Goal: Task Accomplishment & Management: Manage account settings

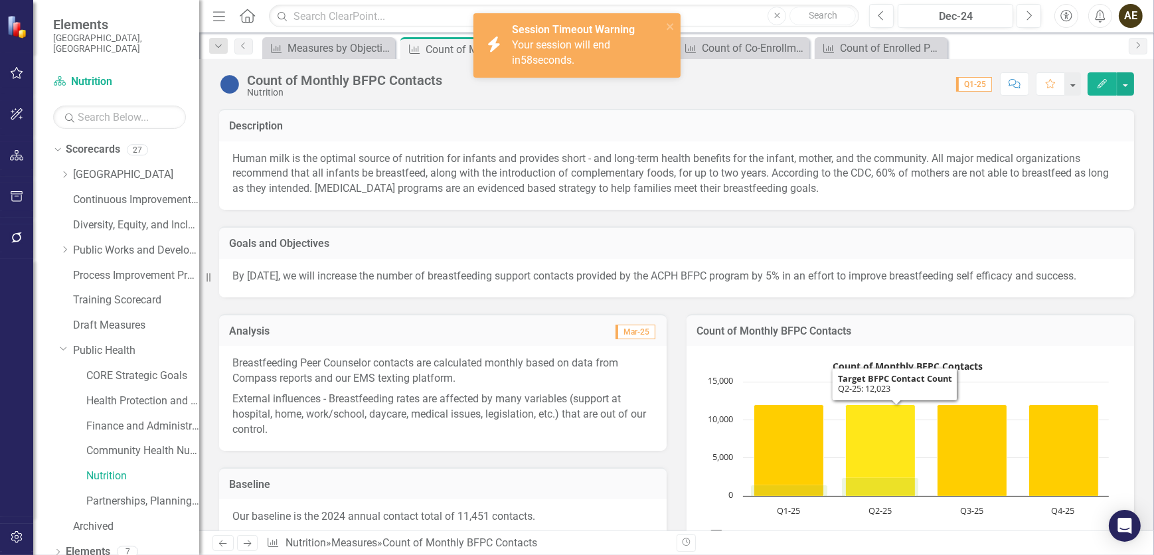
scroll to position [25, 0]
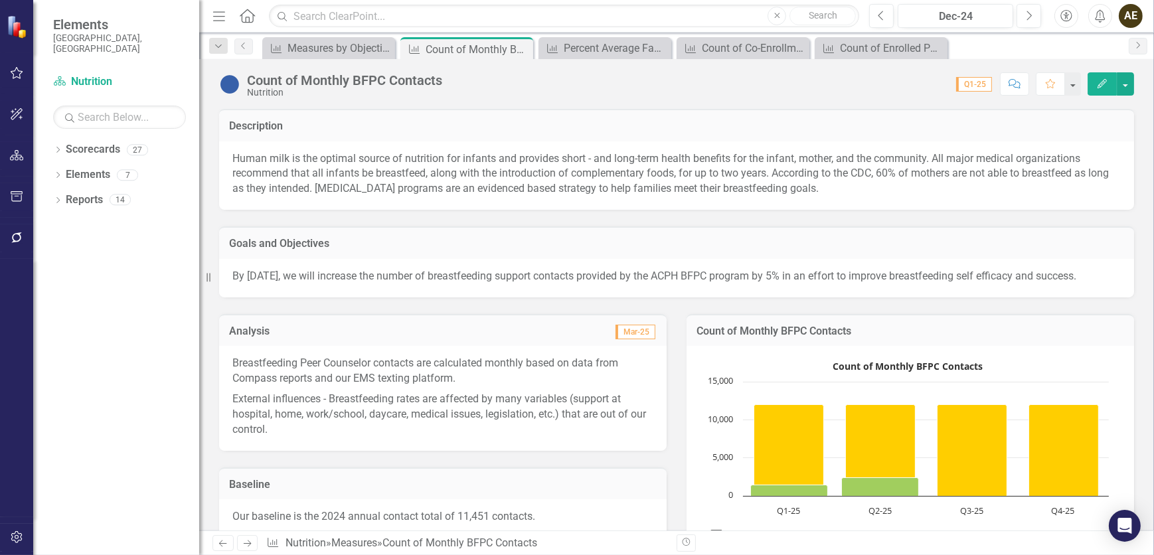
click at [1103, 88] on icon "Edit" at bounding box center [1102, 83] width 12 height 9
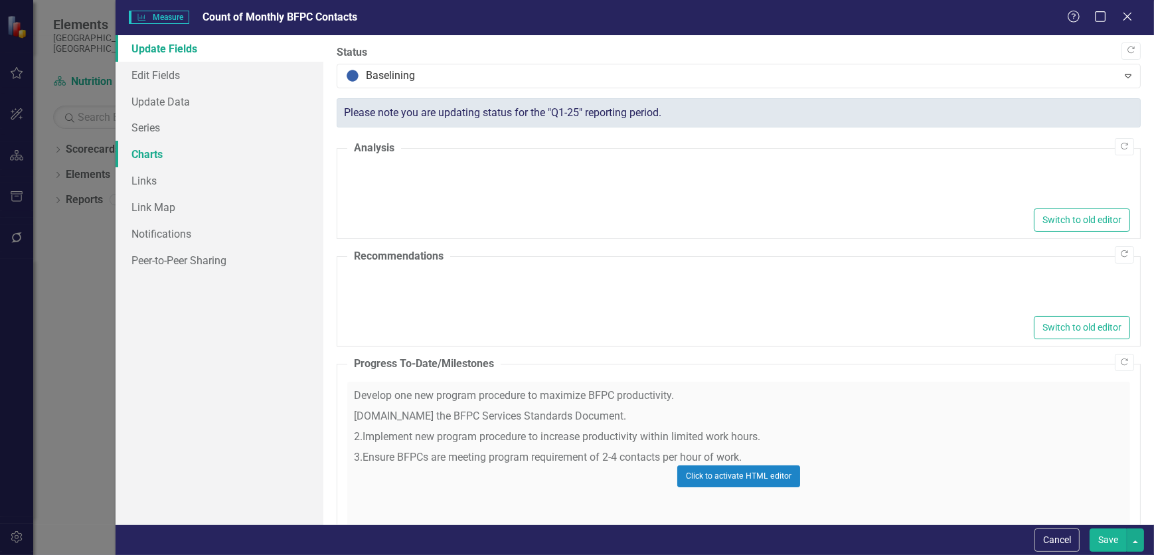
type textarea "<p>Breastfeeding Peer Counselor contacts are calculated monthly based on data f…"
click at [193, 155] on link "Charts" at bounding box center [220, 154] width 208 height 27
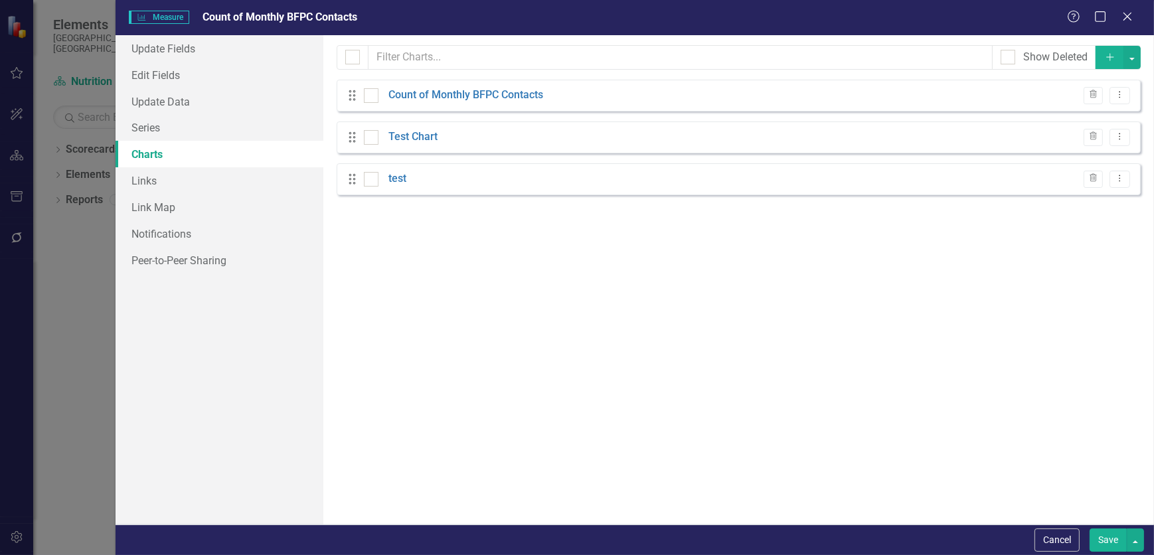
checkbox input "false"
click at [426, 139] on link "Test Chart" at bounding box center [413, 137] width 49 height 15
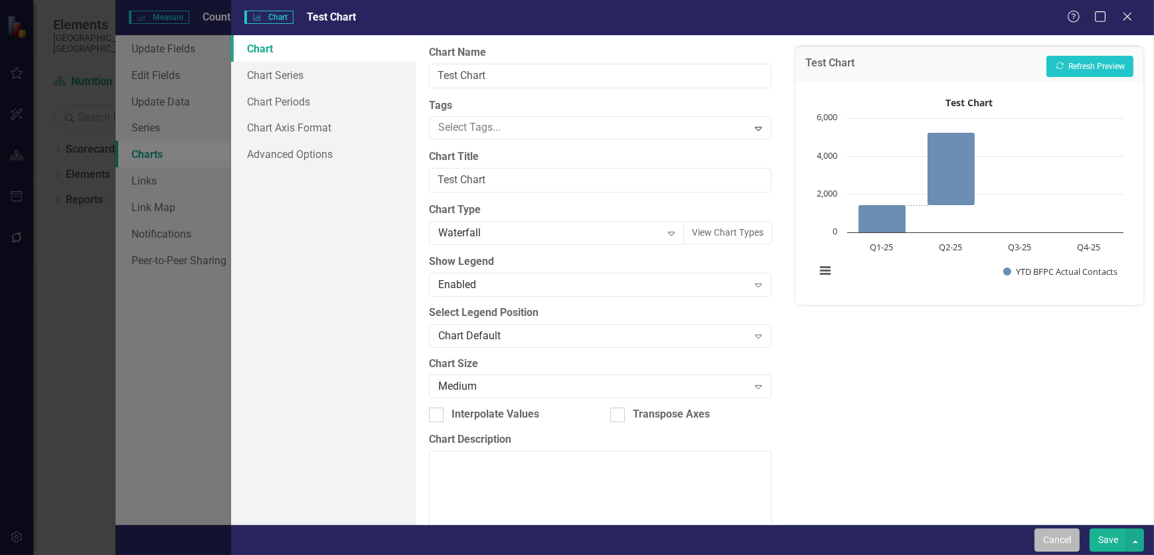
click at [1067, 546] on button "Cancel" at bounding box center [1057, 540] width 45 height 23
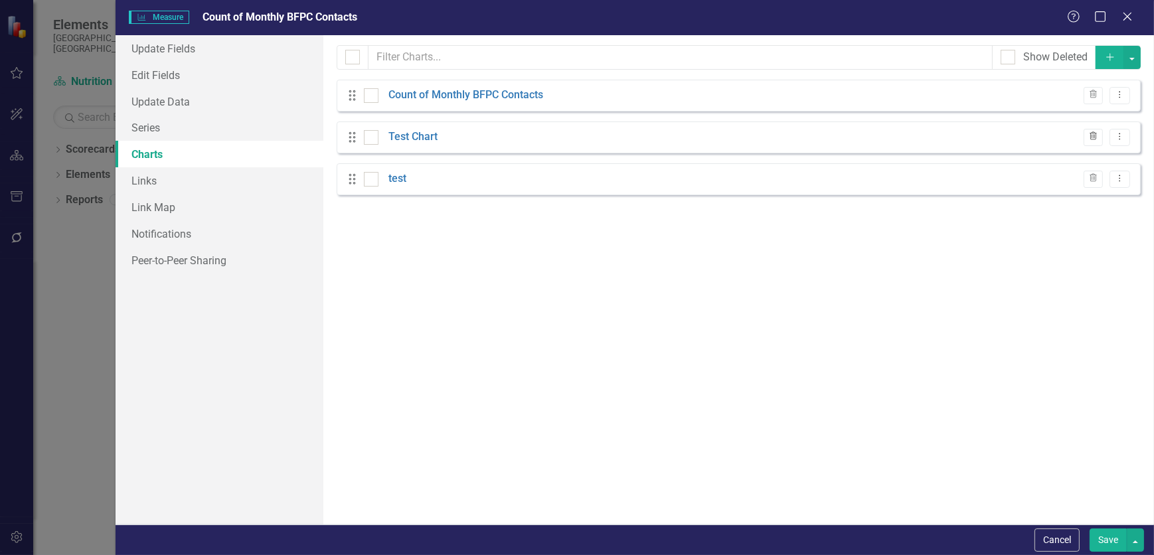
click at [1092, 139] on icon "Trash" at bounding box center [1093, 137] width 10 height 8
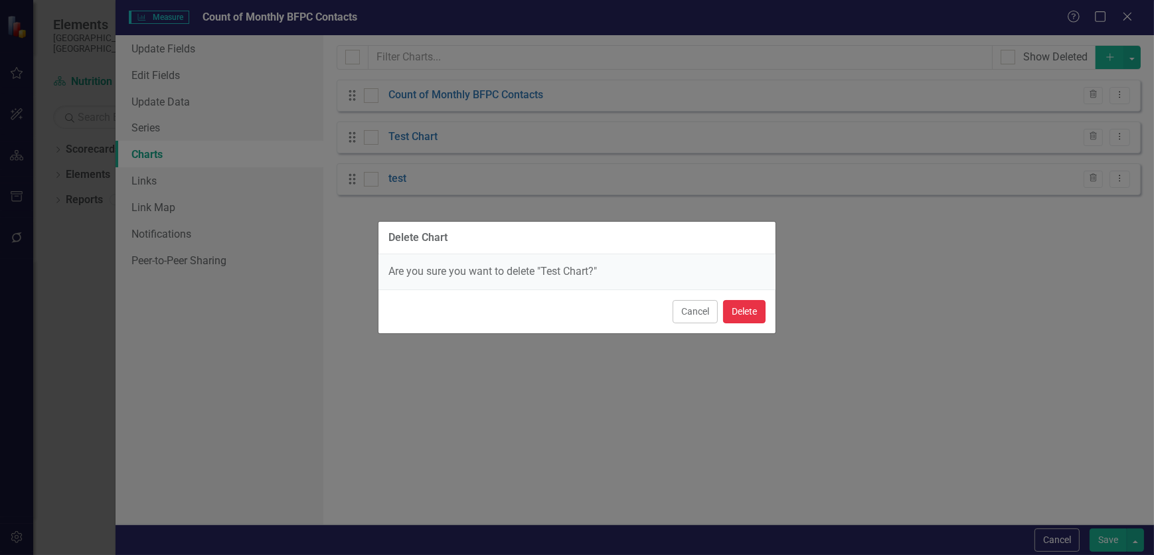
click at [741, 311] on button "Delete" at bounding box center [744, 311] width 43 height 23
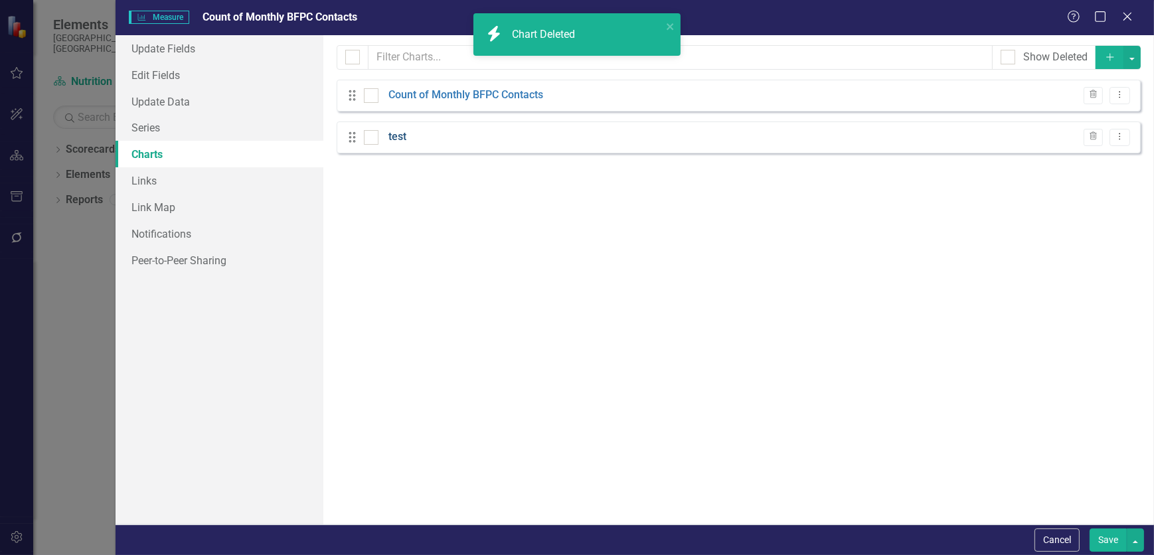
click at [404, 139] on link "test" at bounding box center [398, 137] width 18 height 15
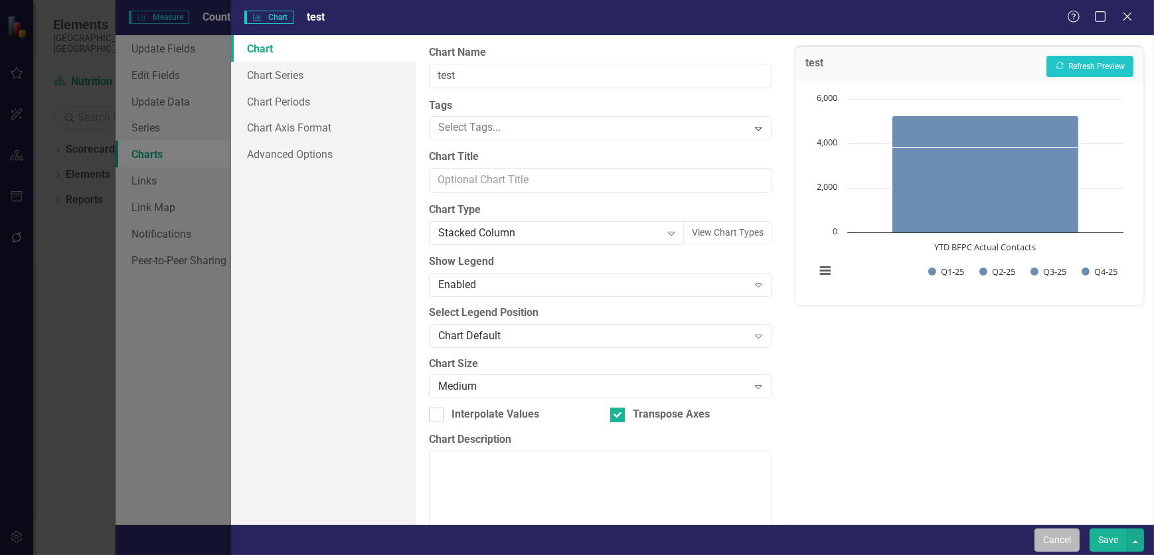
click at [1058, 544] on button "Cancel" at bounding box center [1057, 540] width 45 height 23
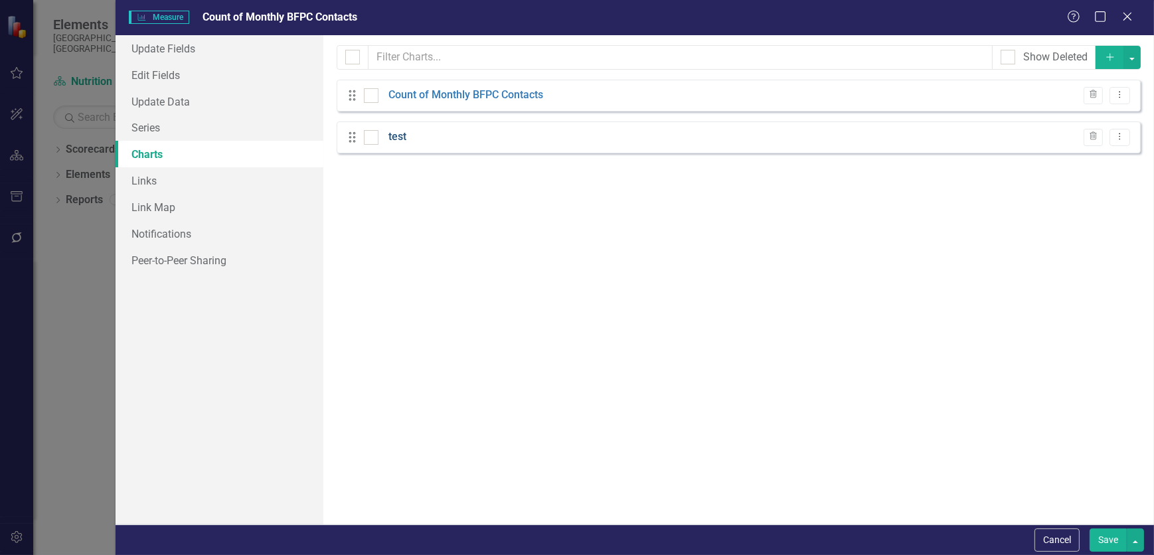
click at [398, 139] on link "test" at bounding box center [398, 137] width 18 height 15
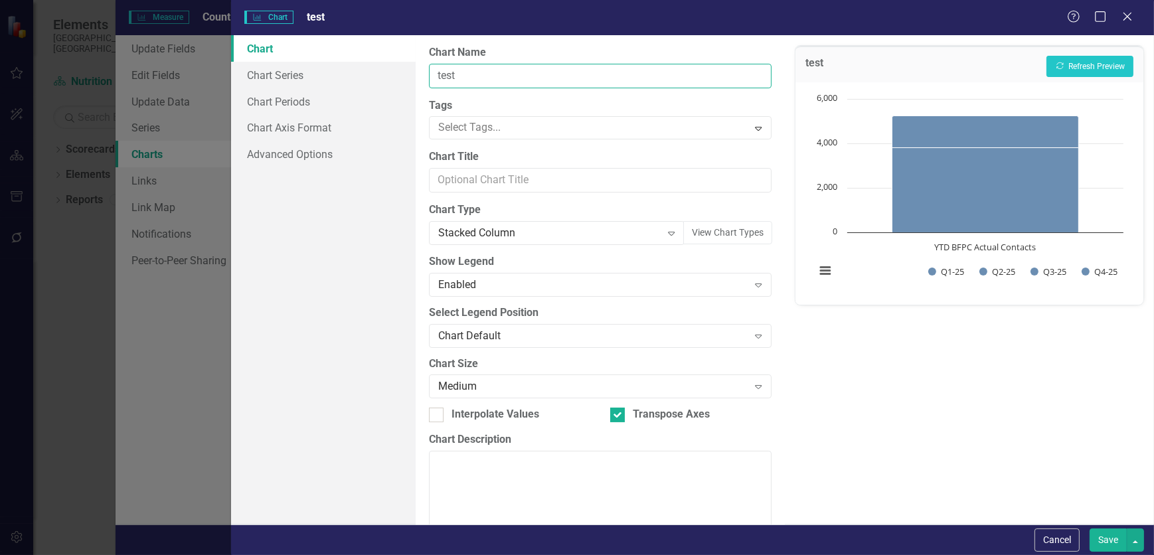
click at [520, 74] on input "test" at bounding box center [600, 76] width 343 height 25
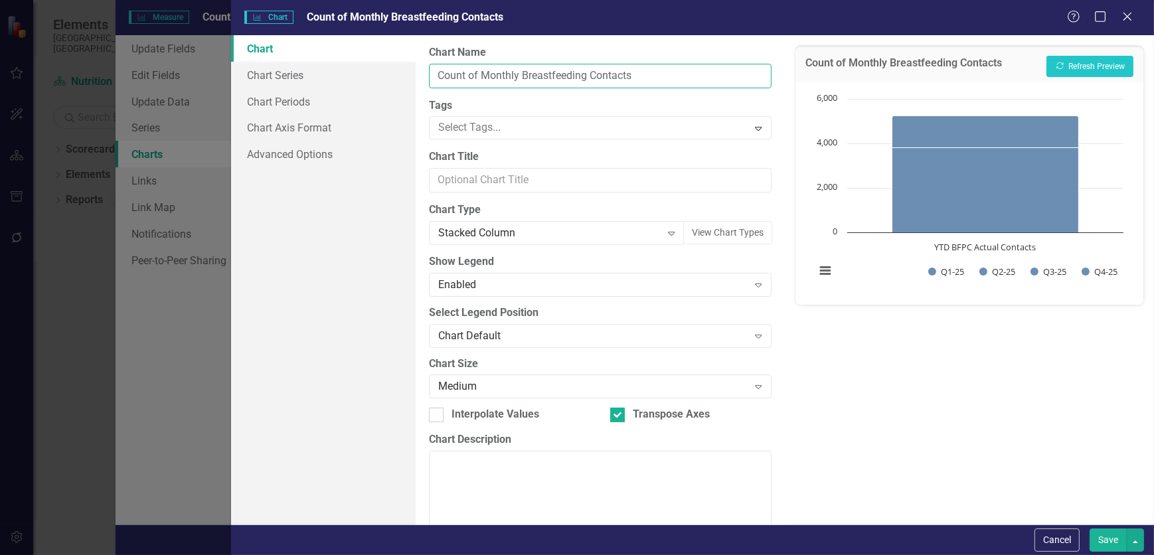
drag, startPoint x: 523, startPoint y: 74, endPoint x: 480, endPoint y: 75, distance: 42.5
click at [480, 75] on input "Count of Monthly Breastfeeding Contacts" at bounding box center [600, 76] width 343 height 25
type input "Count of Breastfeeding Contacts"
click at [316, 103] on link "Chart Periods" at bounding box center [323, 101] width 185 height 27
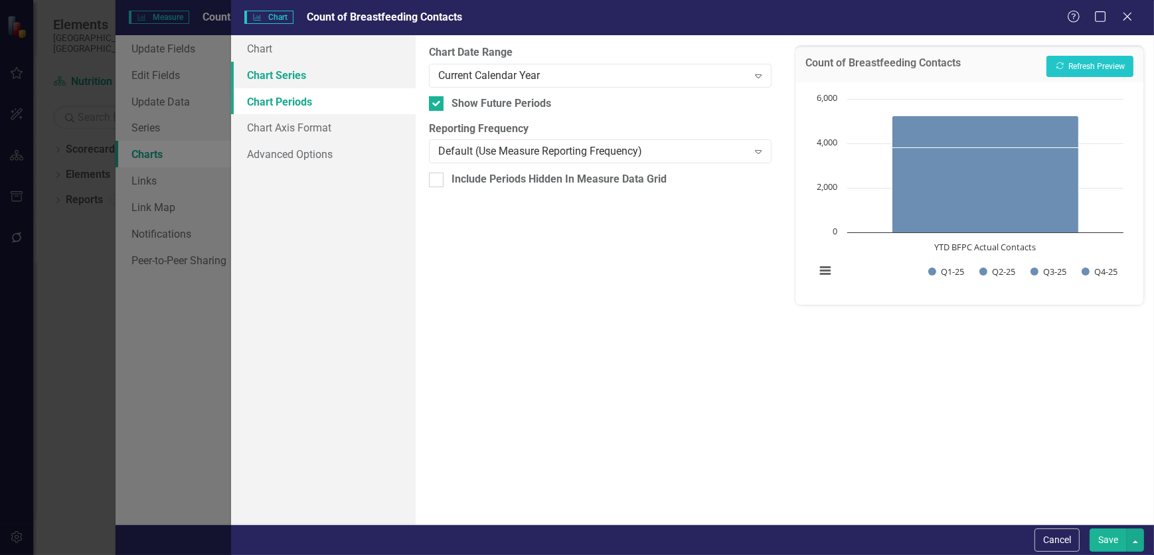
click at [309, 81] on link "Chart Series" at bounding box center [323, 75] width 185 height 27
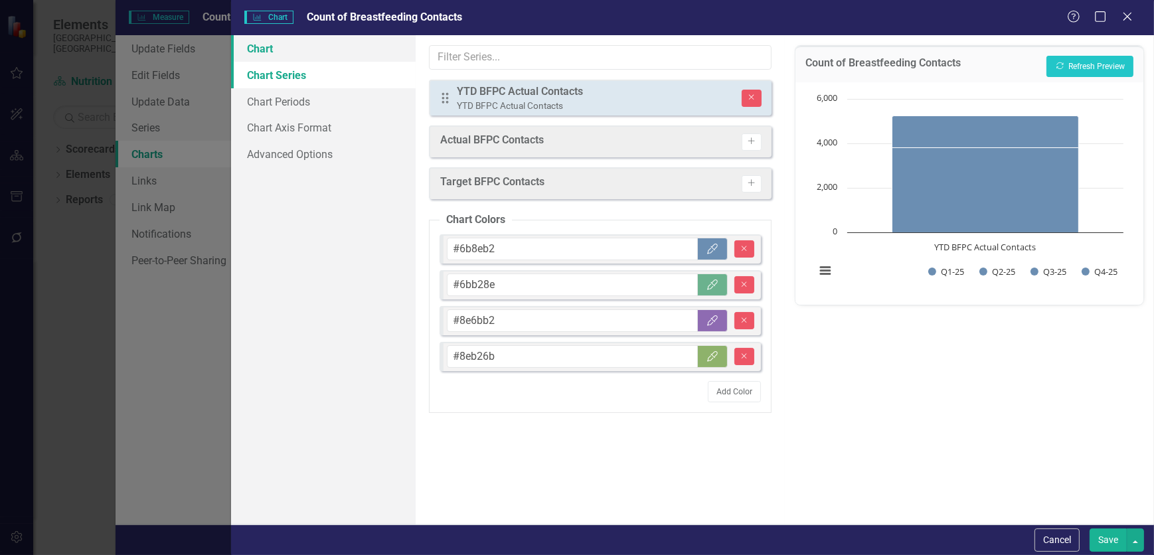
click at [302, 58] on link "Chart" at bounding box center [323, 48] width 185 height 27
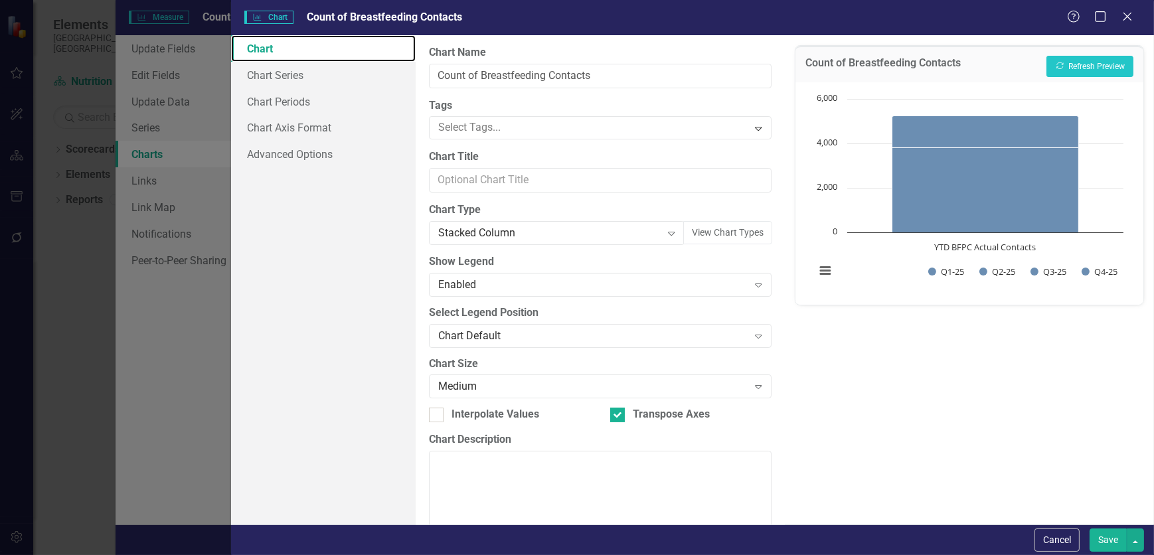
scroll to position [31, 0]
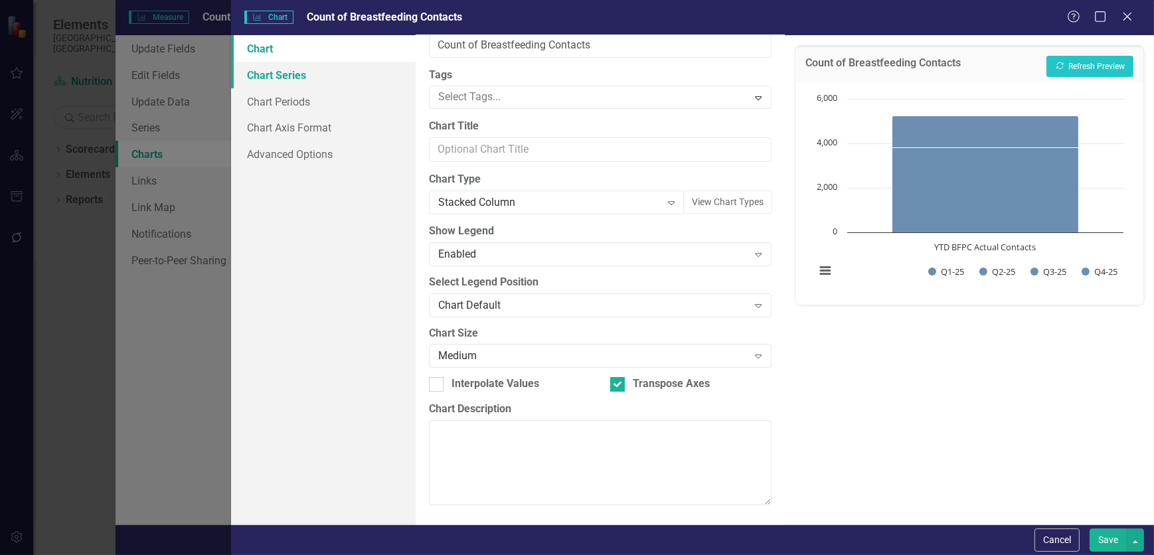
click at [323, 71] on link "Chart Series" at bounding box center [323, 75] width 185 height 27
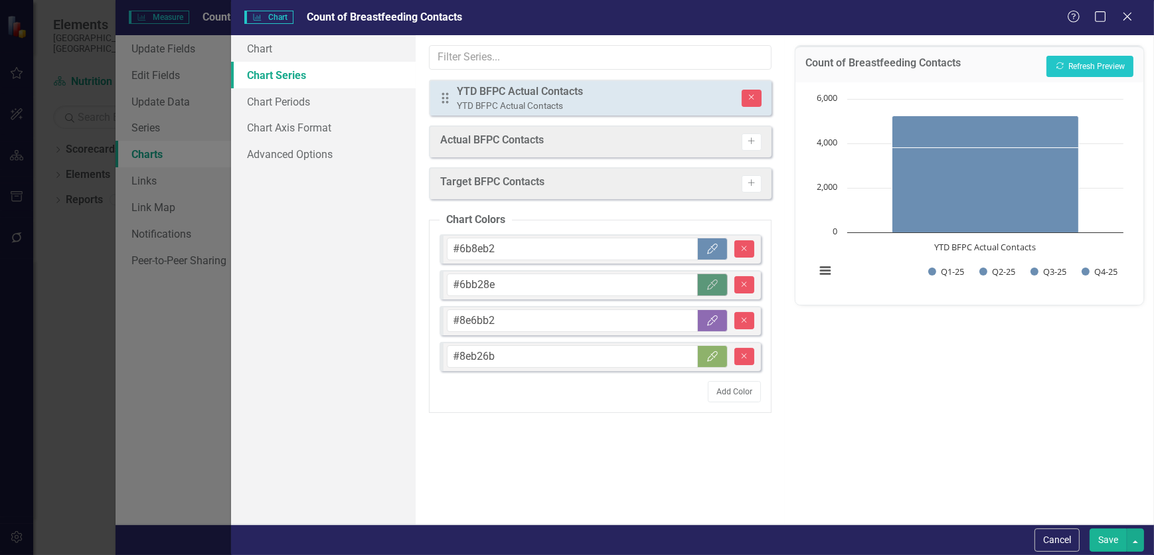
click at [727, 283] on button "Color Picker" at bounding box center [712, 285] width 31 height 23
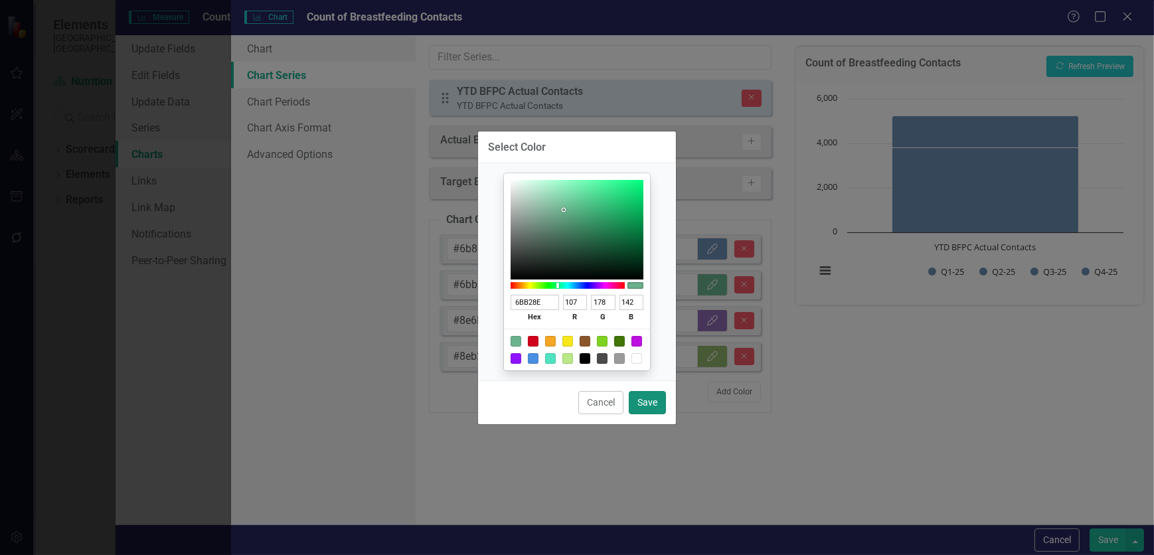
click at [651, 402] on button "Save" at bounding box center [647, 402] width 37 height 23
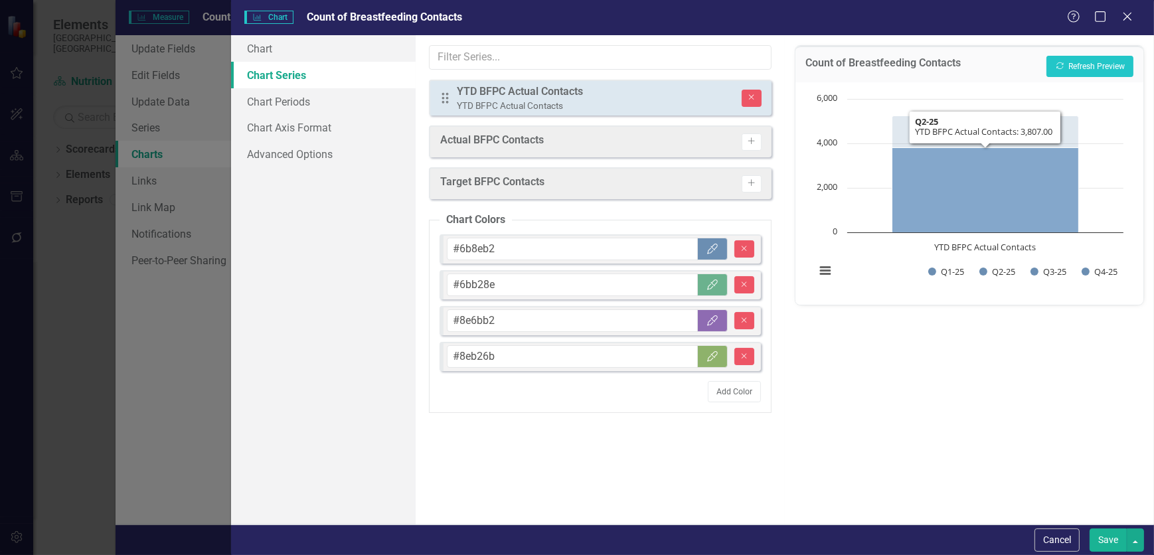
click at [903, 160] on icon "YTD BFPC Actual Contacts, 3,807. Q2-25." at bounding box center [985, 189] width 187 height 85
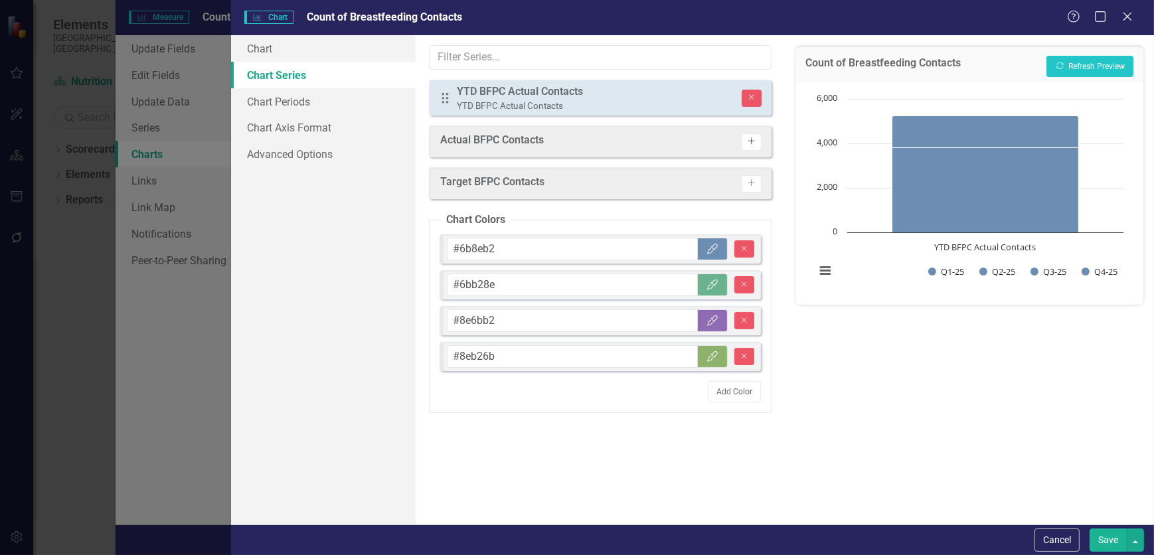
click at [754, 139] on icon "Activate" at bounding box center [751, 141] width 10 height 8
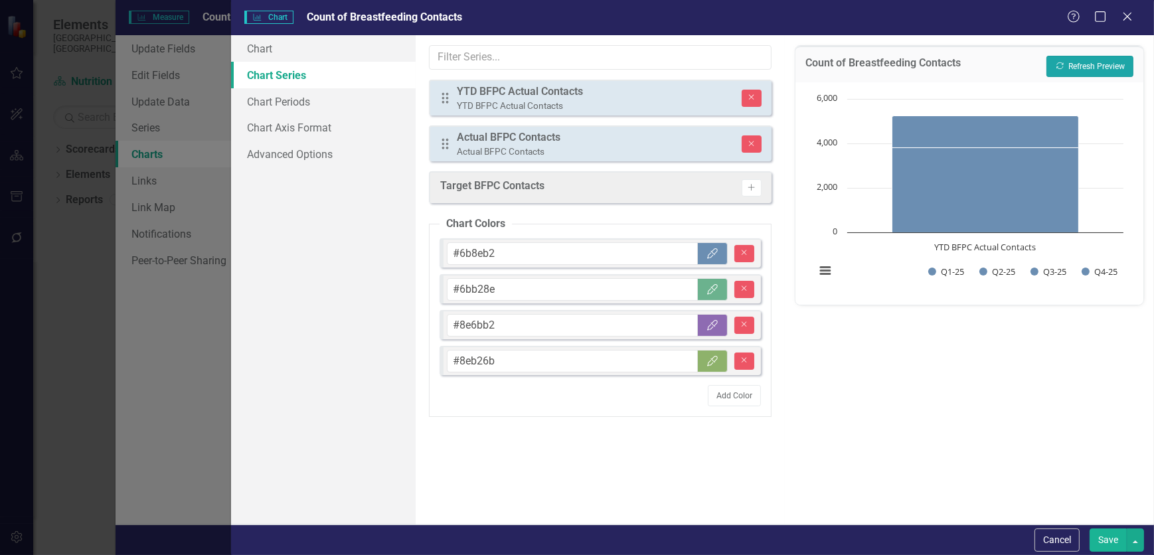
click at [1080, 66] on button "Recalculate Refresh Preview" at bounding box center [1090, 66] width 87 height 21
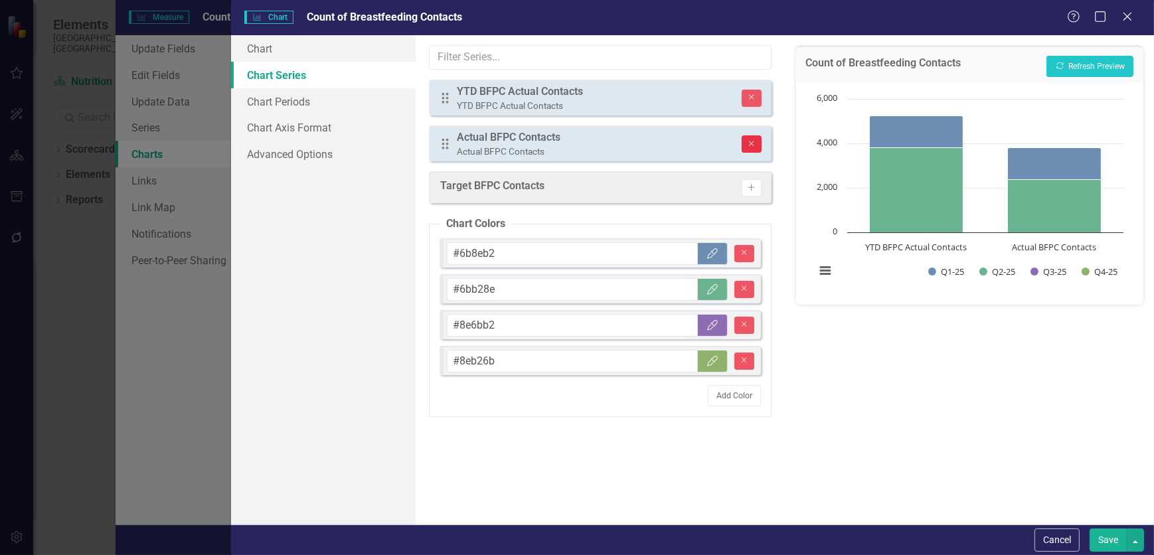
click at [750, 149] on button "Remove" at bounding box center [751, 143] width 19 height 17
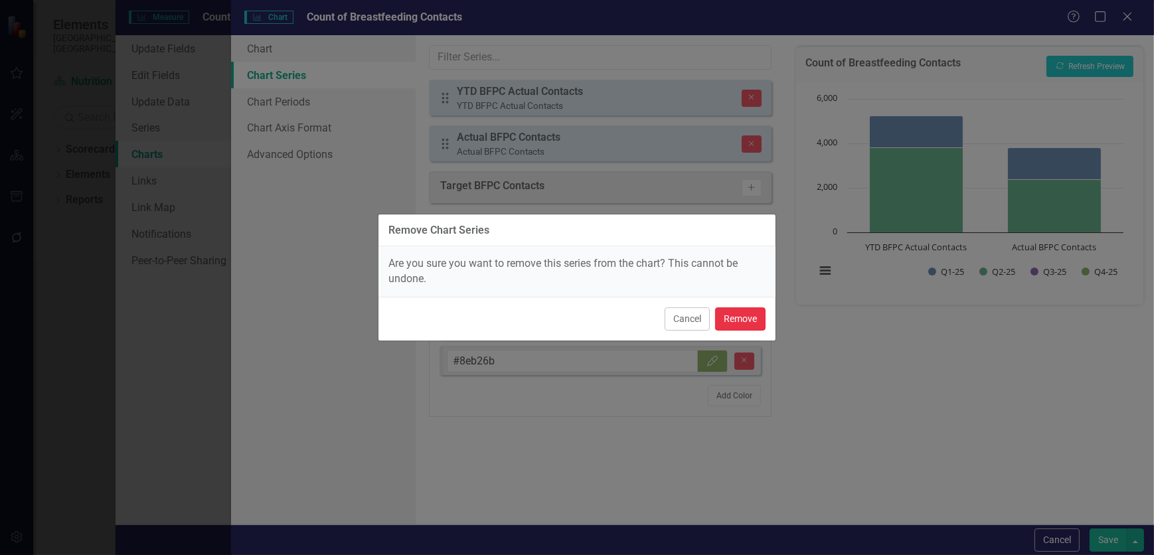
click at [758, 324] on button "Remove" at bounding box center [740, 318] width 50 height 23
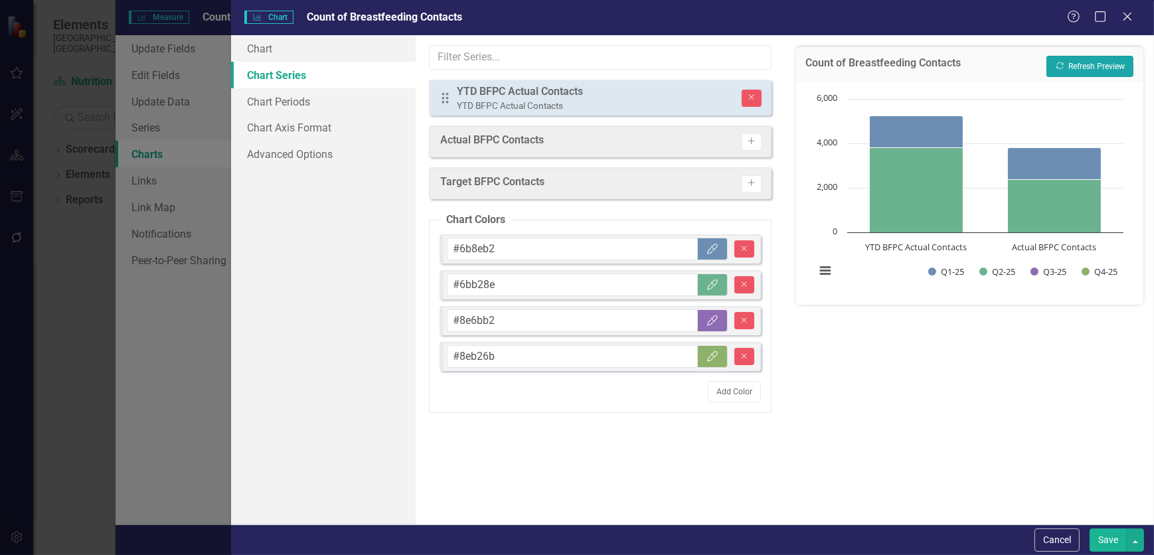
click at [1089, 75] on button "Recalculate Refresh Preview" at bounding box center [1090, 66] width 87 height 21
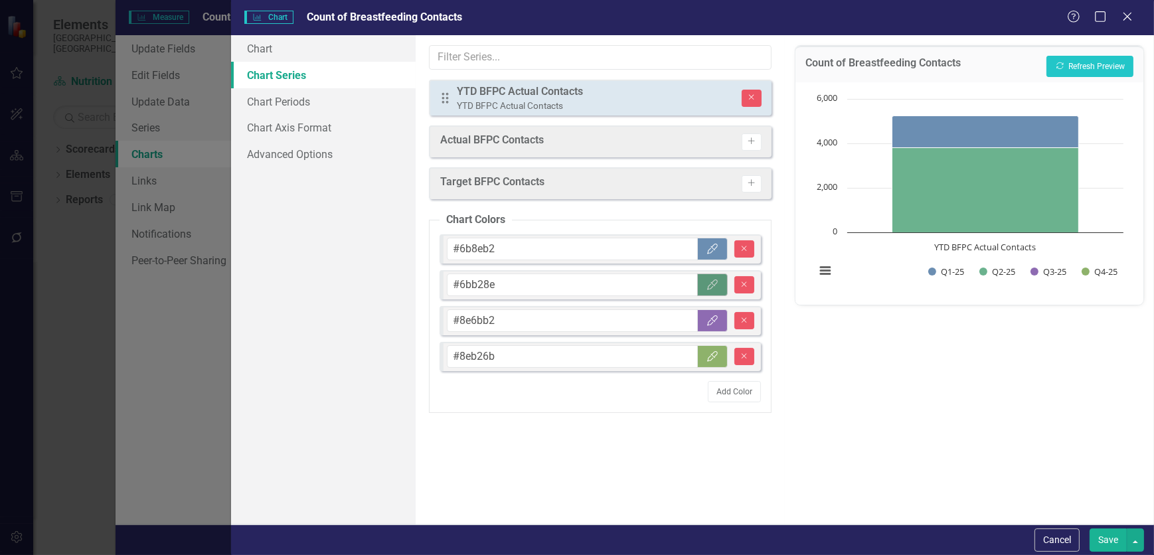
click at [714, 285] on icon "Color Picker" at bounding box center [712, 285] width 13 height 11
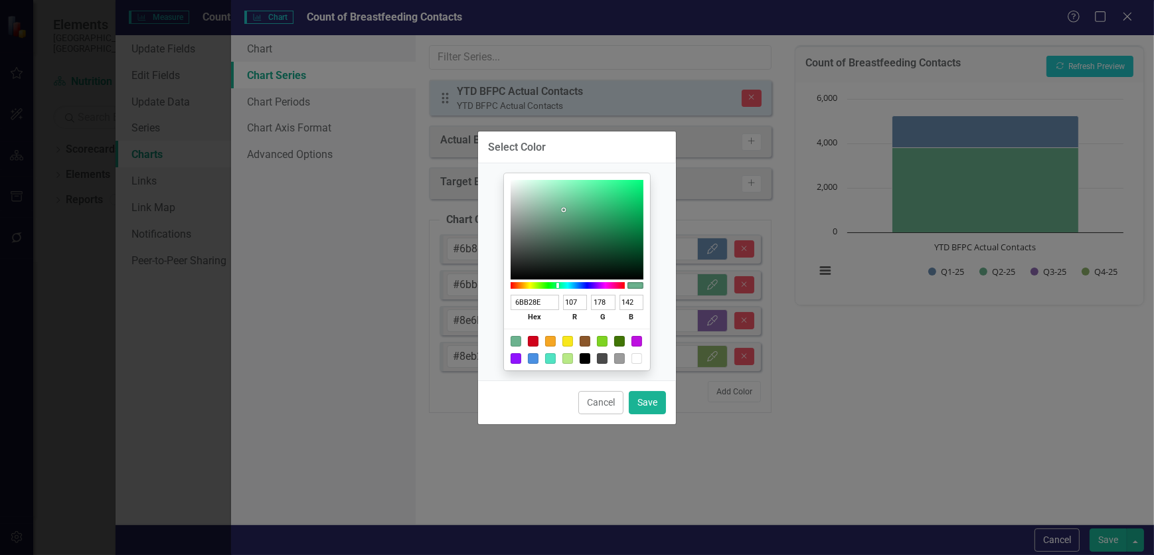
click at [599, 341] on div at bounding box center [602, 341] width 11 height 11
type input "7ED321"
type input "126"
type input "211"
type input "33"
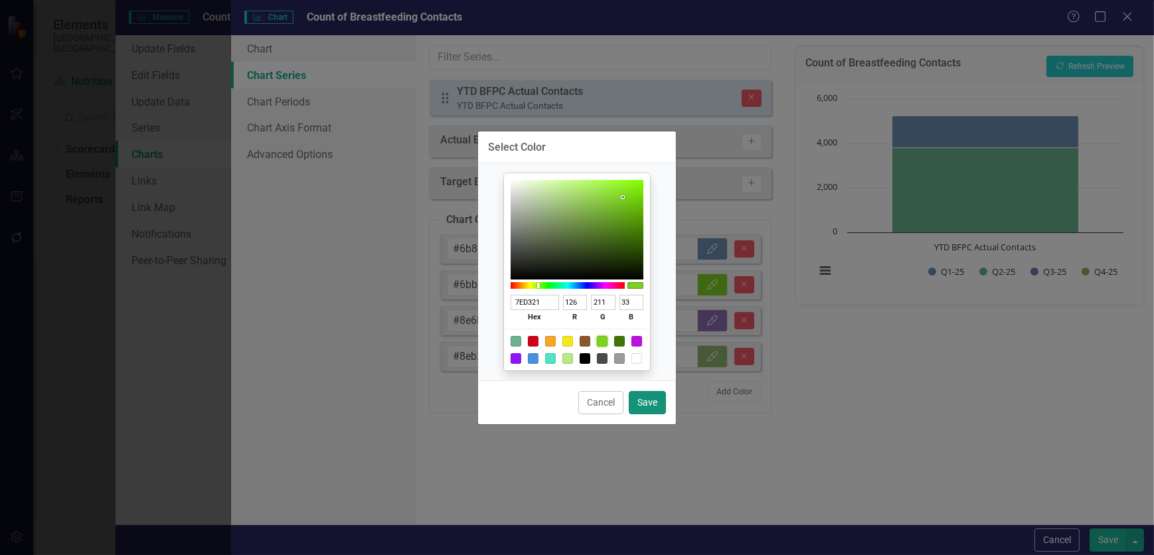
click at [651, 402] on button "Save" at bounding box center [647, 402] width 37 height 23
type input "#7ed321"
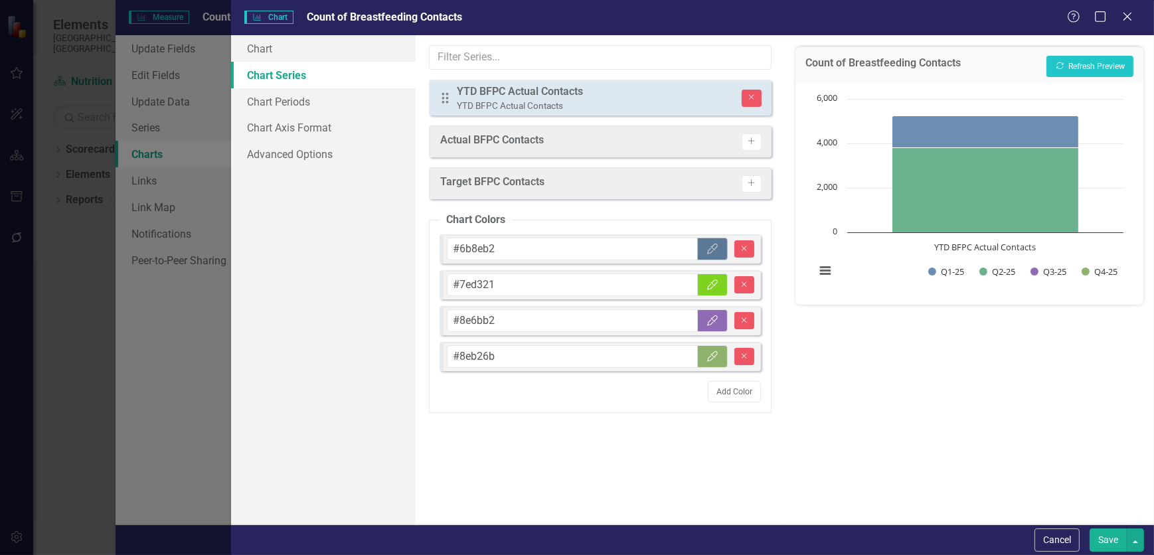
click at [711, 249] on icon "button" at bounding box center [712, 249] width 11 height 11
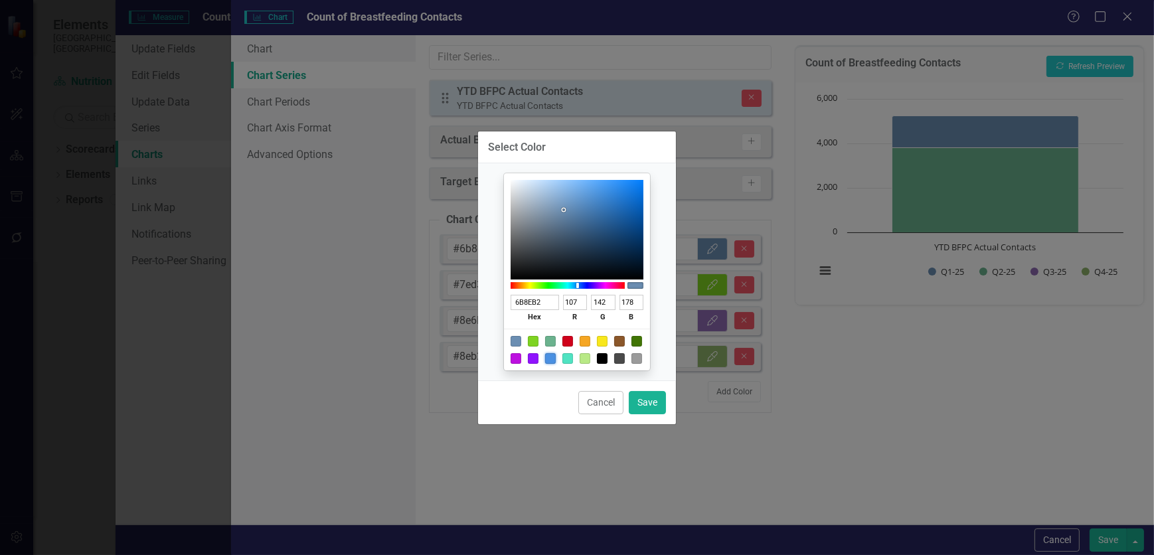
click at [551, 359] on div at bounding box center [550, 358] width 11 height 11
type input "4A90E2"
type input "74"
type input "144"
type input "226"
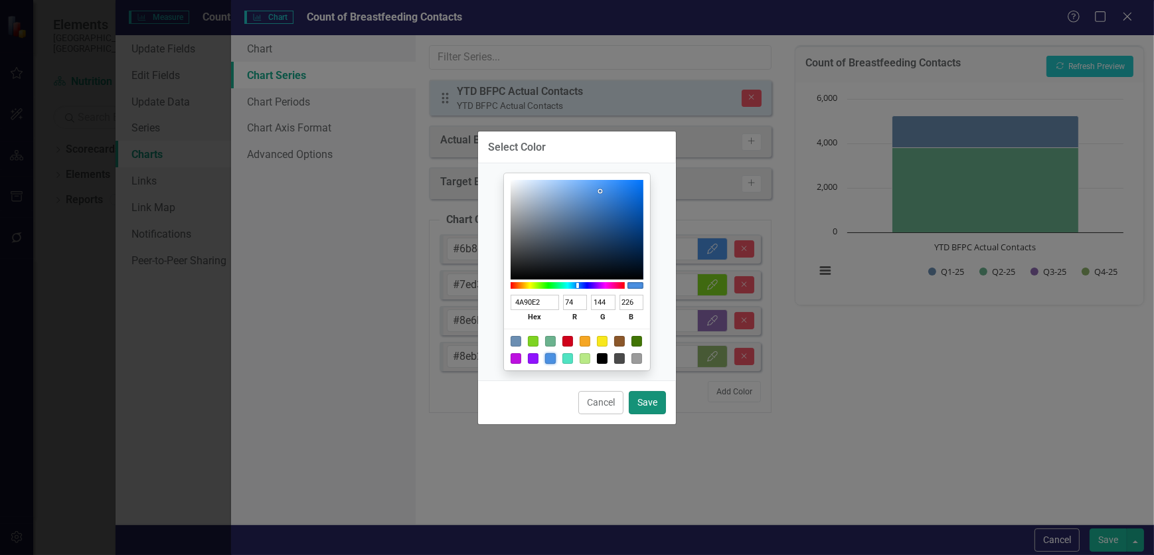
click at [642, 401] on button "Save" at bounding box center [647, 402] width 37 height 23
type input "#4a90e2"
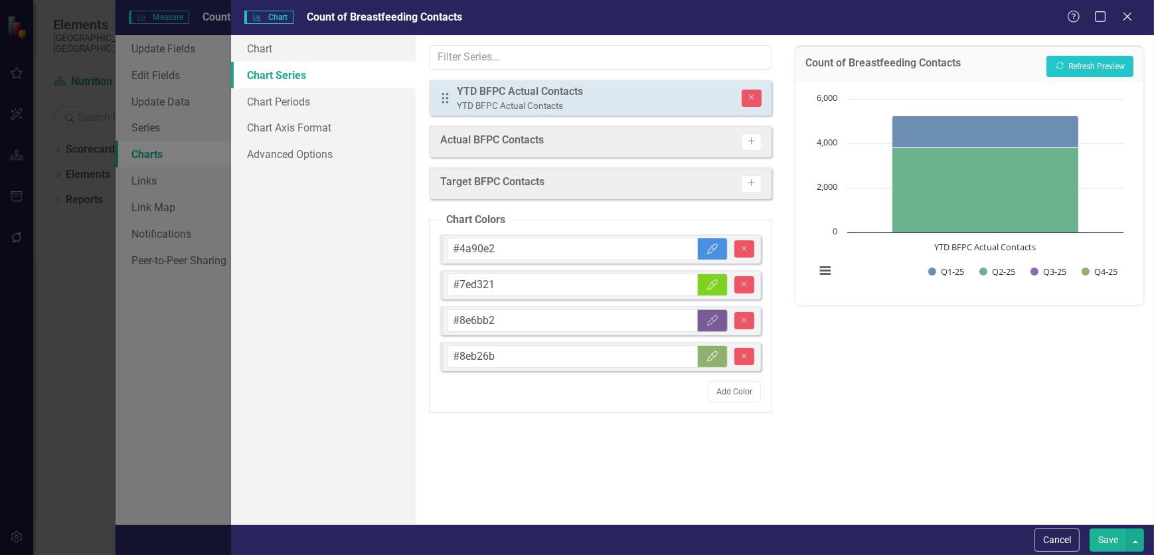
click at [717, 320] on icon "Color Picker" at bounding box center [712, 320] width 13 height 11
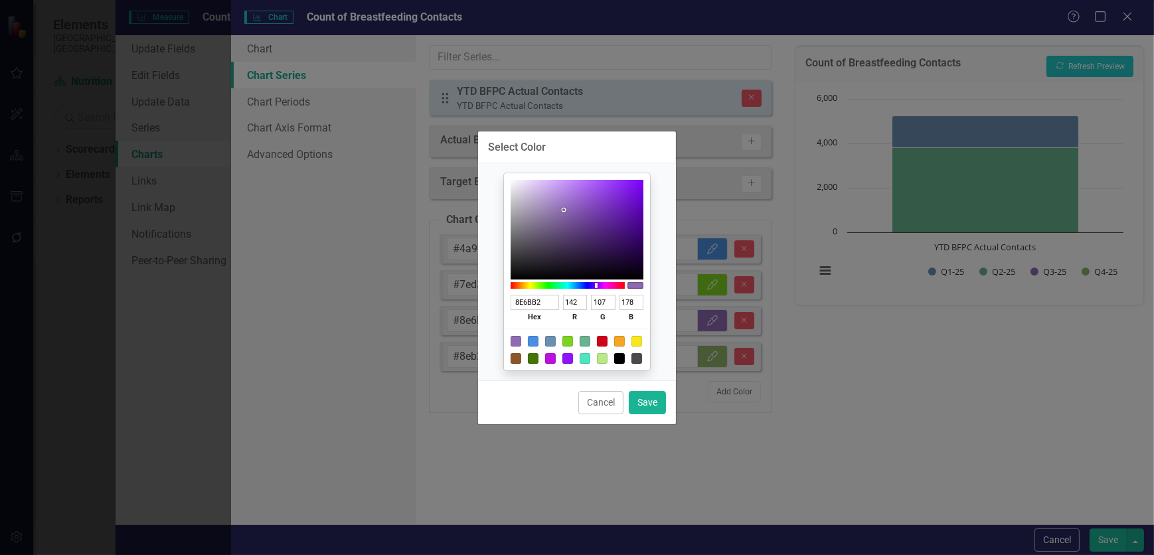
click at [620, 340] on div at bounding box center [619, 341] width 11 height 11
type input "F5A623"
type input "245"
type input "166"
type input "35"
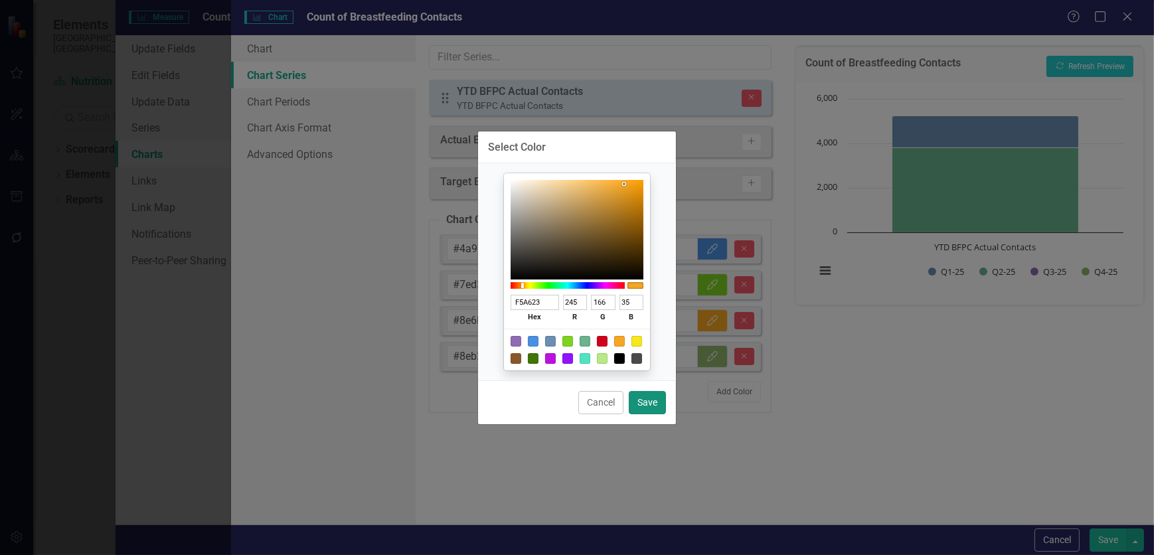
click at [653, 399] on button "Save" at bounding box center [647, 402] width 37 height 23
type input "#f5a623"
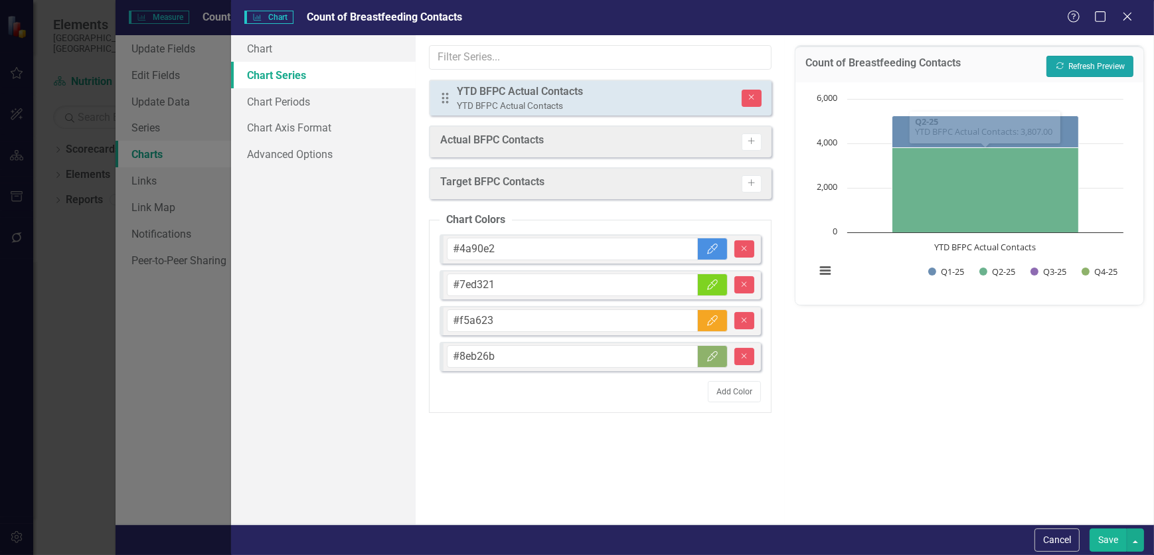
click at [1102, 66] on button "Recalculate Refresh Preview" at bounding box center [1090, 66] width 87 height 21
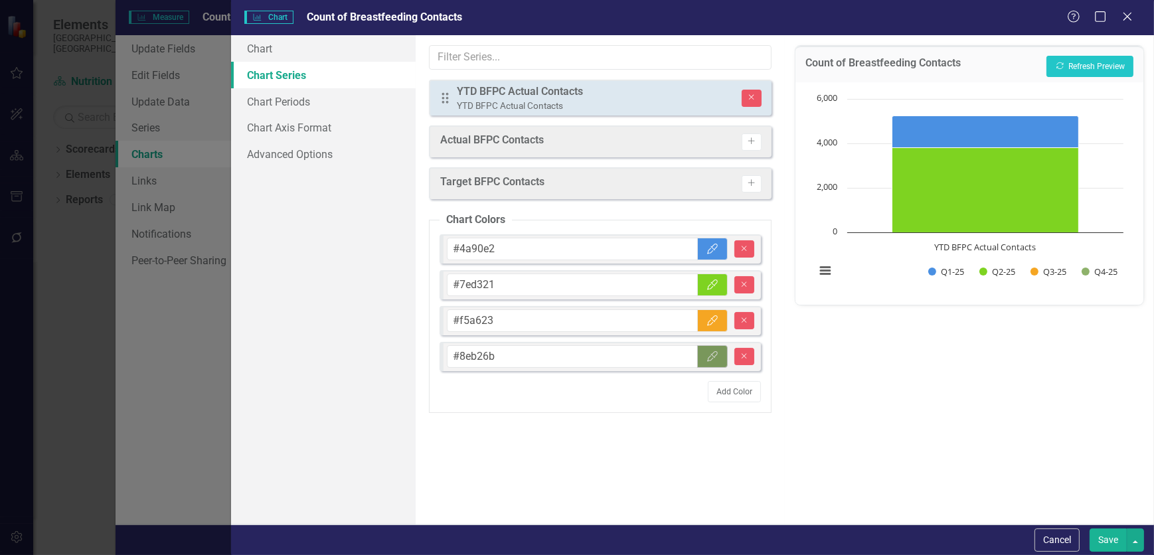
click at [713, 362] on button "Color Picker" at bounding box center [712, 356] width 31 height 23
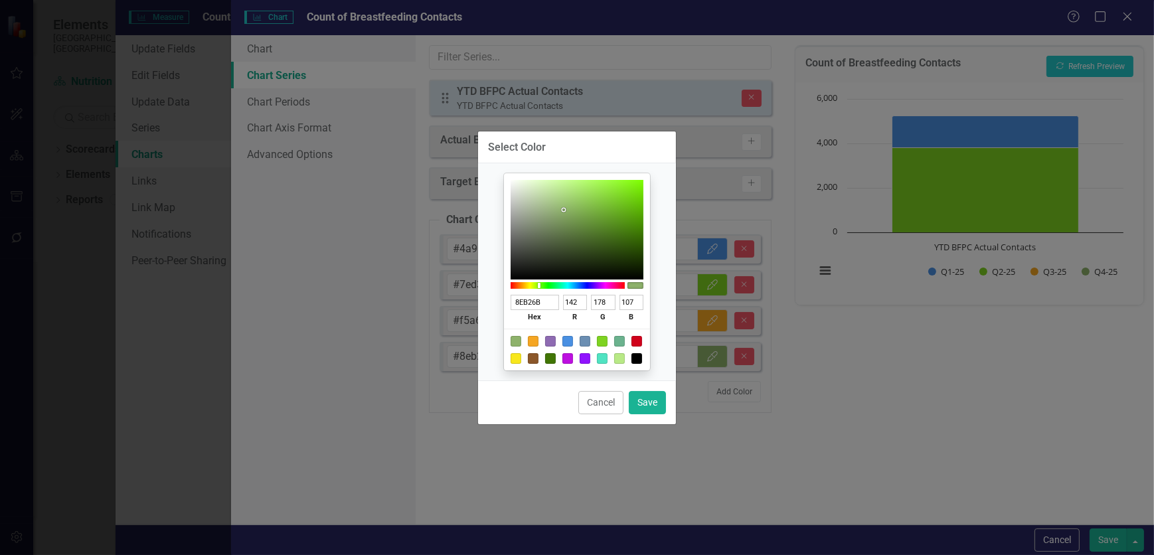
click at [533, 357] on div at bounding box center [533, 358] width 11 height 11
type input "8B572A"
type input "139"
type input "87"
type input "42"
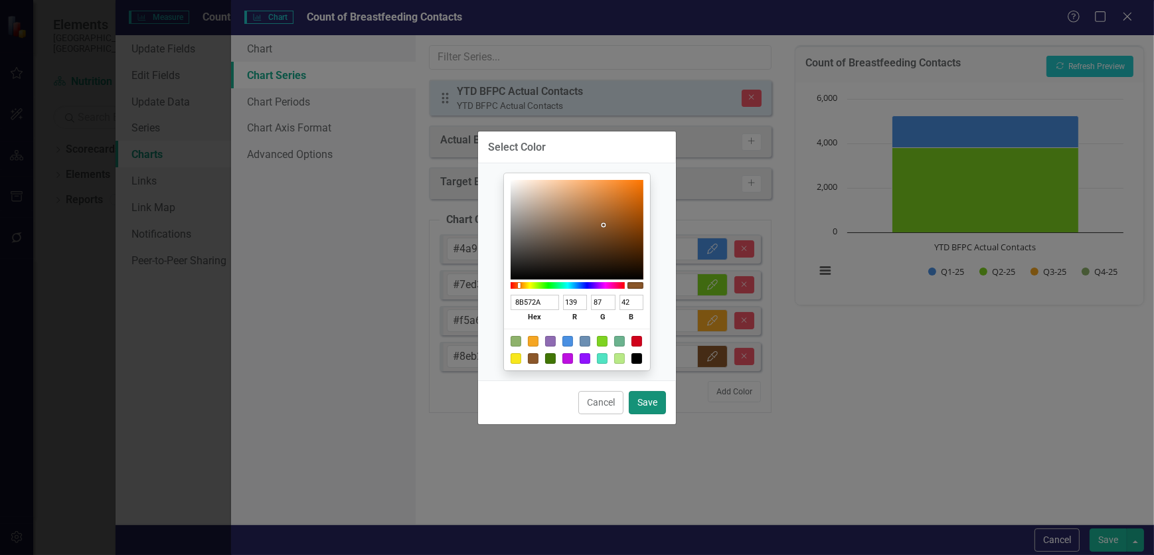
click at [648, 406] on button "Save" at bounding box center [647, 402] width 37 height 23
type input "#8b572a"
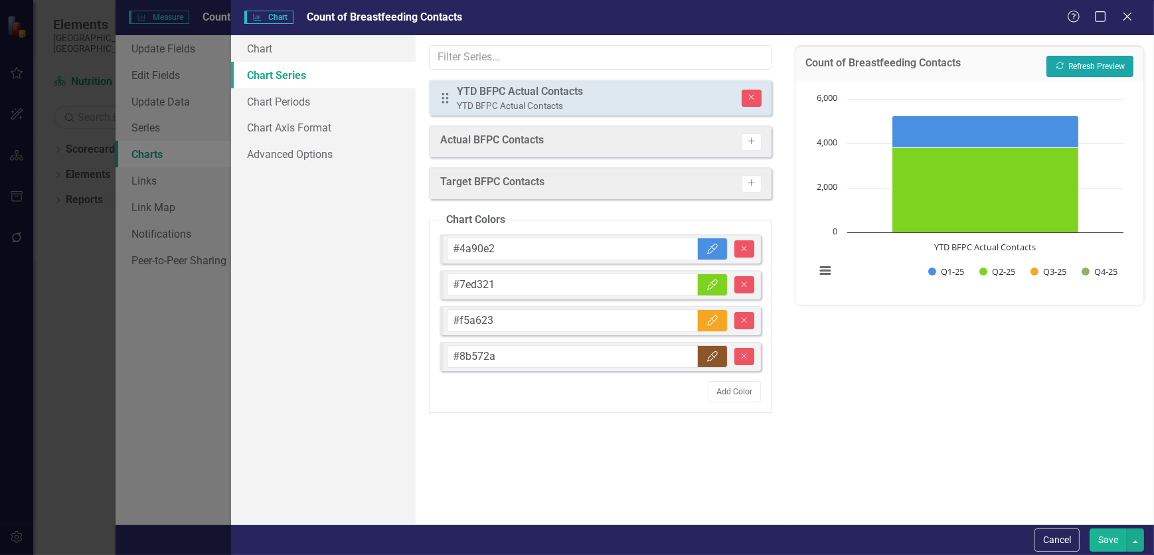
click at [1092, 68] on button "Recalculate Refresh Preview" at bounding box center [1090, 66] width 87 height 21
click at [1118, 543] on button "Save" at bounding box center [1108, 540] width 37 height 23
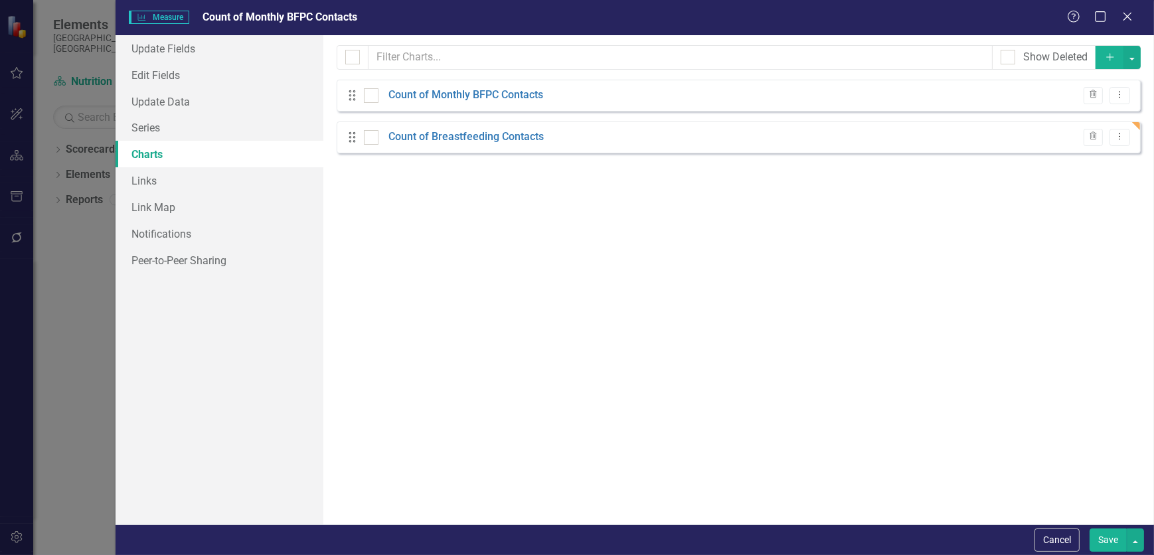
click at [1096, 545] on button "Save" at bounding box center [1108, 540] width 37 height 23
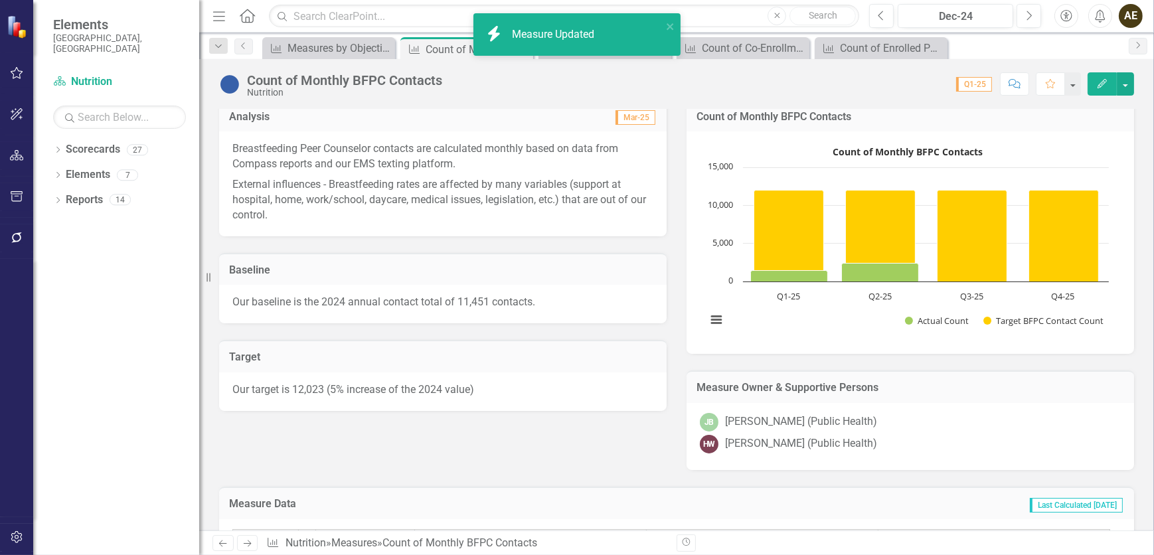
scroll to position [241, 0]
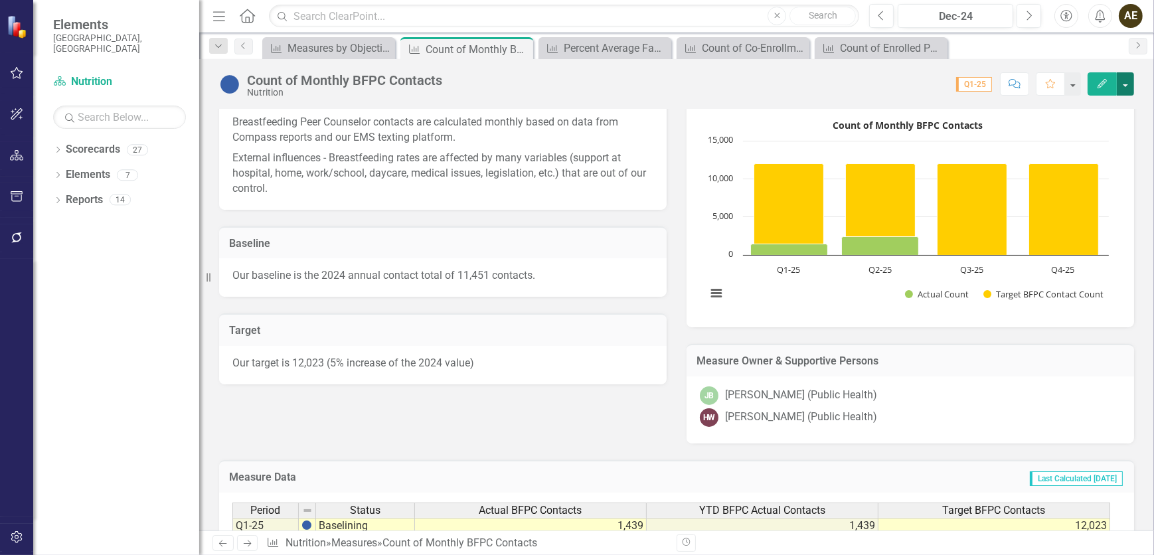
click at [1120, 86] on button "button" at bounding box center [1125, 83] width 17 height 23
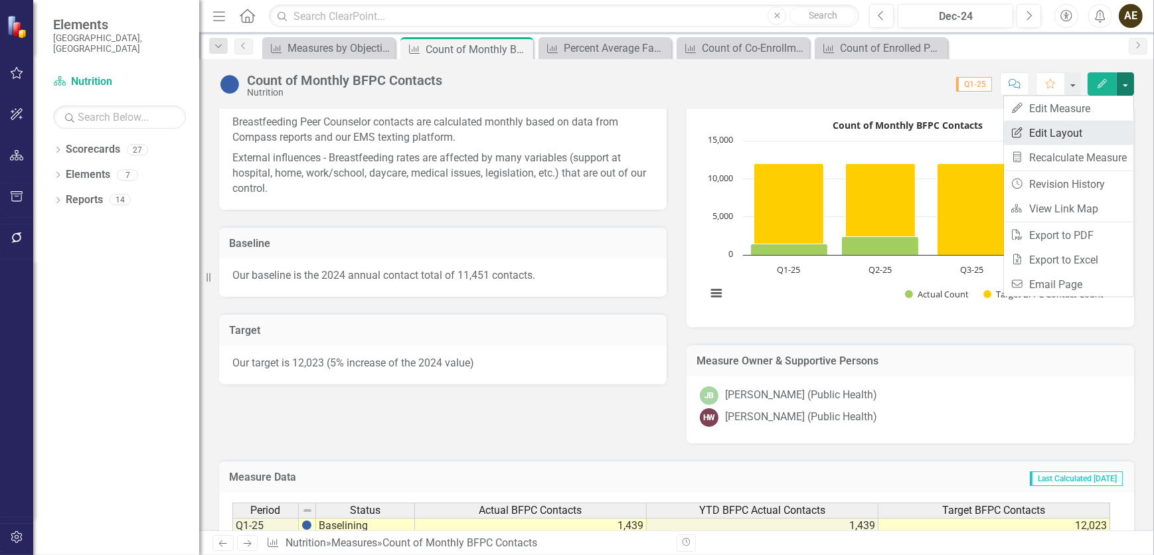
click at [1081, 132] on link "Edit Report Edit Layout" at bounding box center [1069, 133] width 130 height 25
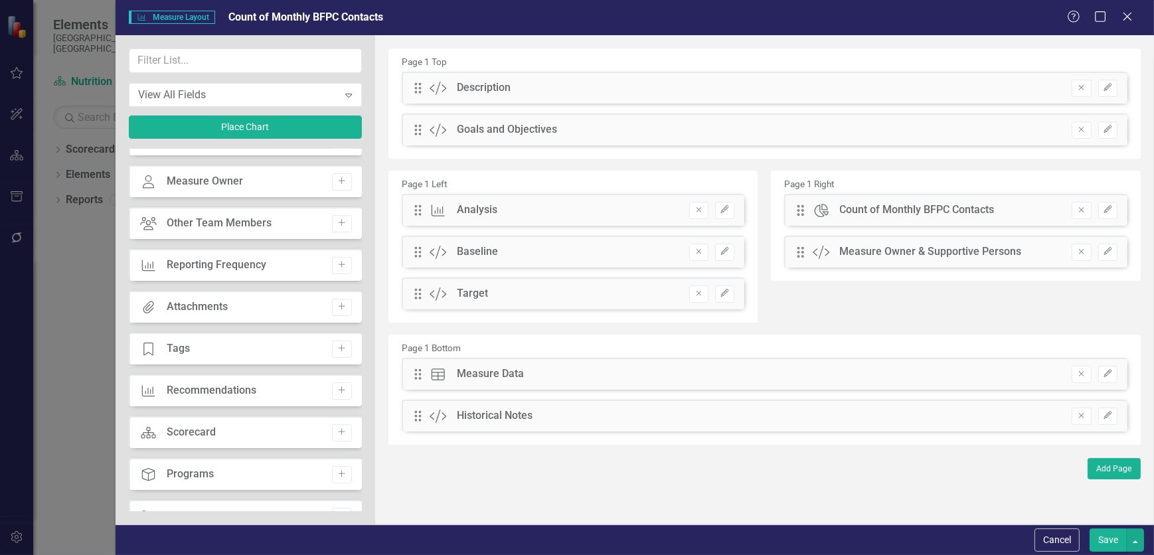
scroll to position [5, 0]
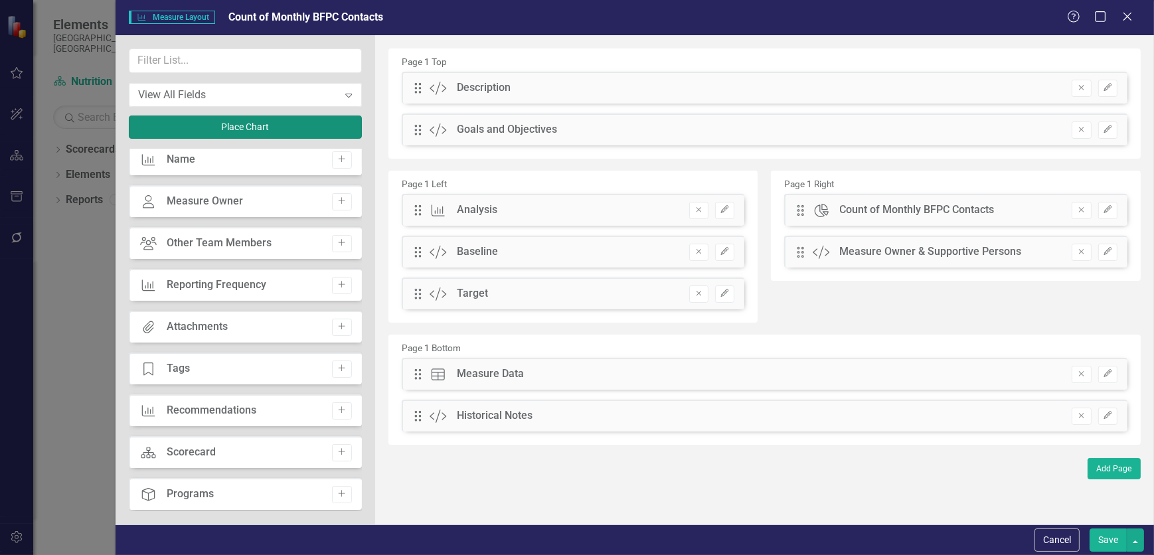
click at [283, 128] on button "Place Chart" at bounding box center [245, 127] width 233 height 23
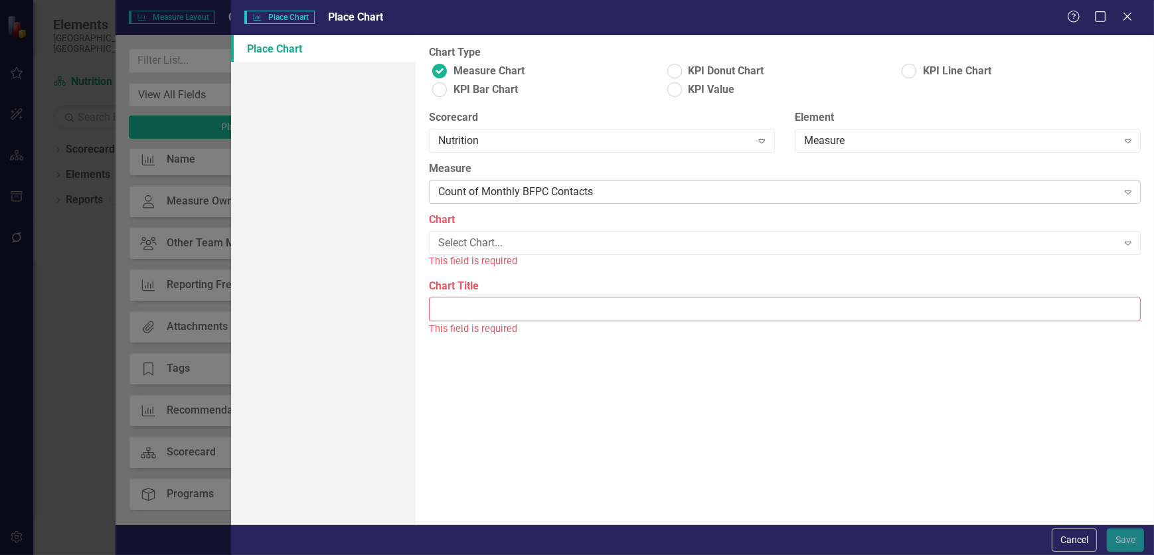
click at [602, 191] on div "Count of Monthly BFPC Contacts" at bounding box center [777, 192] width 679 height 15
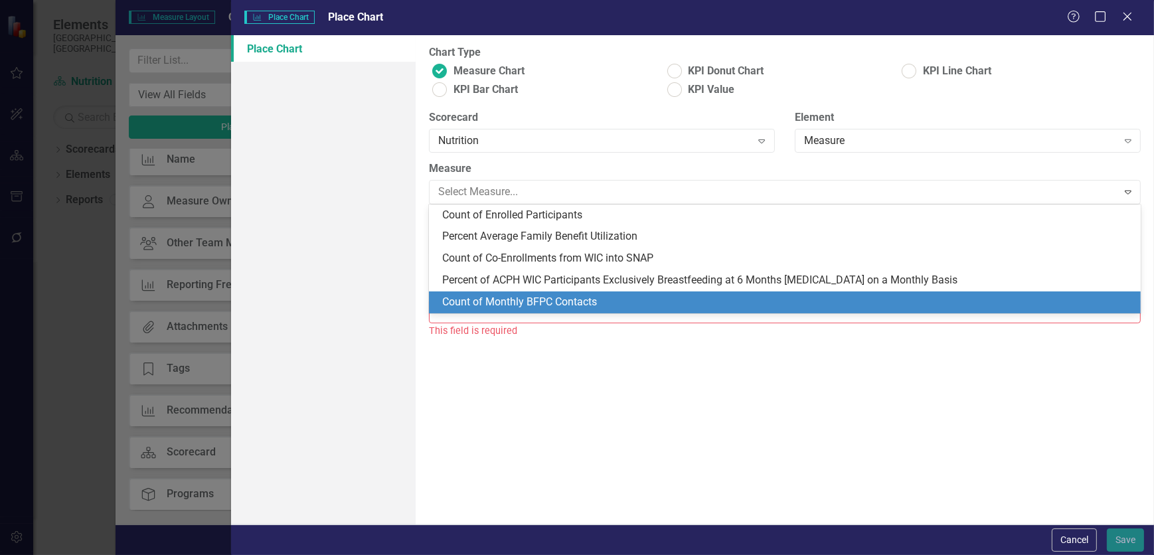
click at [665, 363] on div "Chart Type Measure Chart KPI Donut Chart KPI Line Chart KPI Bar Chart KPI Value…" at bounding box center [785, 279] width 738 height 489
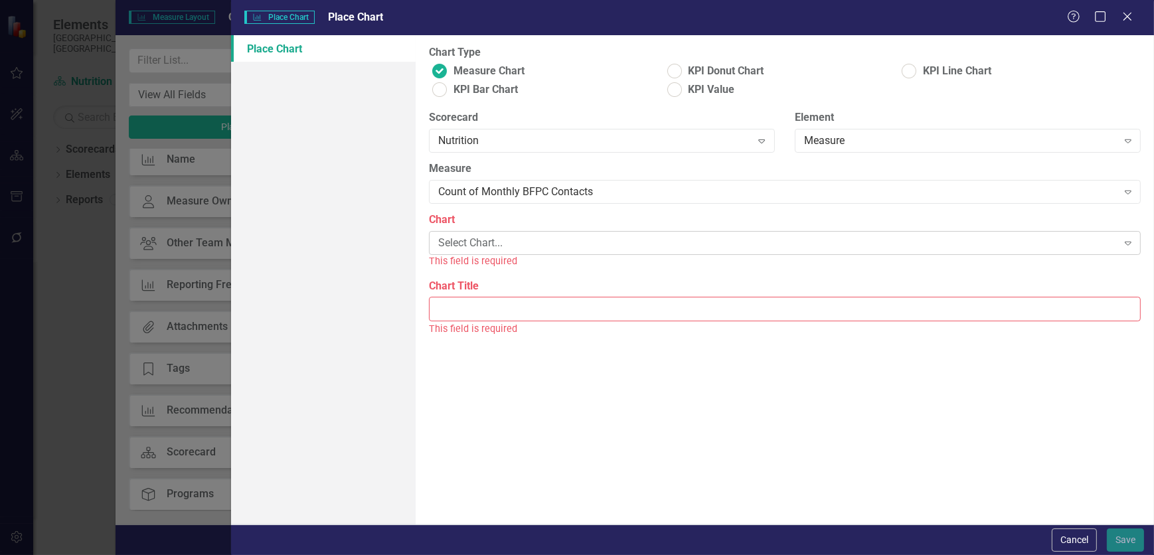
click at [555, 247] on div "Select Chart..." at bounding box center [777, 243] width 679 height 15
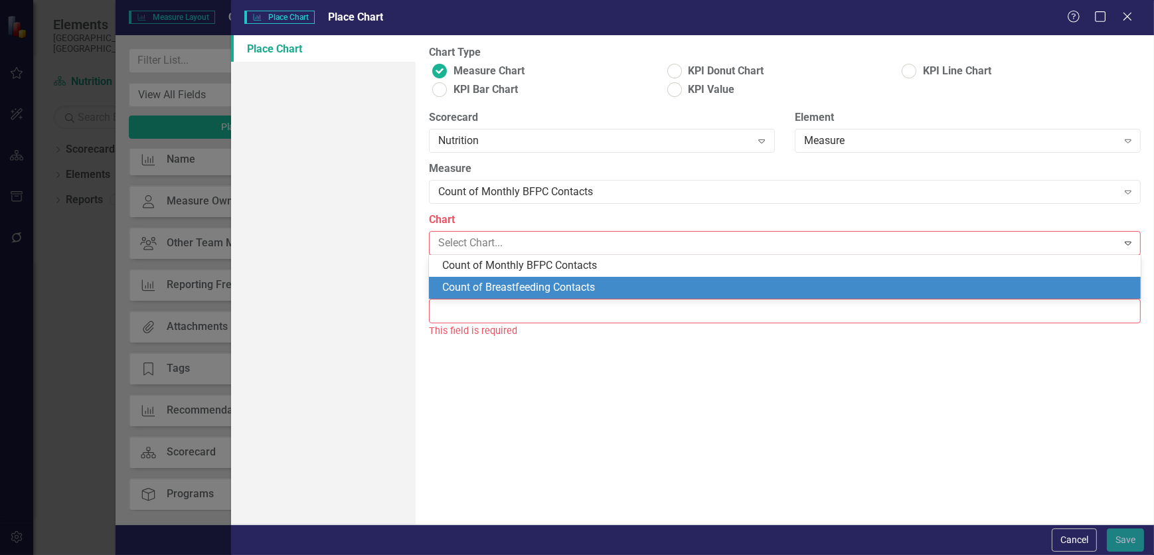
click at [564, 290] on div "Count of Breastfeeding Contacts" at bounding box center [787, 287] width 691 height 15
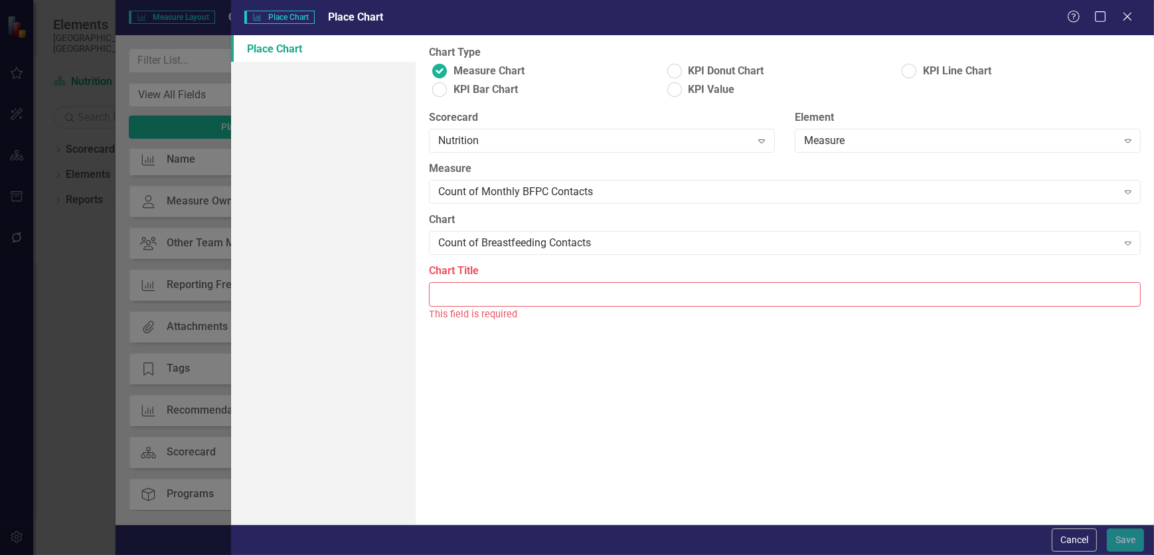
click at [550, 292] on input "Chart Title" at bounding box center [785, 294] width 712 height 25
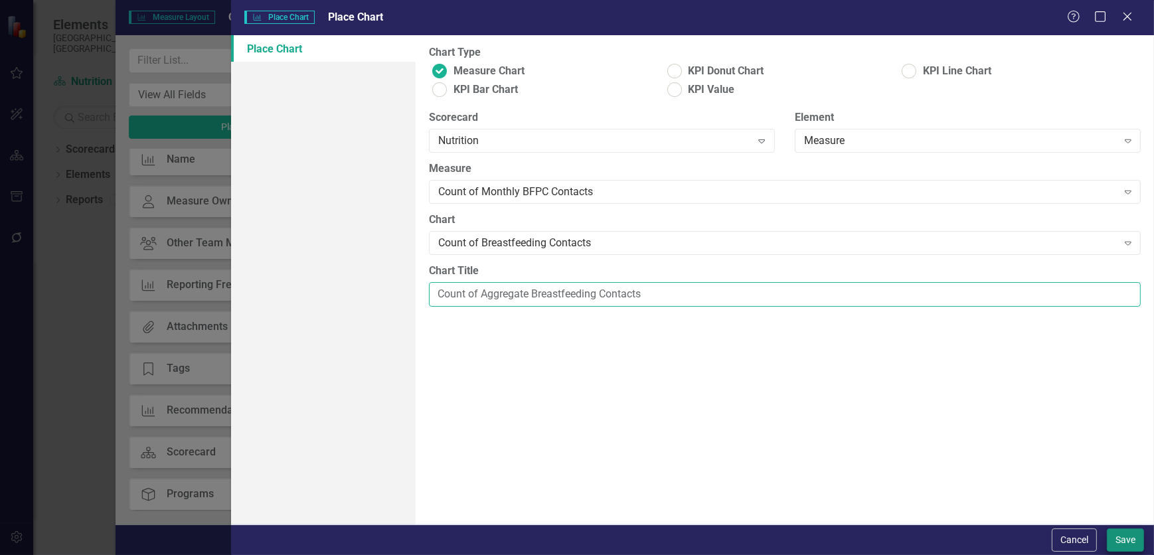
type input "Count of Aggregate Breastfeeding Contacts"
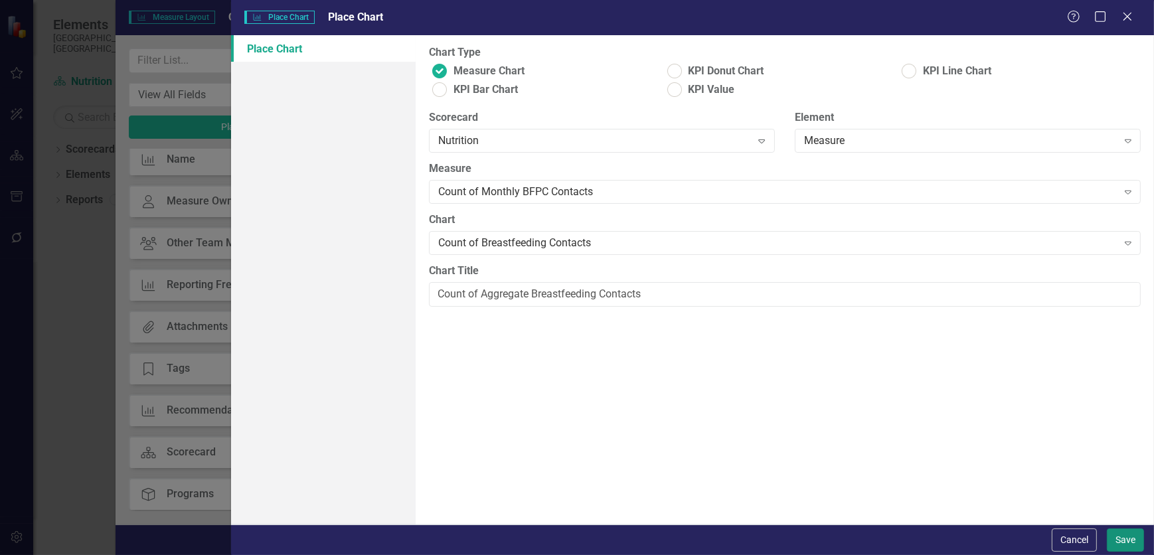
click at [1122, 539] on button "Save" at bounding box center [1125, 540] width 37 height 23
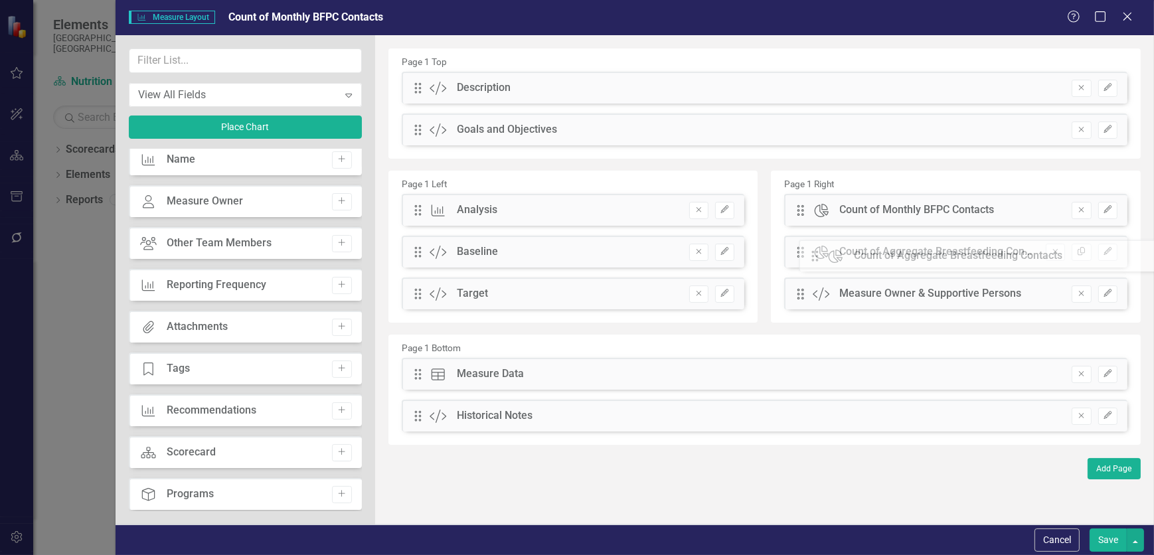
drag, startPoint x: 418, startPoint y: 90, endPoint x: 825, endPoint y: 258, distance: 440.4
click at [1117, 545] on button "Save" at bounding box center [1108, 540] width 37 height 23
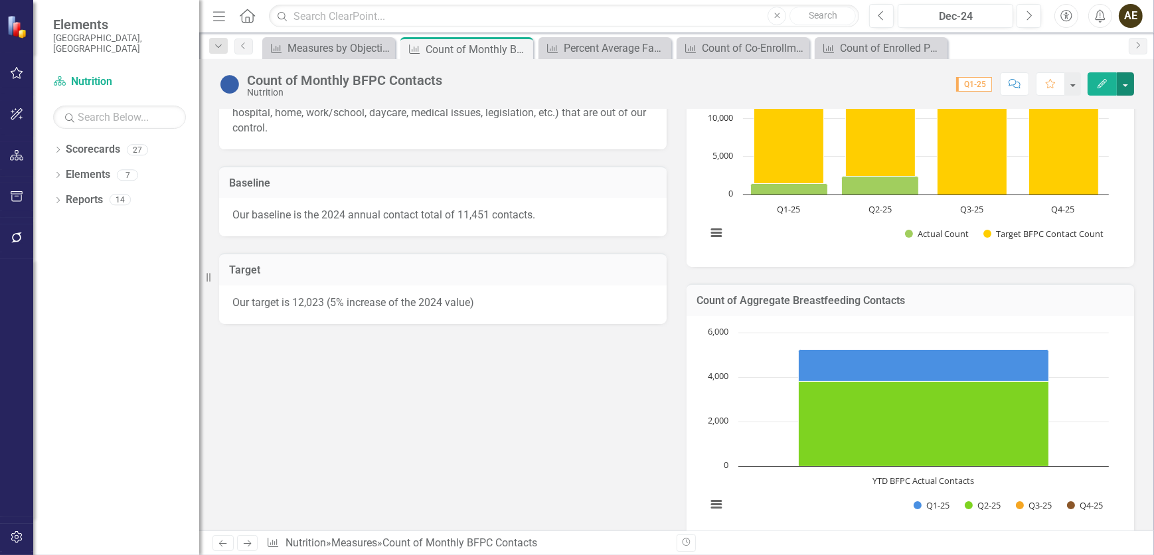
scroll to position [60, 0]
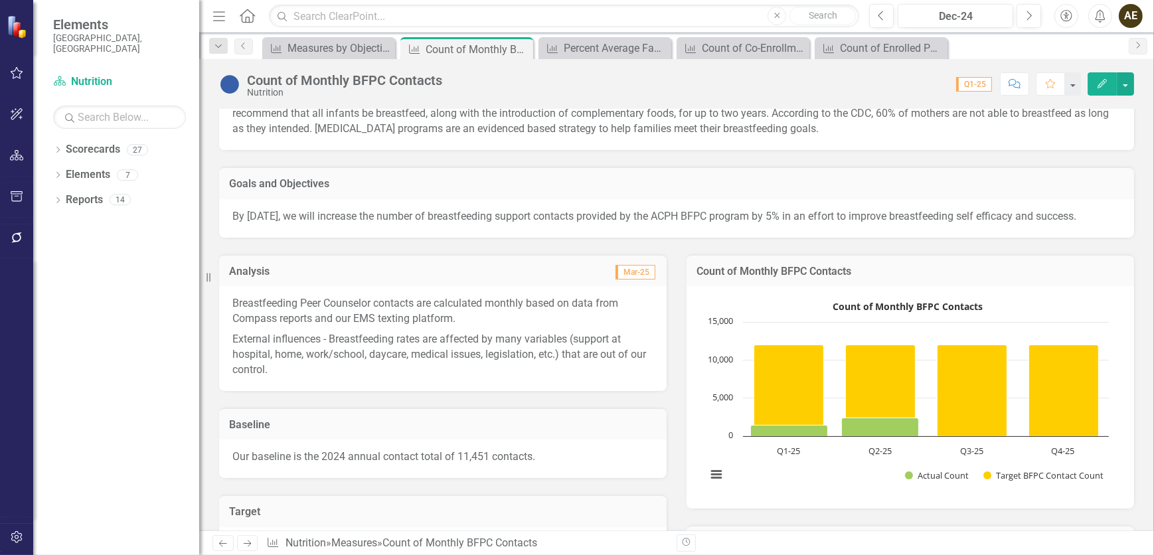
click at [1100, 82] on icon "Edit" at bounding box center [1102, 83] width 12 height 9
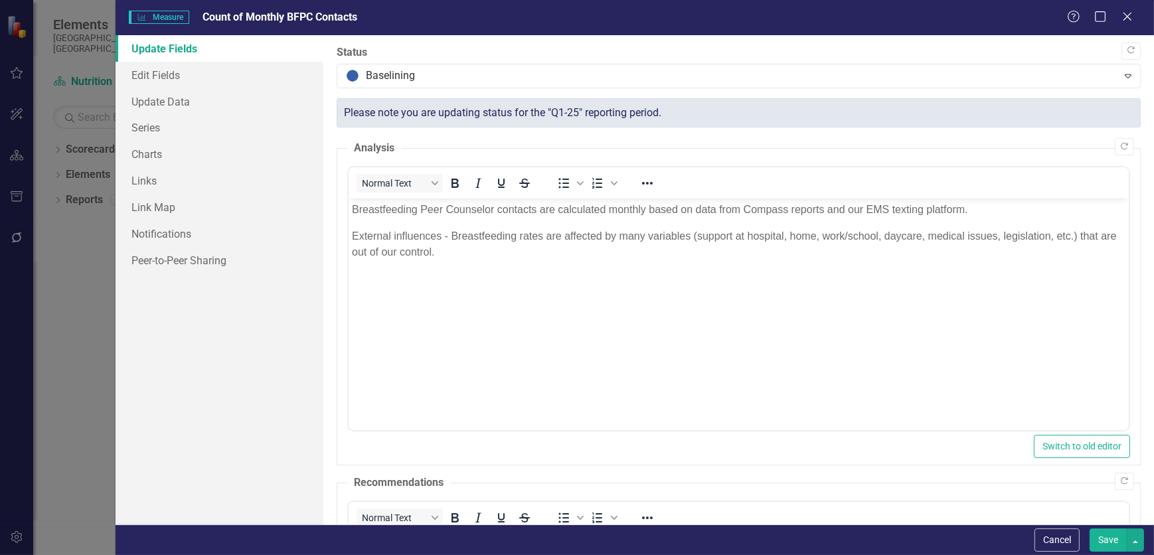
scroll to position [0, 0]
click at [180, 143] on link "Charts" at bounding box center [220, 154] width 208 height 27
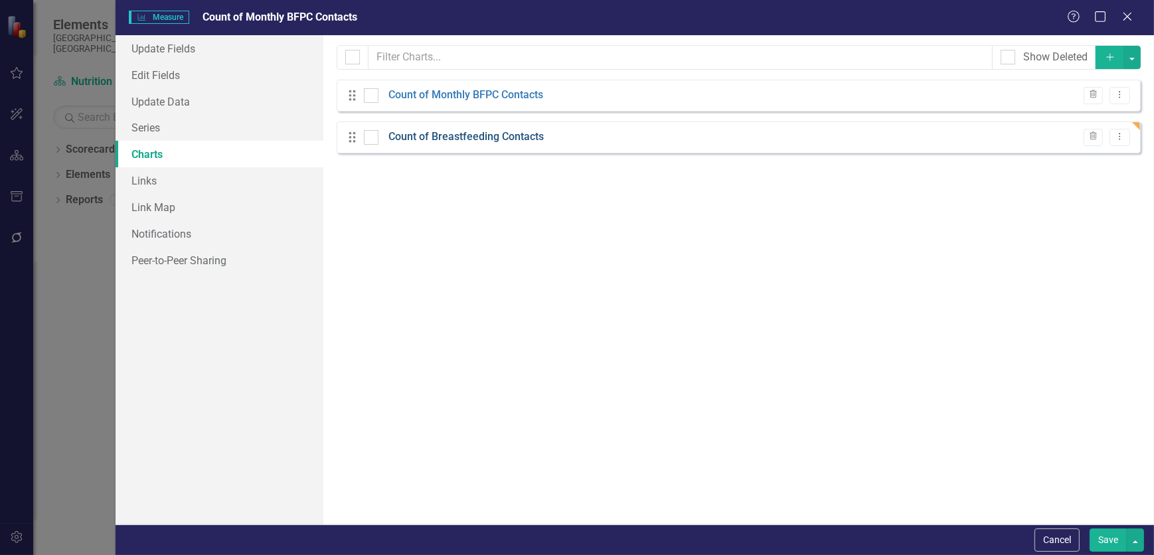
click at [520, 136] on link "Count of Breastfeeding Contacts" at bounding box center [466, 137] width 155 height 15
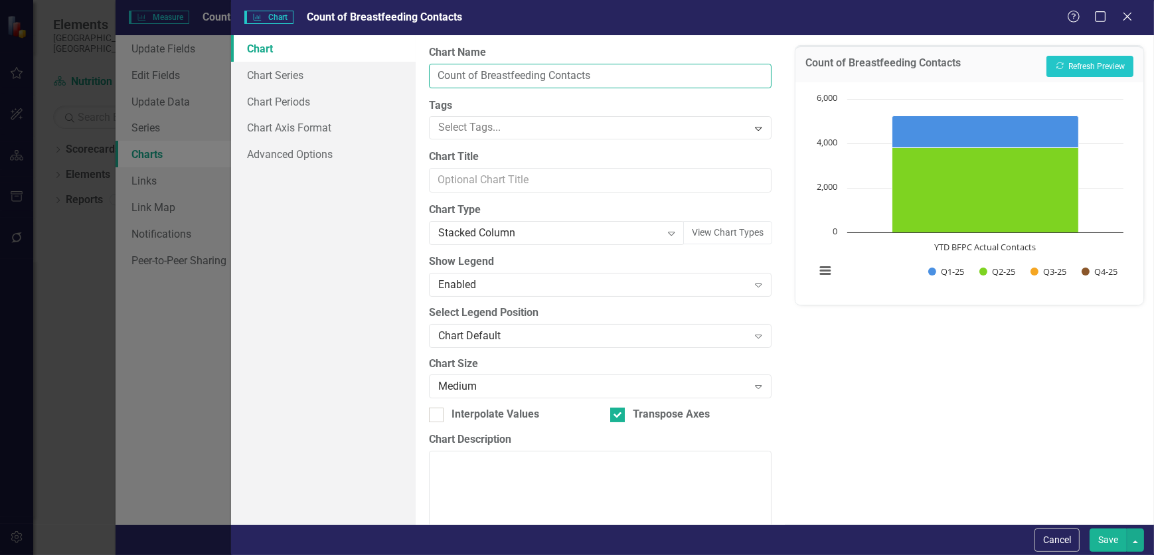
drag, startPoint x: 477, startPoint y: 75, endPoint x: 517, endPoint y: 92, distance: 43.4
click at [478, 76] on input "Count of Breastfeeding Contacts" at bounding box center [600, 76] width 343 height 25
type input "Count of Aggregate Breastfeeding Contacts"
click at [331, 124] on link "Chart Axis Format" at bounding box center [323, 127] width 185 height 27
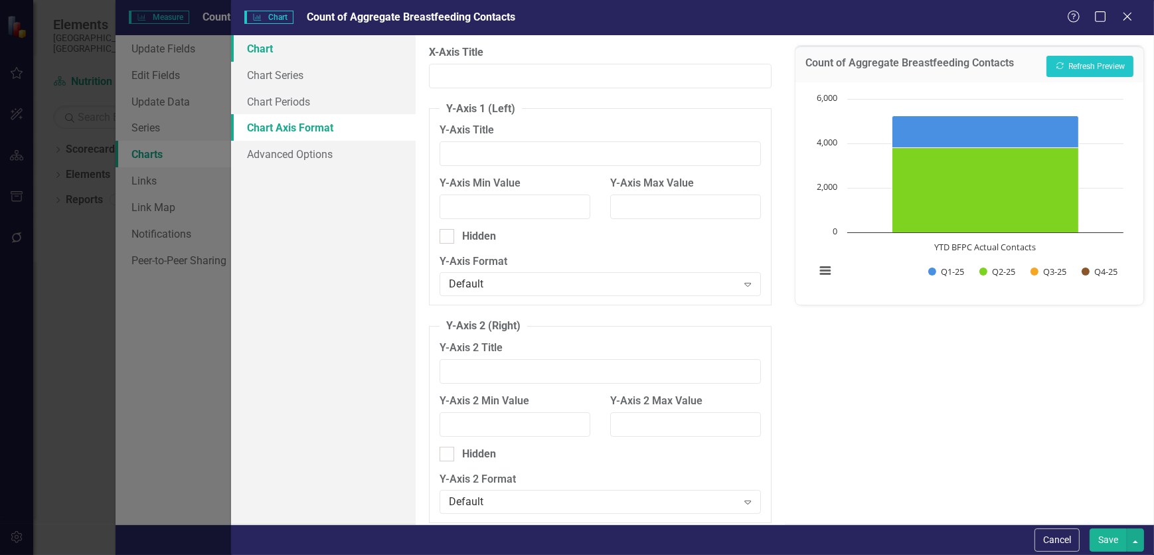
click at [315, 43] on link "Chart" at bounding box center [323, 48] width 185 height 27
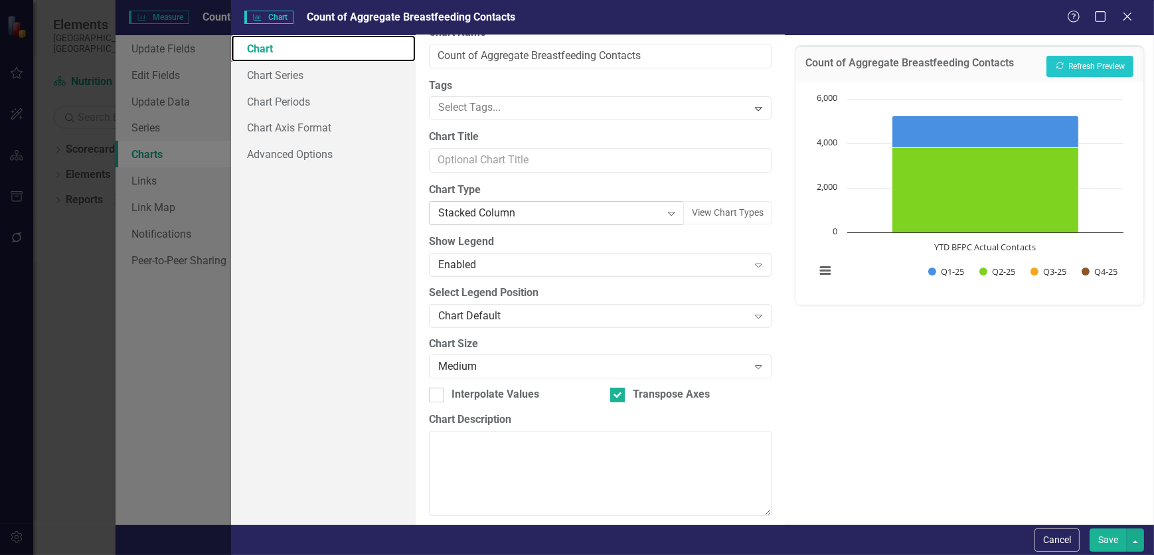
scroll to position [31, 0]
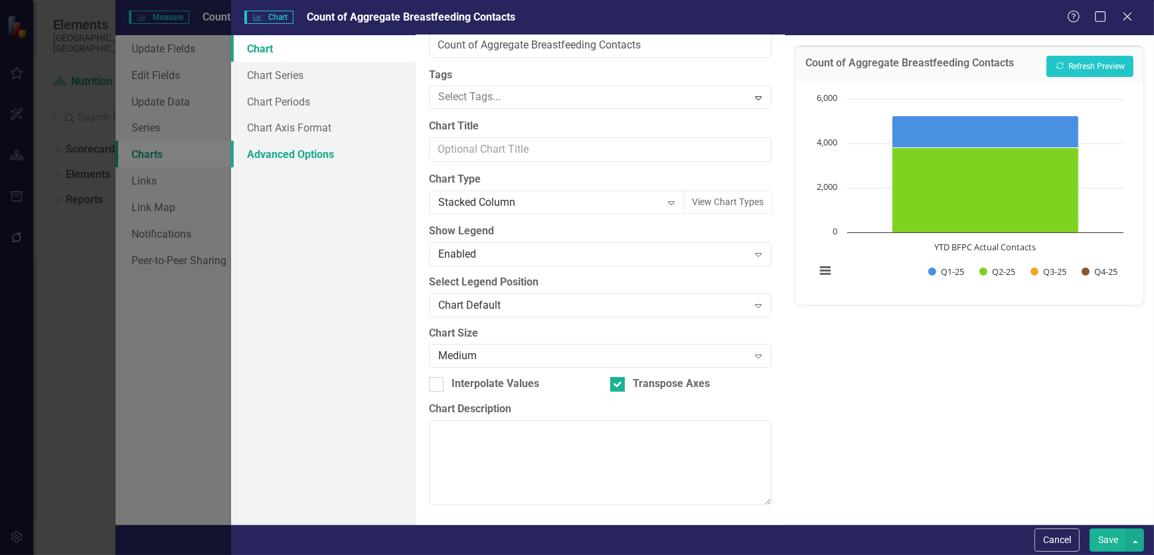
click at [291, 153] on link "Advanced Options" at bounding box center [323, 154] width 185 height 27
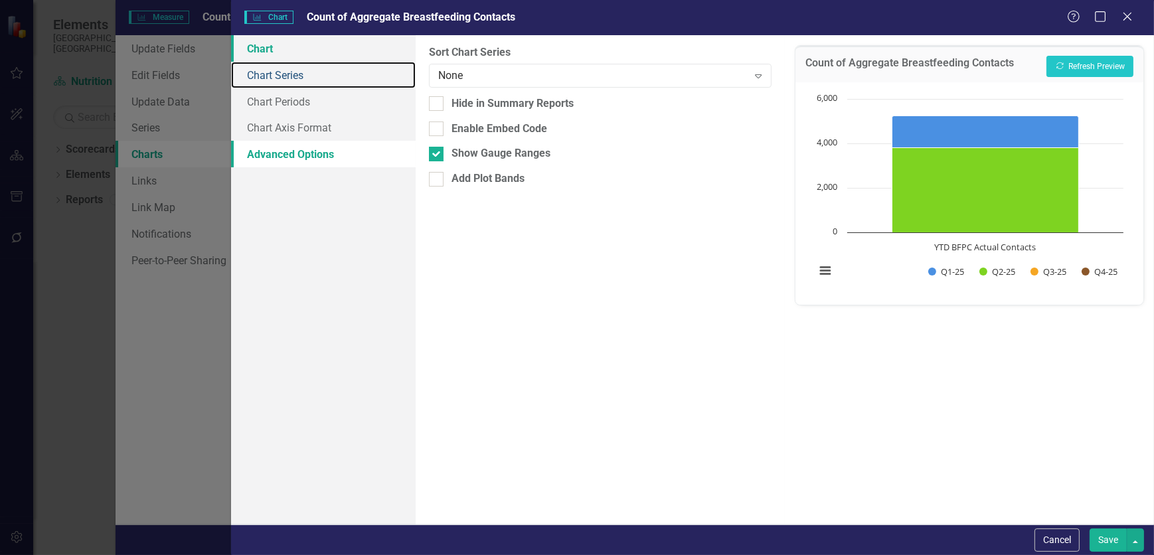
click at [274, 63] on link "Chart Series" at bounding box center [323, 75] width 185 height 27
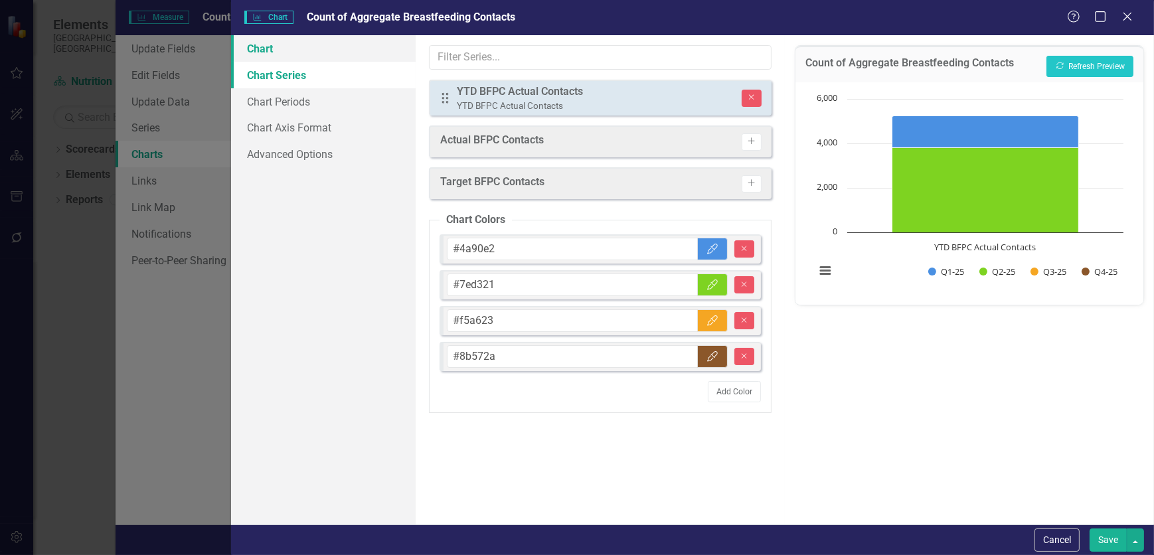
click at [269, 51] on link "Chart" at bounding box center [323, 48] width 185 height 27
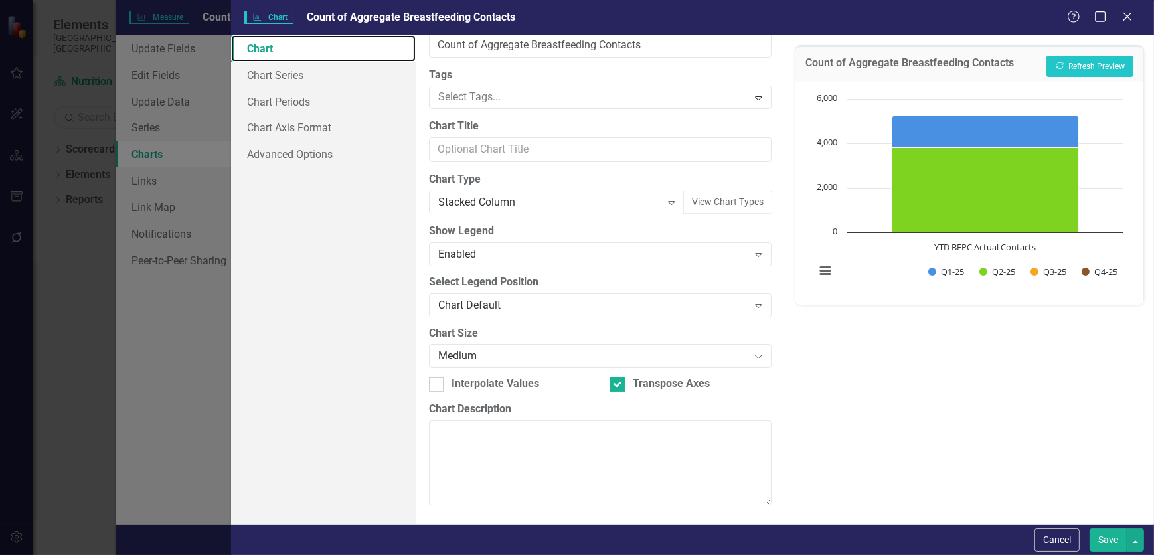
scroll to position [0, 0]
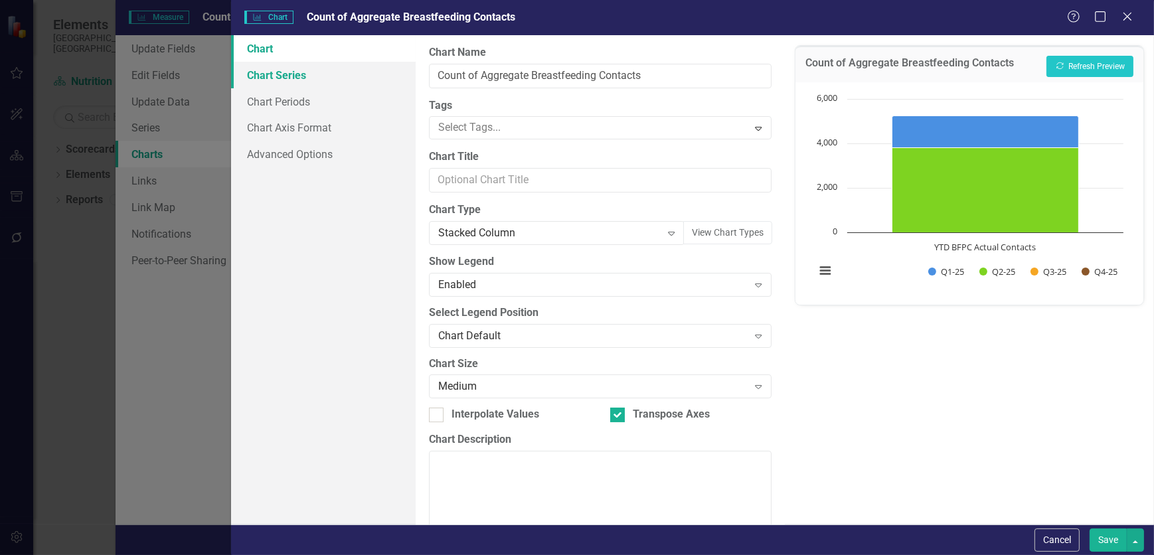
click at [333, 70] on link "Chart Series" at bounding box center [323, 75] width 185 height 27
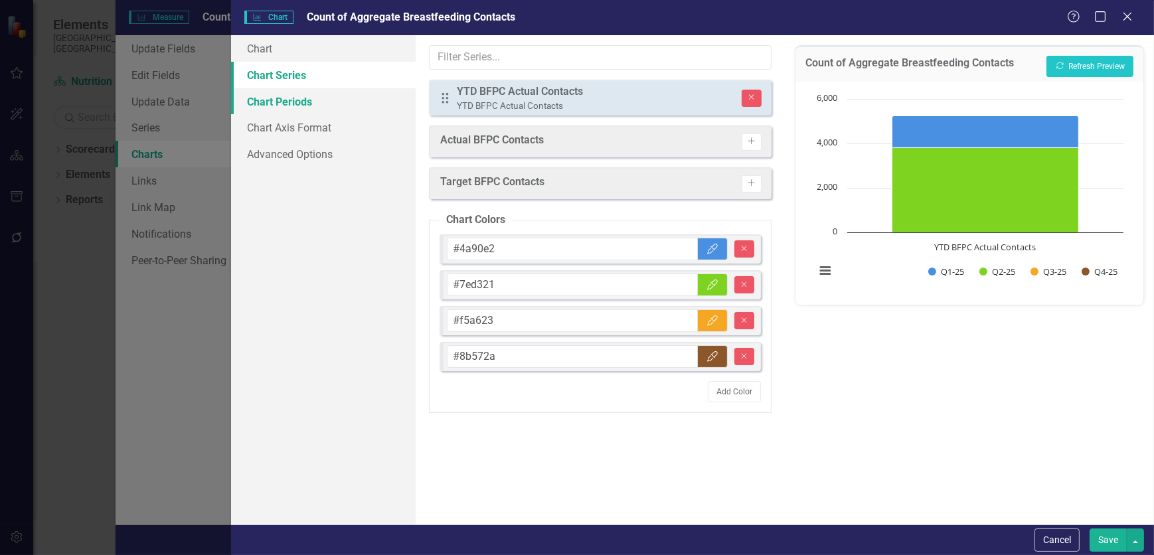
click at [327, 110] on link "Chart Periods" at bounding box center [323, 101] width 185 height 27
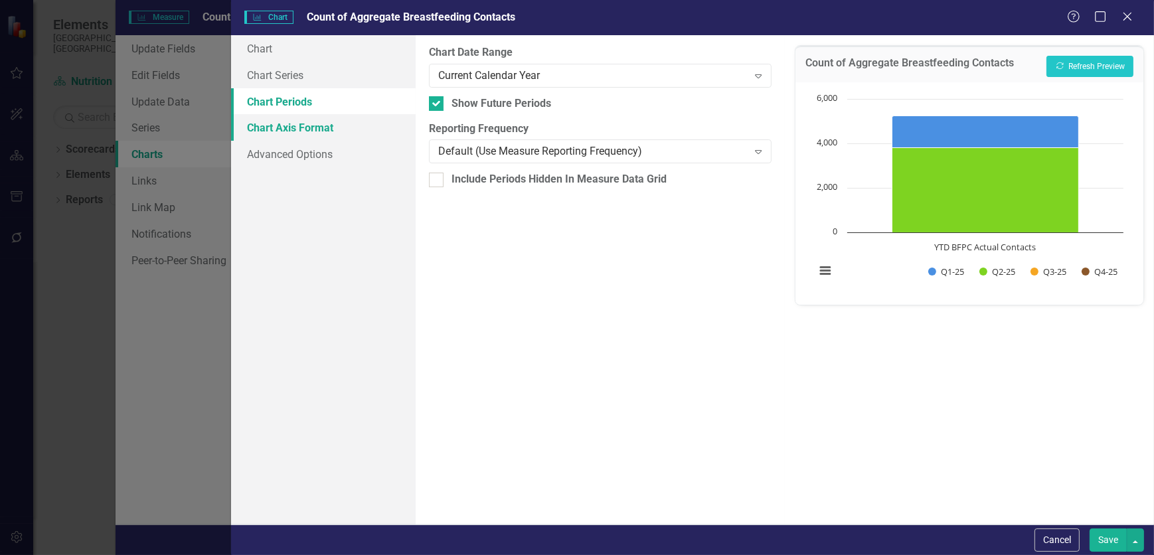
click at [330, 127] on link "Chart Axis Format" at bounding box center [323, 127] width 185 height 27
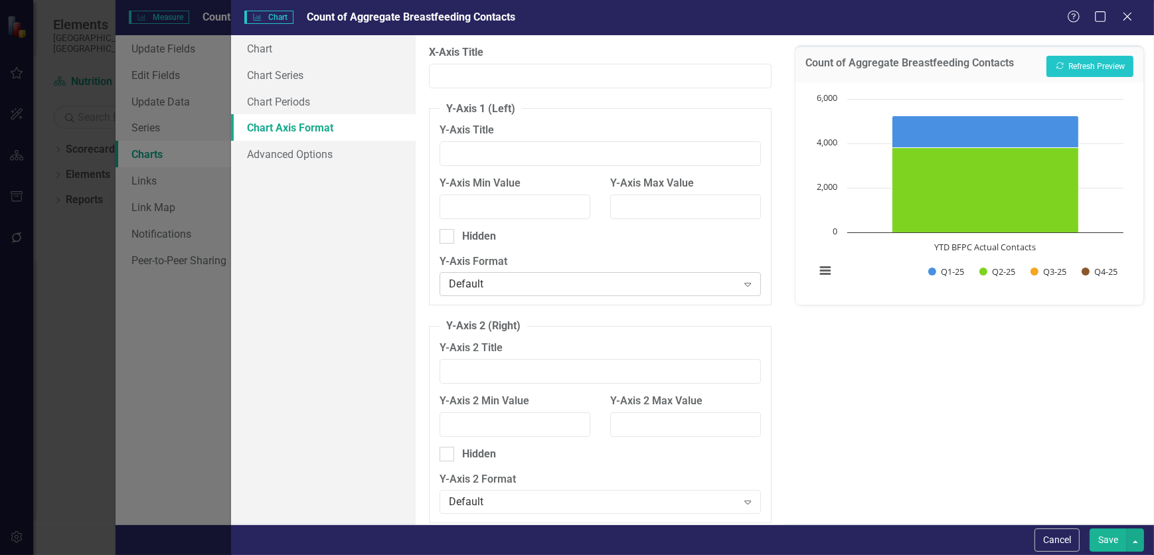
click at [505, 289] on div "Default" at bounding box center [593, 284] width 289 height 15
click at [352, 252] on div "Chart Chart Series Chart Periods Chart Axis Format Advanced Options" at bounding box center [323, 279] width 185 height 489
click at [286, 52] on link "Chart" at bounding box center [323, 48] width 185 height 27
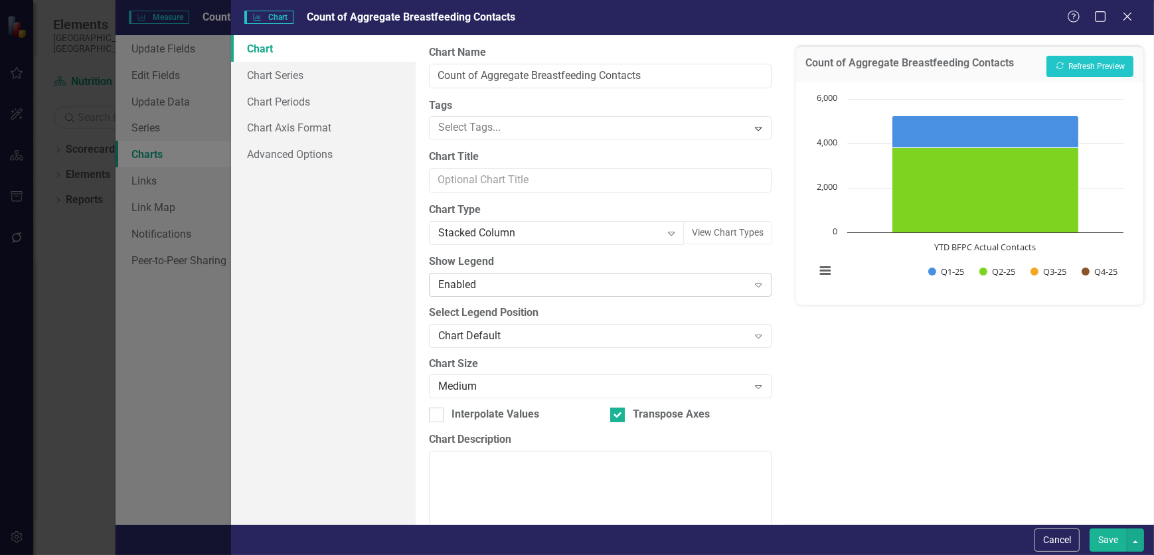
click at [584, 290] on div "Enabled" at bounding box center [593, 284] width 310 height 15
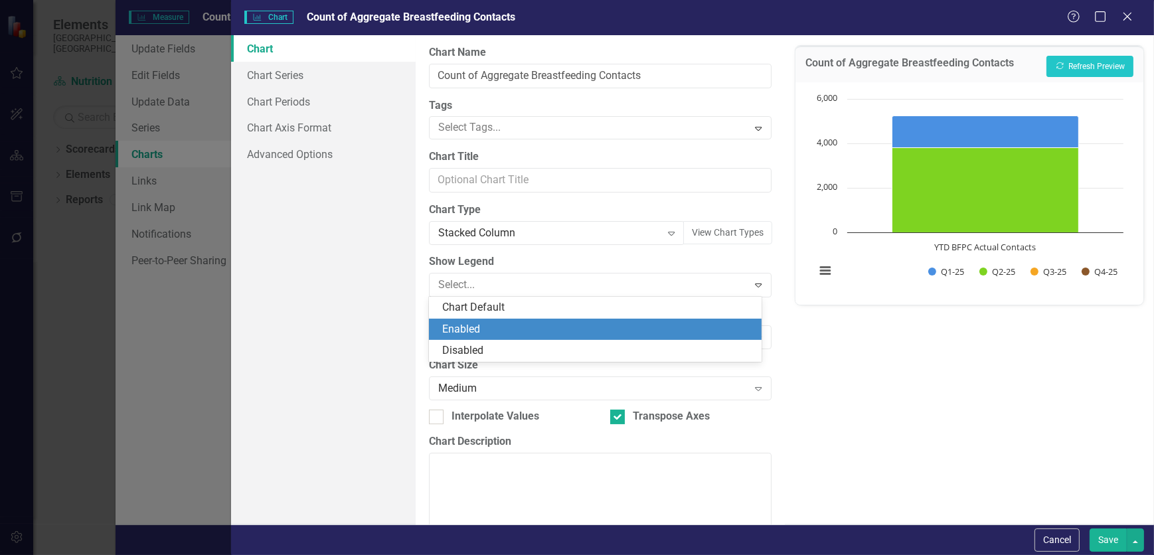
click at [556, 327] on div "Enabled" at bounding box center [598, 329] width 312 height 15
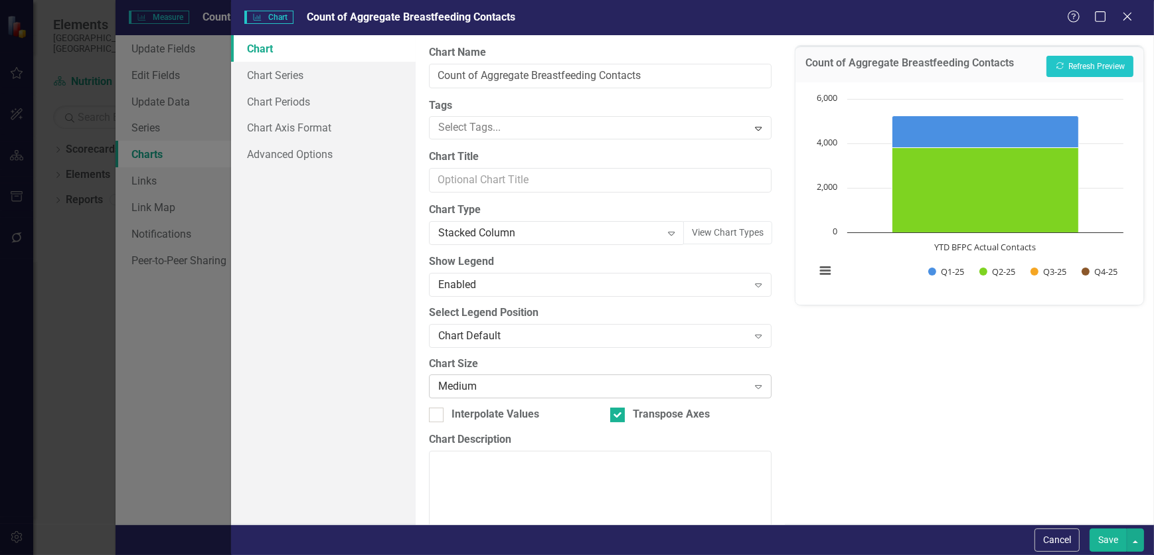
scroll to position [31, 0]
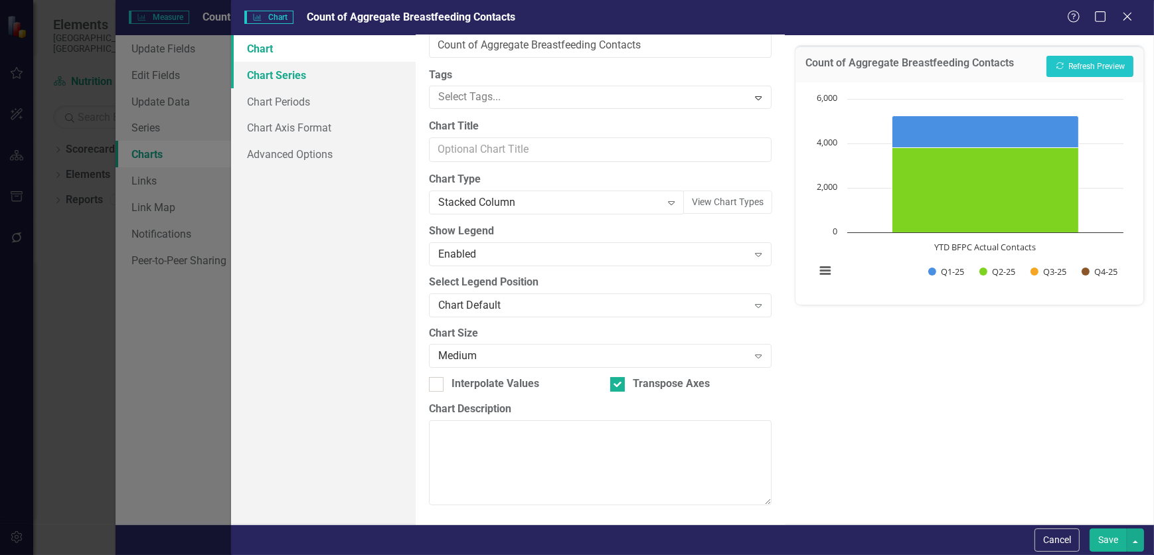
click at [329, 74] on link "Chart Series" at bounding box center [323, 75] width 185 height 27
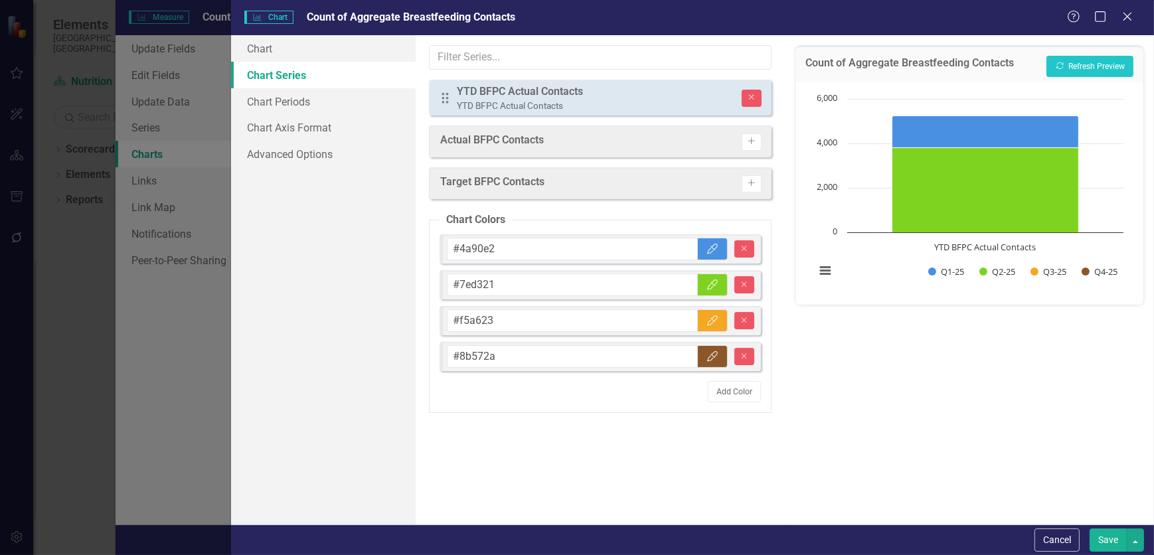
click at [517, 96] on div "YTD BFPC Actual Contacts" at bounding box center [520, 91] width 126 height 15
click at [521, 90] on div "YTD BFPC Actual Contacts" at bounding box center [520, 91] width 126 height 15
click at [444, 98] on icon at bounding box center [445, 98] width 7 height 11
click at [748, 186] on icon "Activate" at bounding box center [751, 183] width 10 height 8
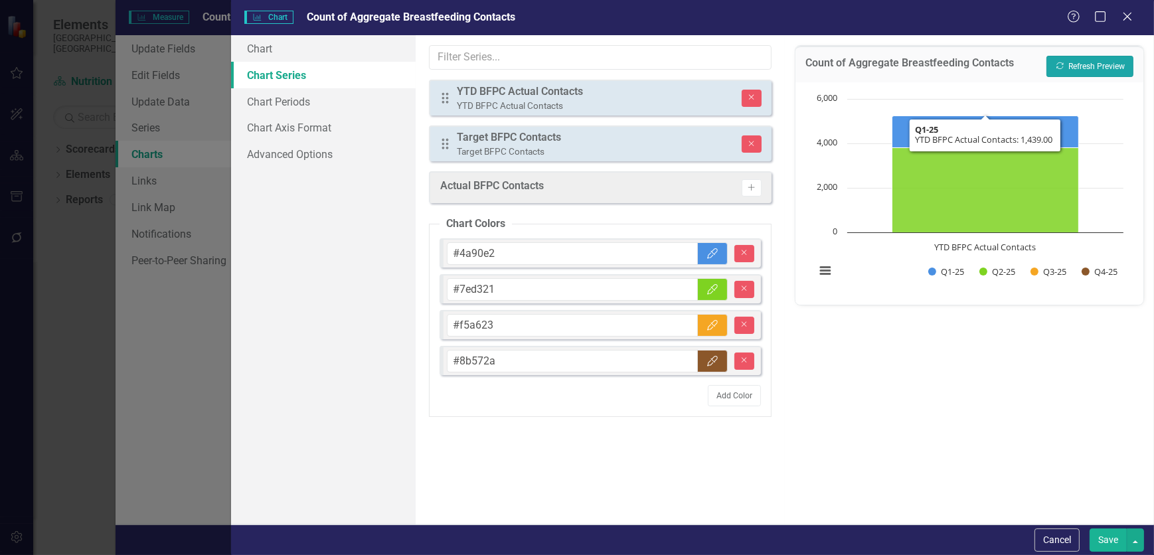
click at [1096, 66] on button "Recalculate Refresh Preview" at bounding box center [1090, 66] width 87 height 21
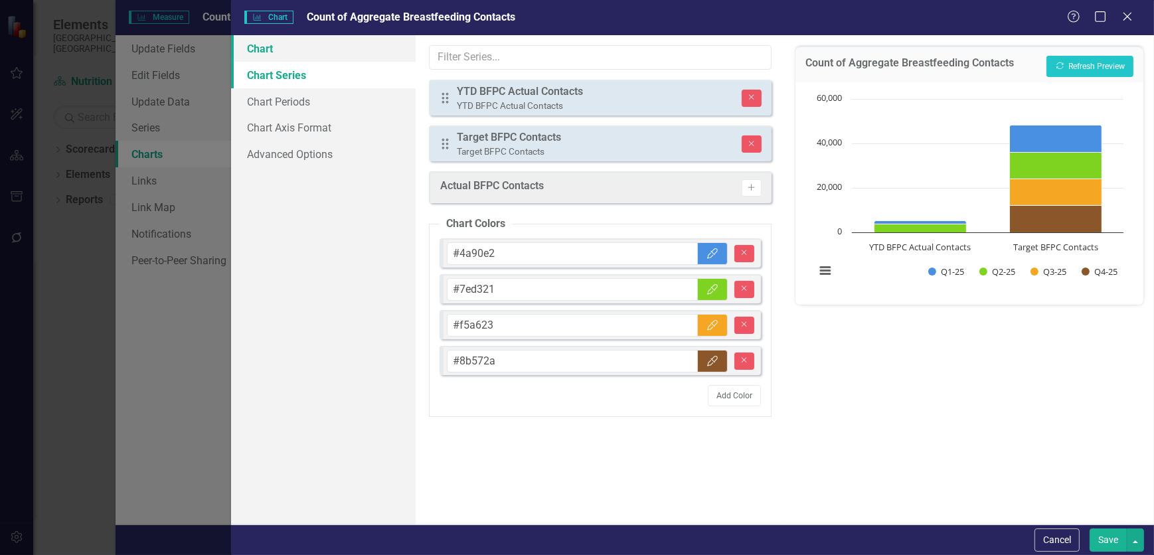
click at [280, 51] on link "Chart" at bounding box center [323, 48] width 185 height 27
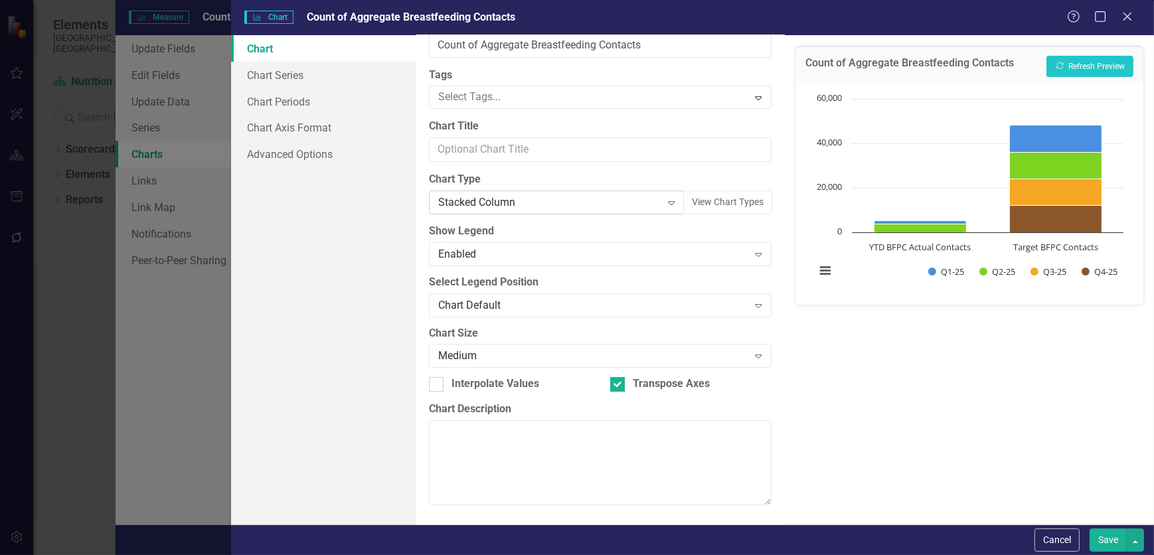
click at [670, 205] on div "Expand" at bounding box center [671, 202] width 24 height 21
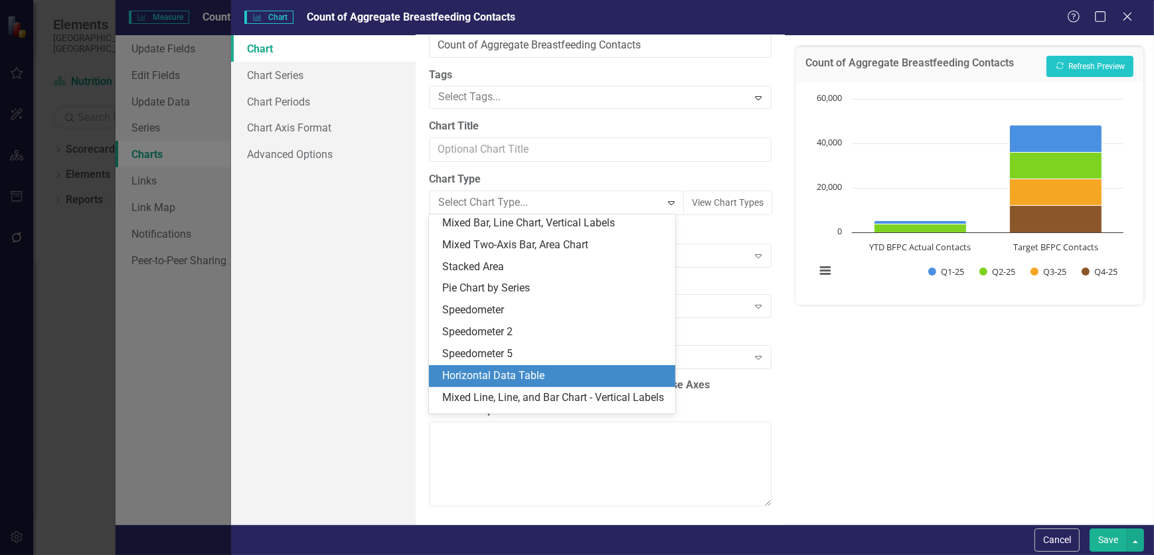
scroll to position [1542, 0]
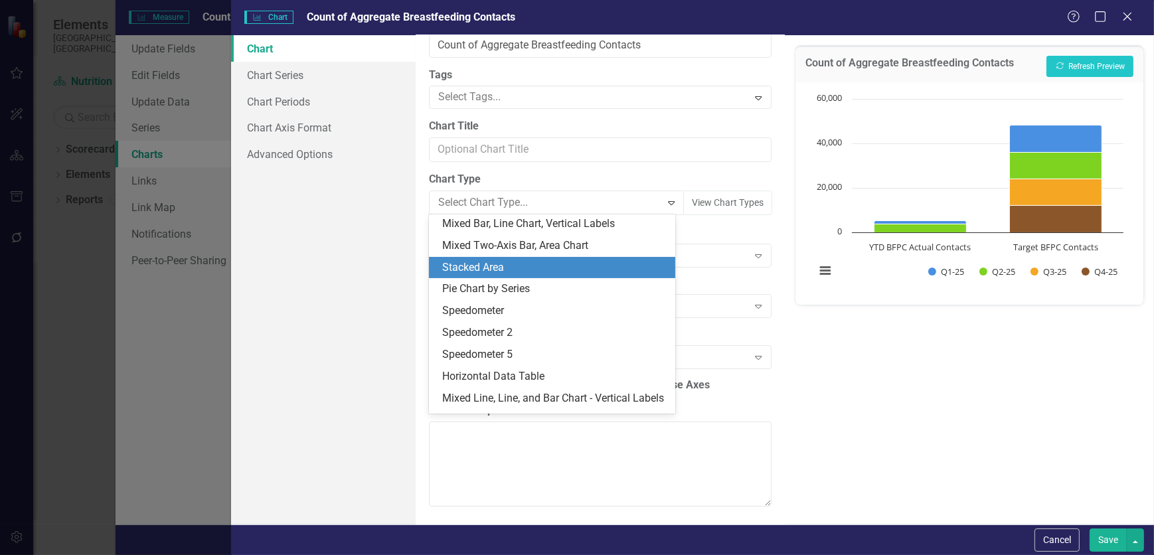
click at [522, 276] on div "Stacked Area" at bounding box center [554, 267] width 225 height 15
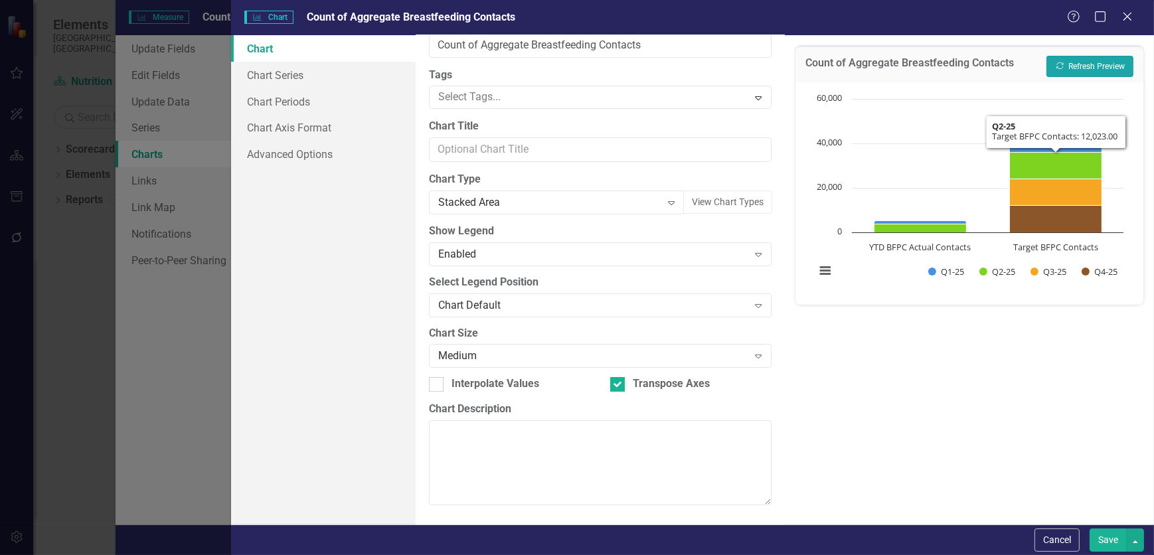
click at [1092, 67] on button "Recalculate Refresh Preview" at bounding box center [1090, 66] width 87 height 21
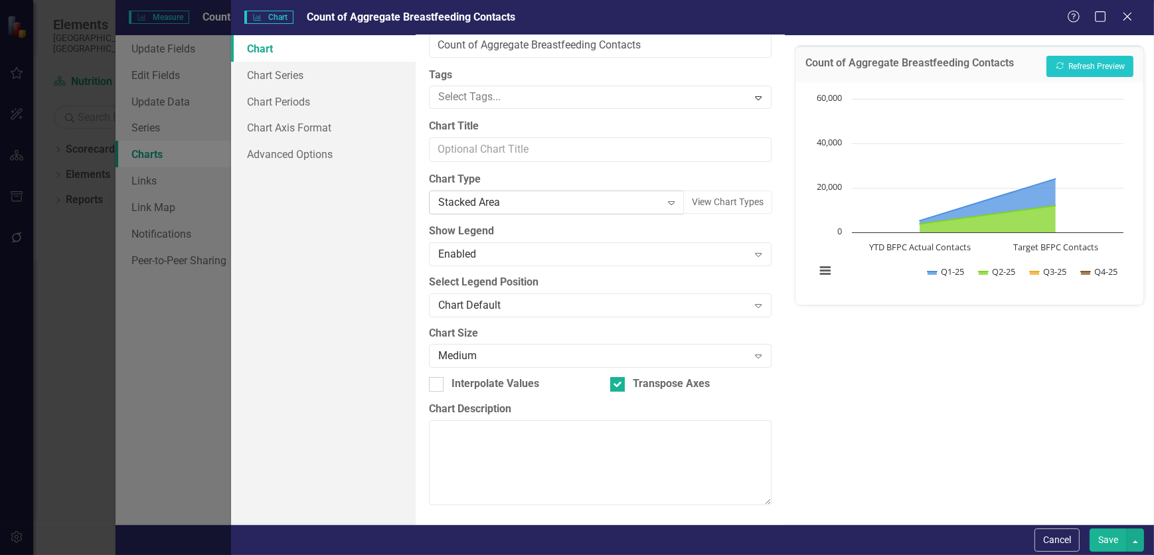
click at [509, 205] on div "Stacked Area" at bounding box center [549, 202] width 223 height 15
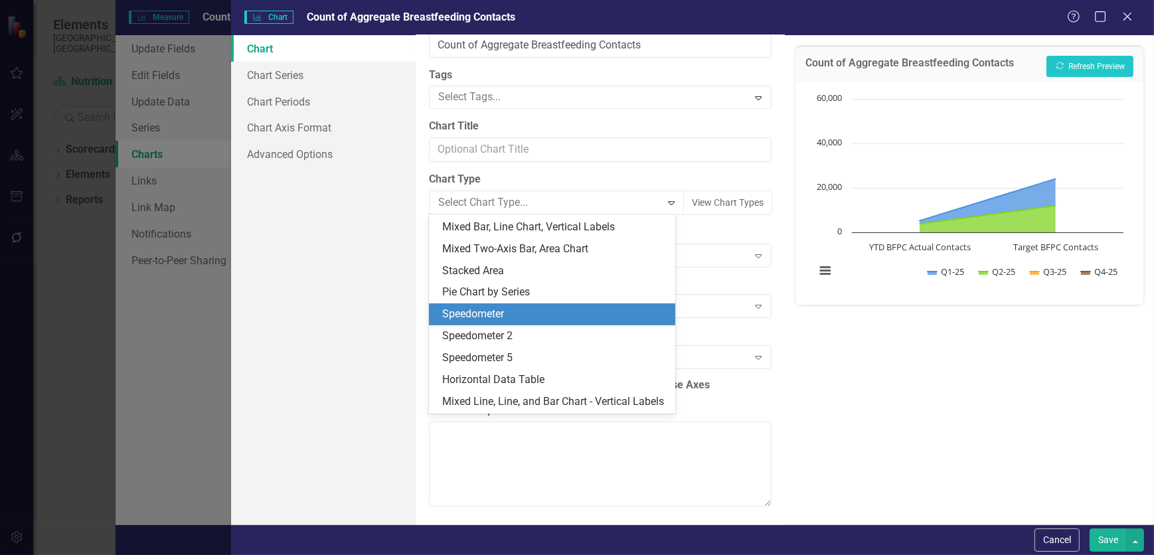
scroll to position [1478, 0]
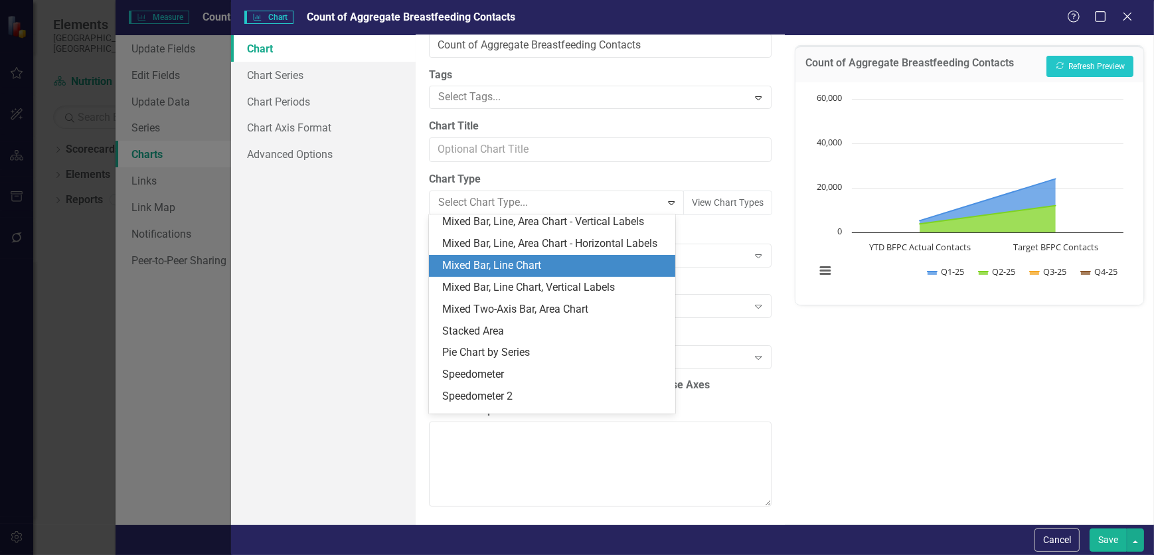
click at [536, 274] on div "Mixed Bar, Line Chart" at bounding box center [554, 265] width 225 height 15
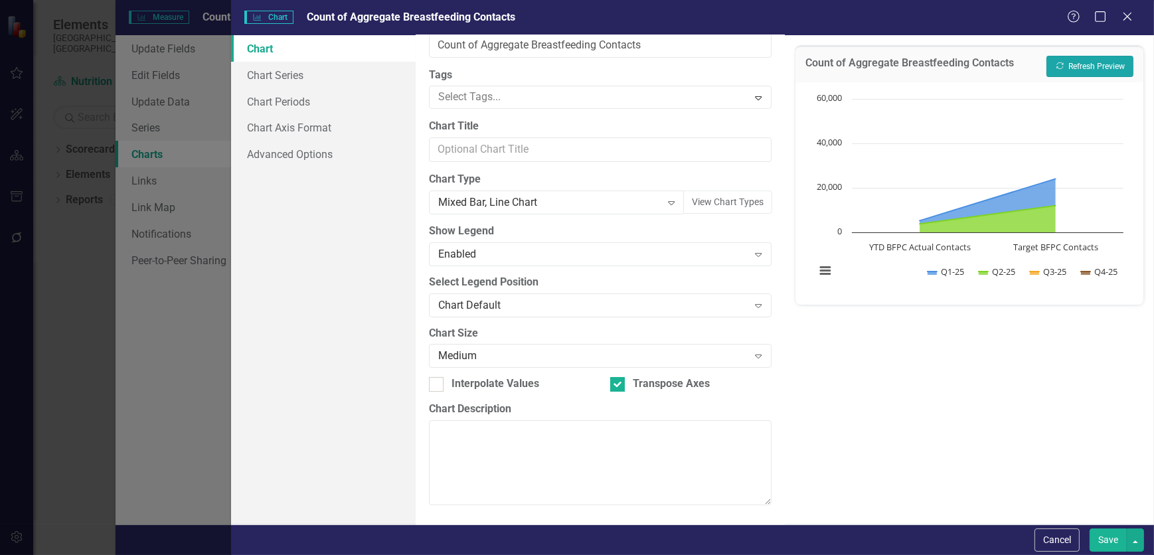
click at [1085, 68] on button "Recalculate Refresh Preview" at bounding box center [1090, 66] width 87 height 21
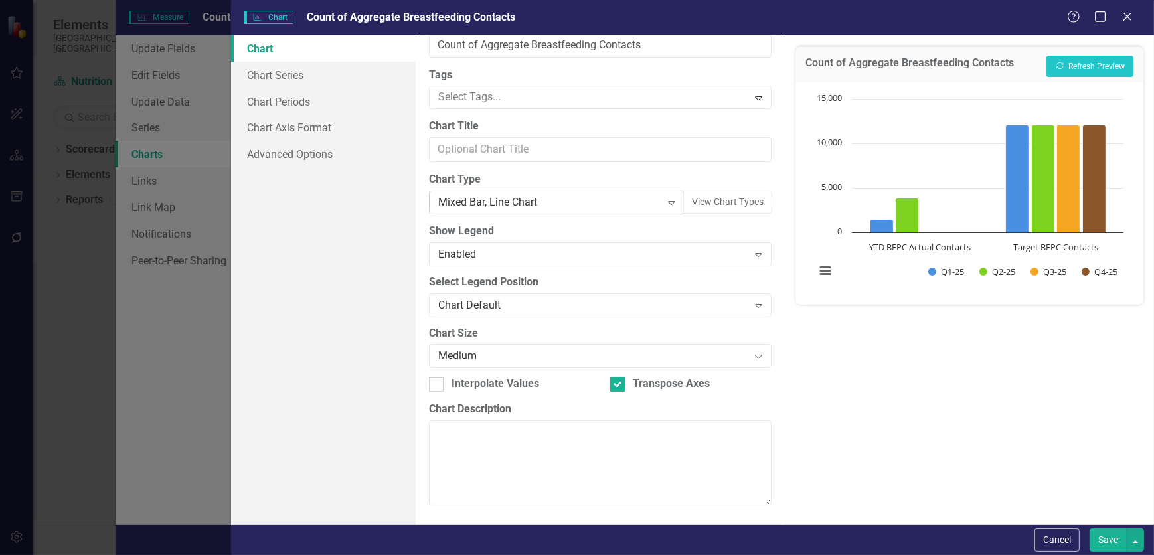
click at [520, 209] on div "Mixed Bar, Line Chart" at bounding box center [549, 202] width 223 height 15
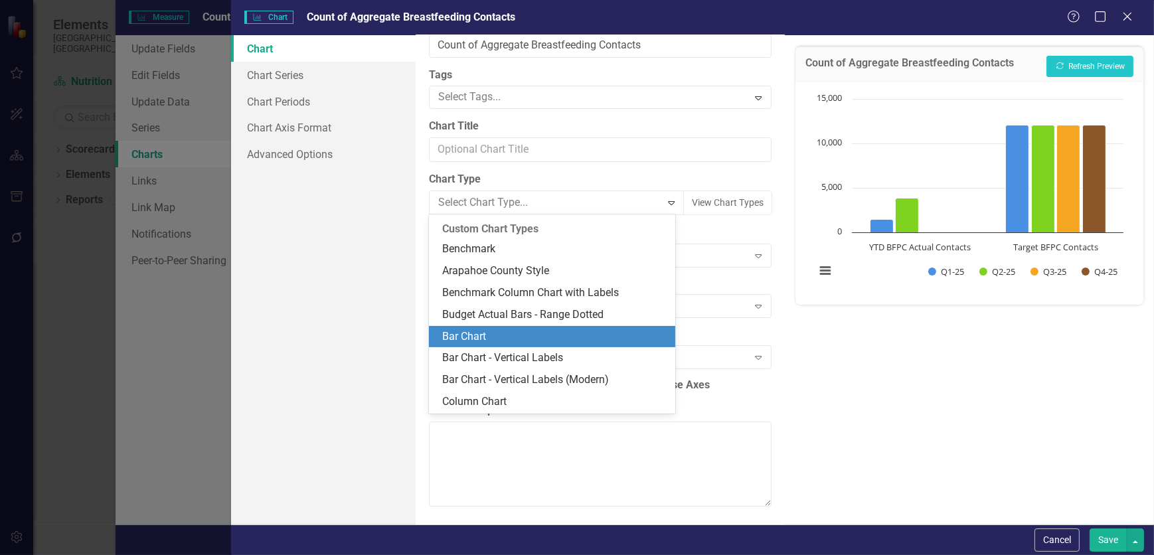
scroll to position [1171, 0]
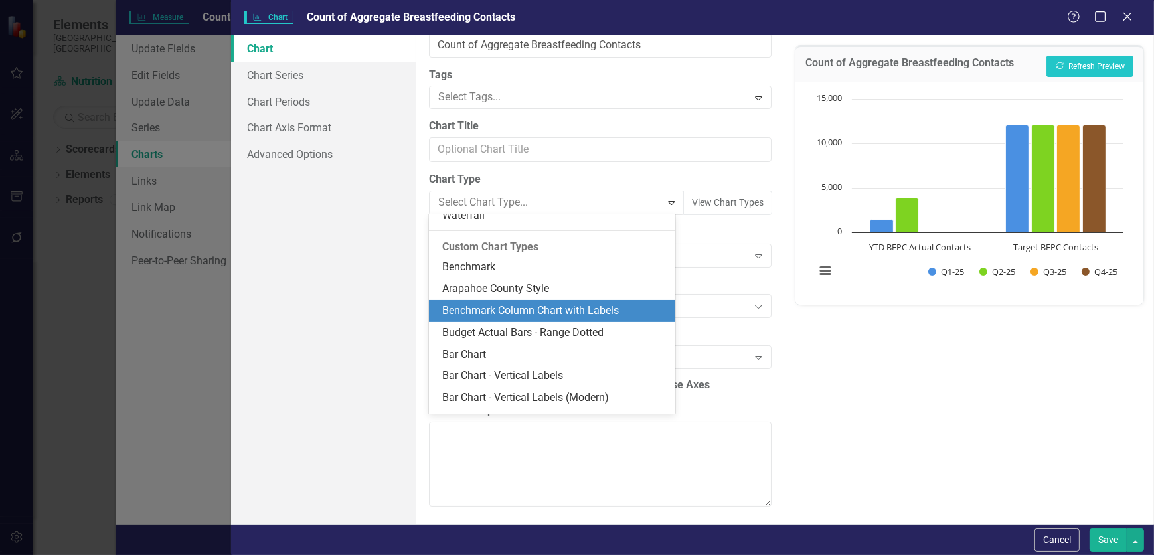
click at [582, 309] on div "Benchmark Column Chart with Labels" at bounding box center [554, 310] width 225 height 15
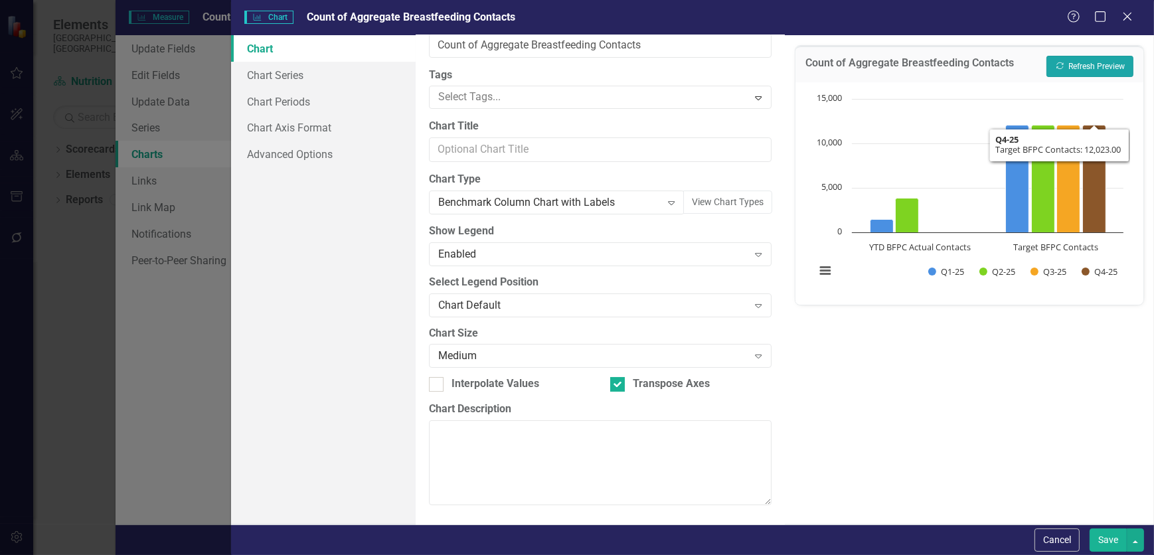
click at [1120, 61] on button "Recalculate Refresh Preview" at bounding box center [1090, 66] width 87 height 21
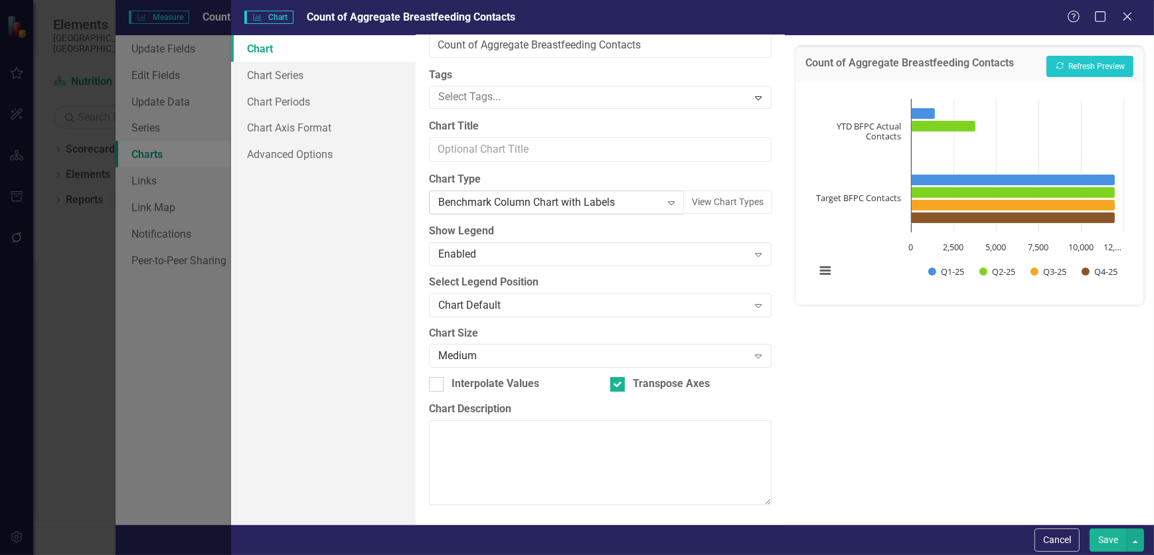
click at [505, 199] on div "Benchmark Column Chart with Labels" at bounding box center [549, 202] width 223 height 15
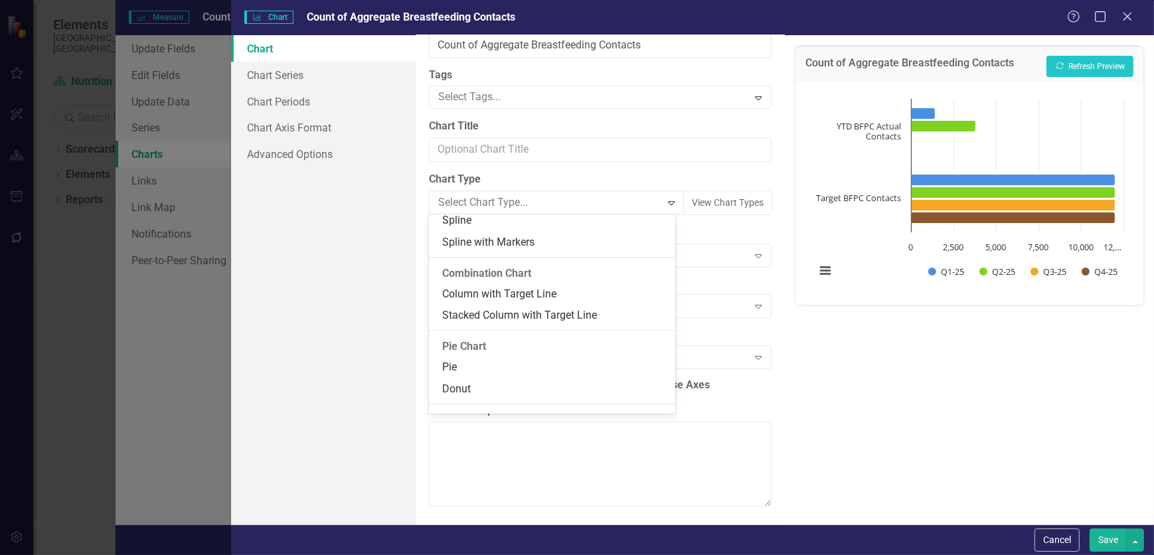
scroll to position [713, 0]
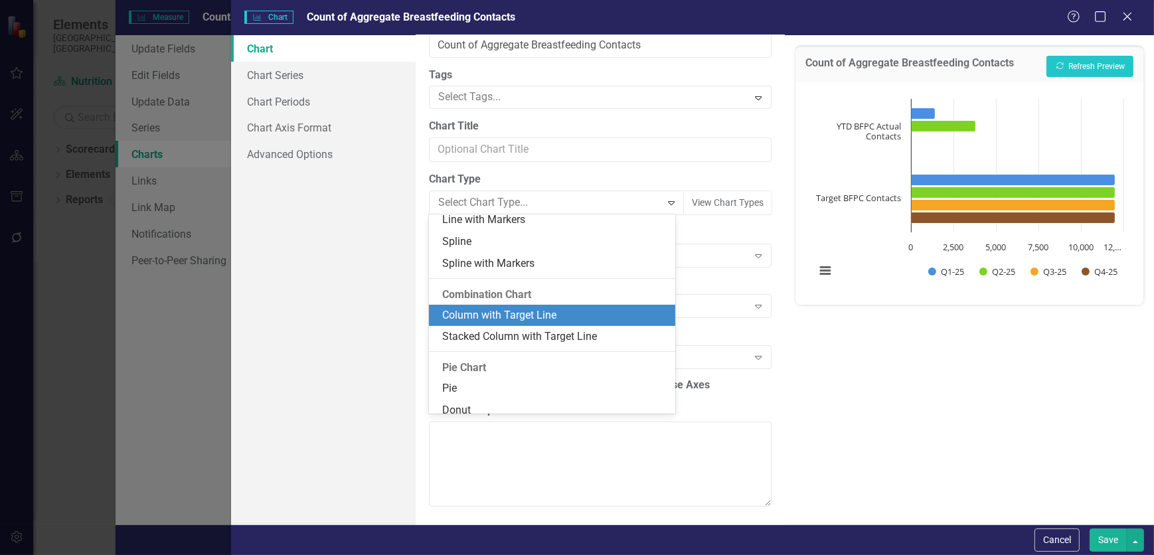
click at [531, 312] on div "Column with Target Line" at bounding box center [554, 315] width 225 height 15
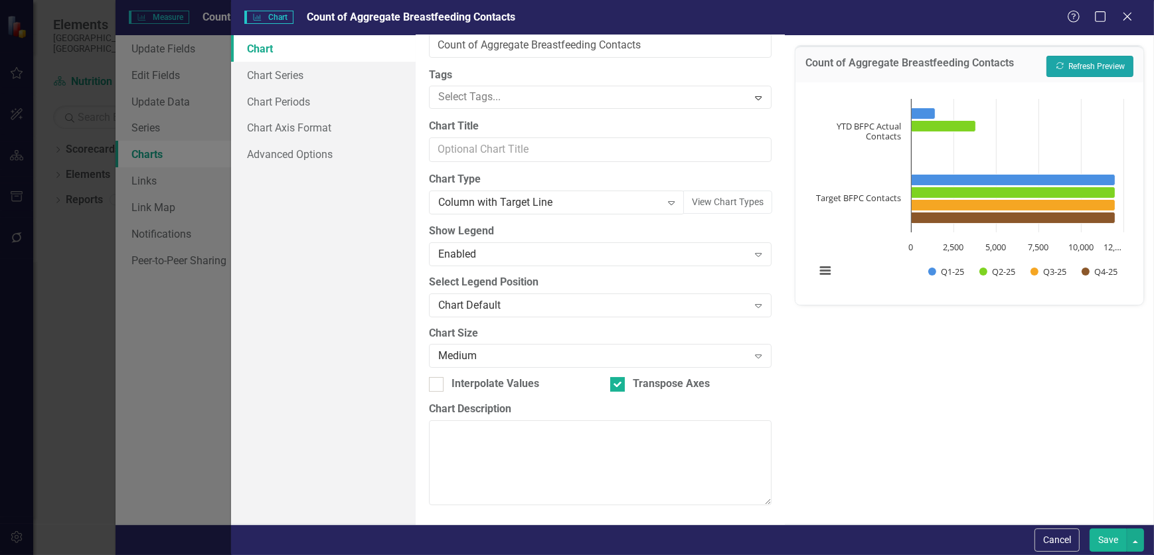
click at [1086, 71] on button "Recalculate Refresh Preview" at bounding box center [1090, 66] width 87 height 21
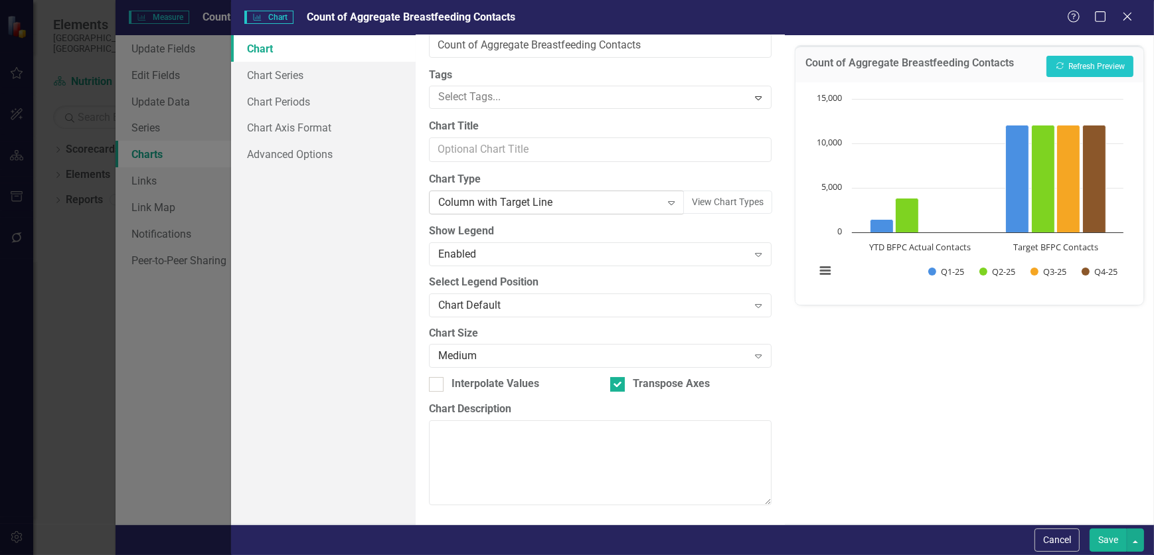
click at [638, 201] on div "Column with Target Line" at bounding box center [549, 202] width 223 height 15
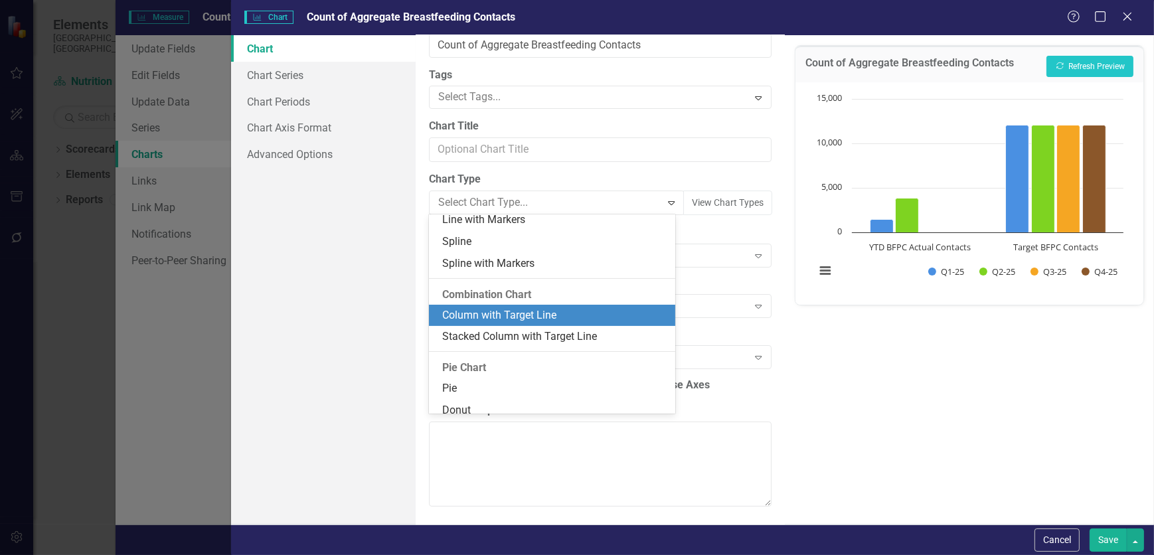
scroll to position [803, 0]
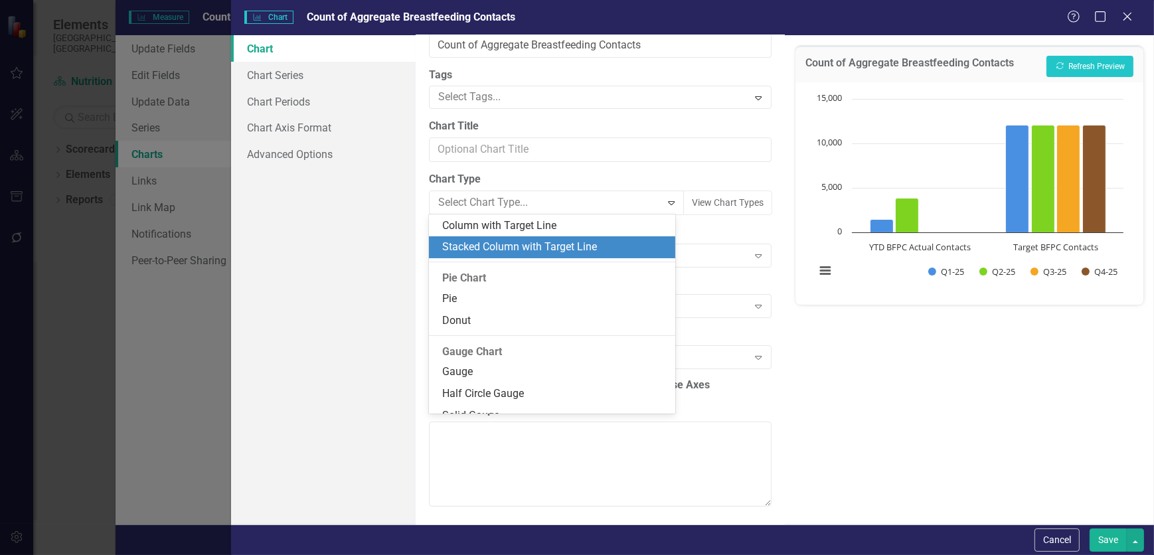
click at [577, 246] on div "Stacked Column with Target Line" at bounding box center [554, 247] width 225 height 15
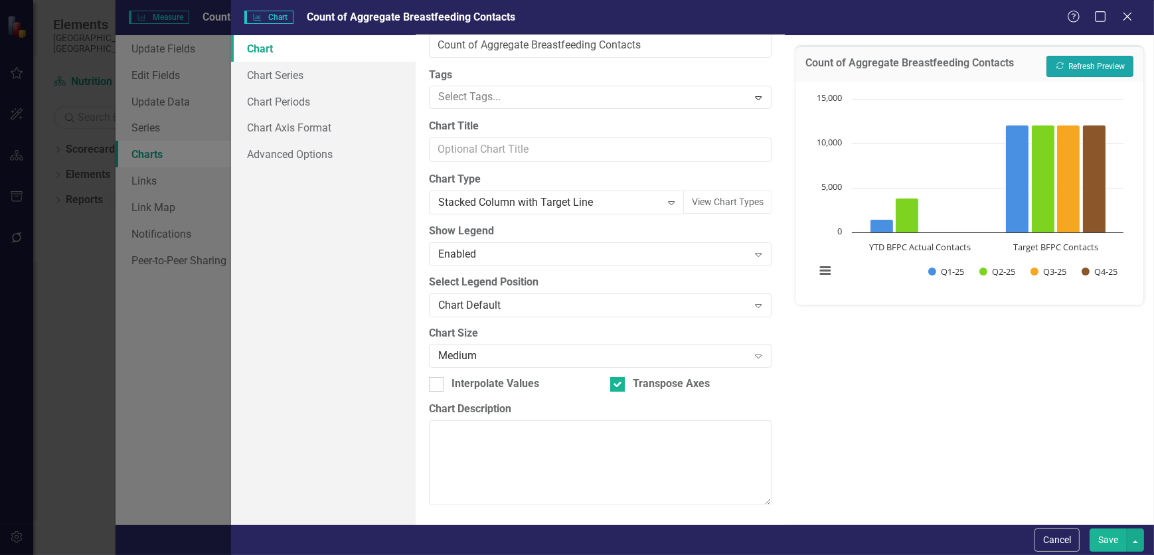
click at [1081, 65] on button "Recalculate Refresh Preview" at bounding box center [1090, 66] width 87 height 21
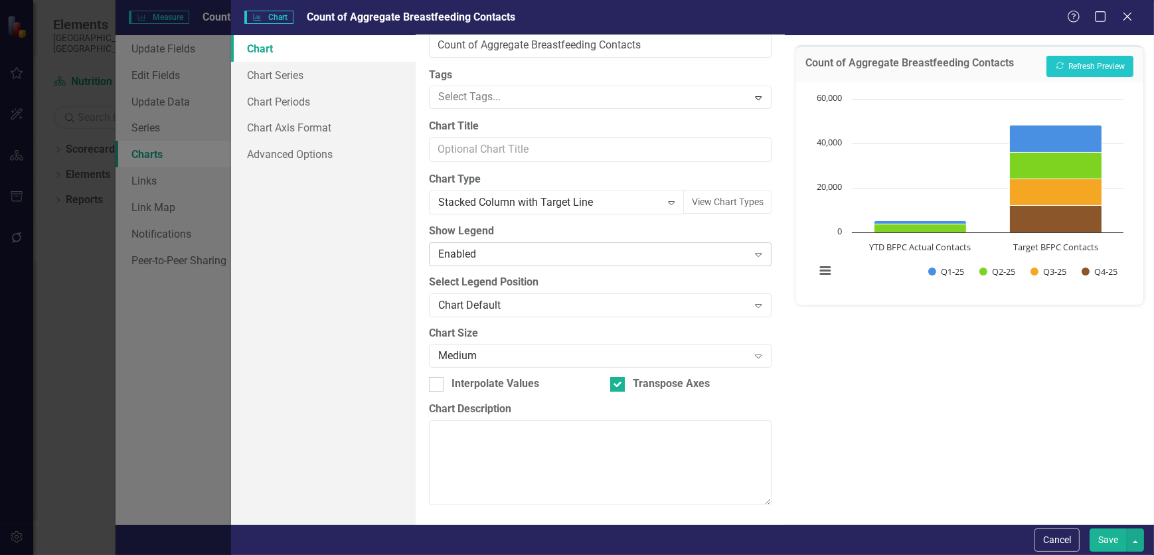
scroll to position [0, 0]
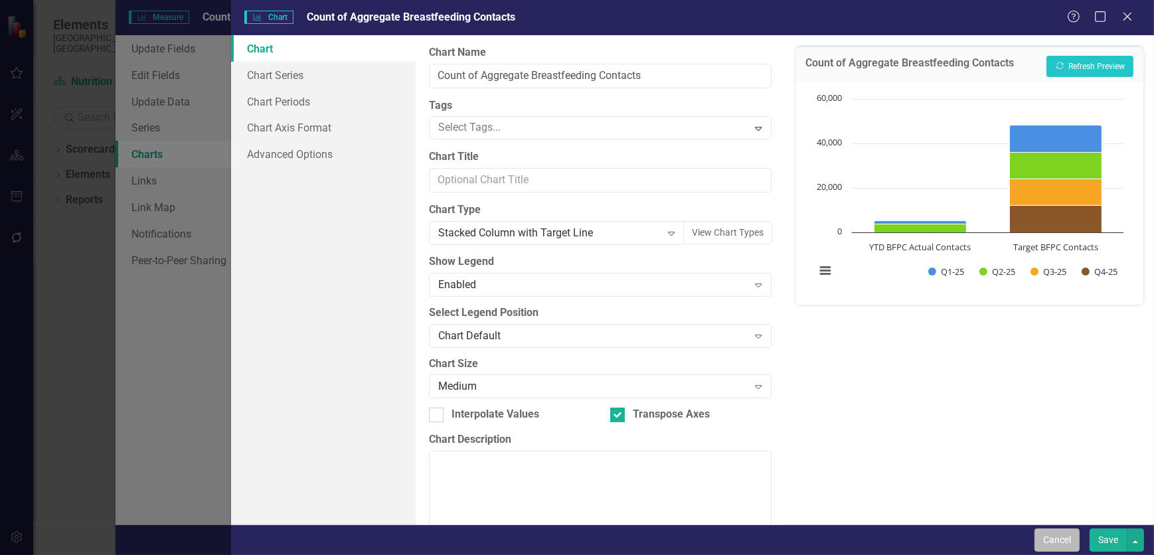
click at [1069, 538] on button "Cancel" at bounding box center [1057, 540] width 45 height 23
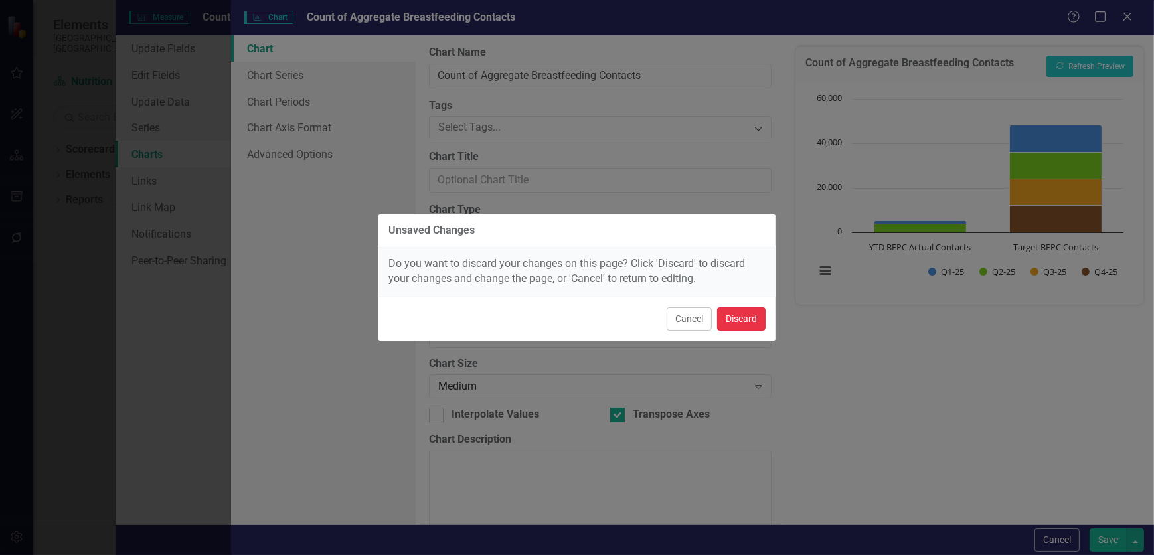
click at [726, 325] on button "Discard" at bounding box center [741, 318] width 48 height 23
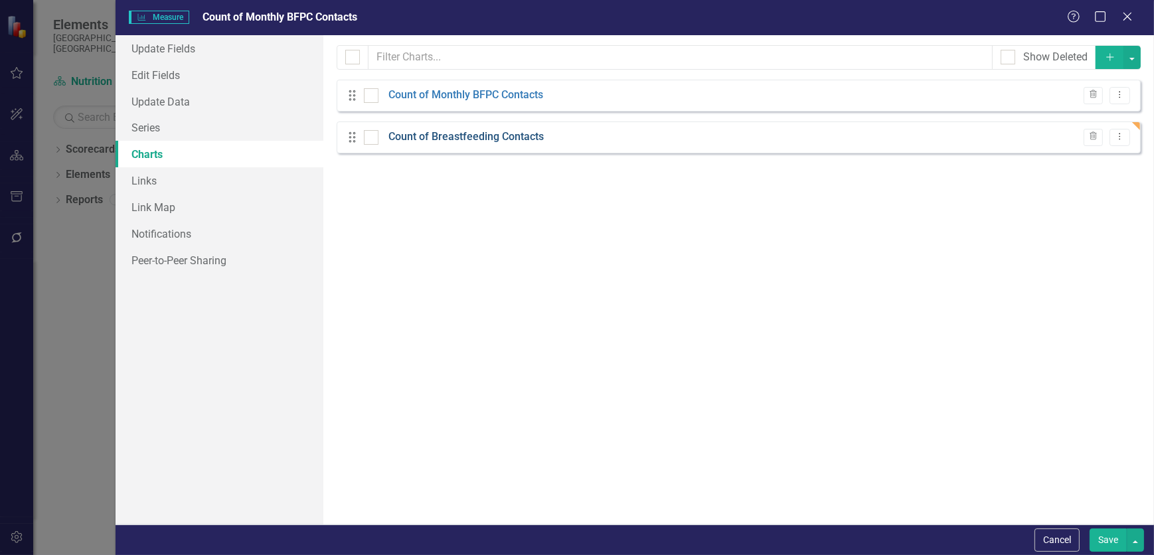
click at [484, 139] on link "Count of Breastfeeding Contacts" at bounding box center [466, 137] width 155 height 15
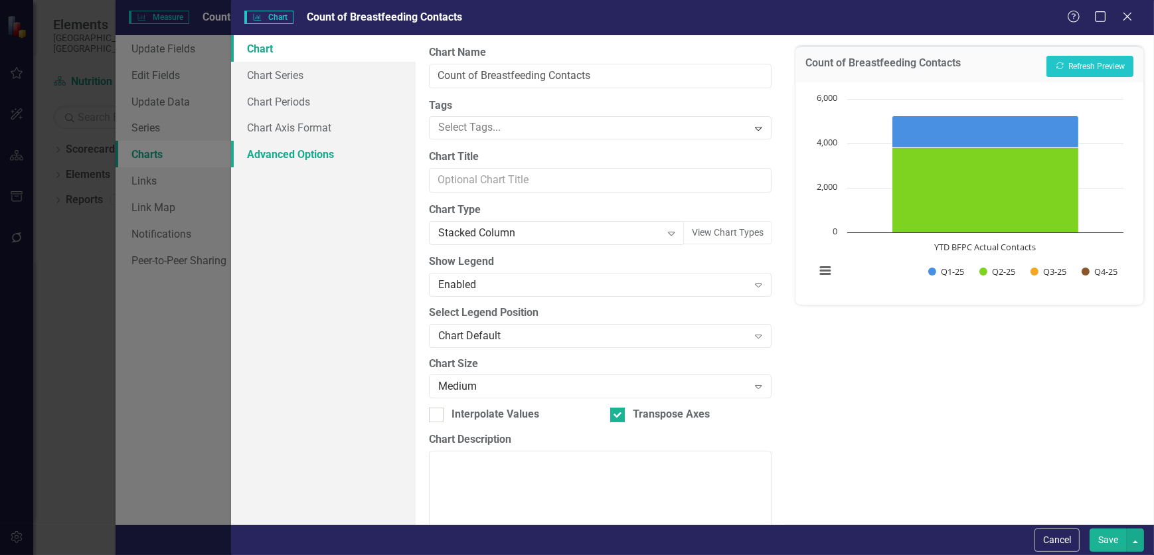
click at [343, 146] on link "Advanced Options" at bounding box center [323, 154] width 185 height 27
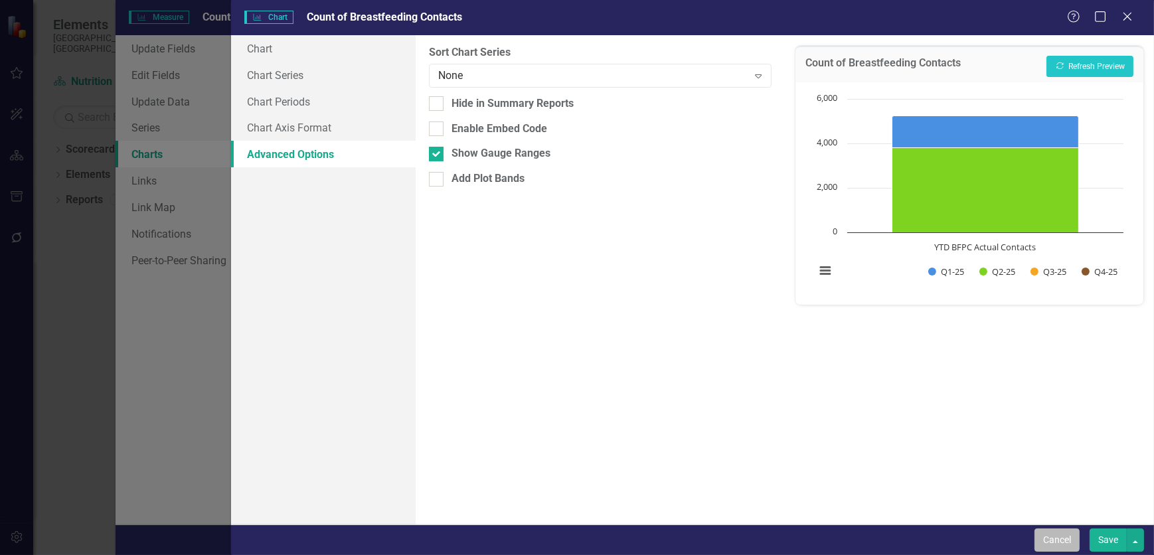
click at [1063, 545] on button "Cancel" at bounding box center [1057, 540] width 45 height 23
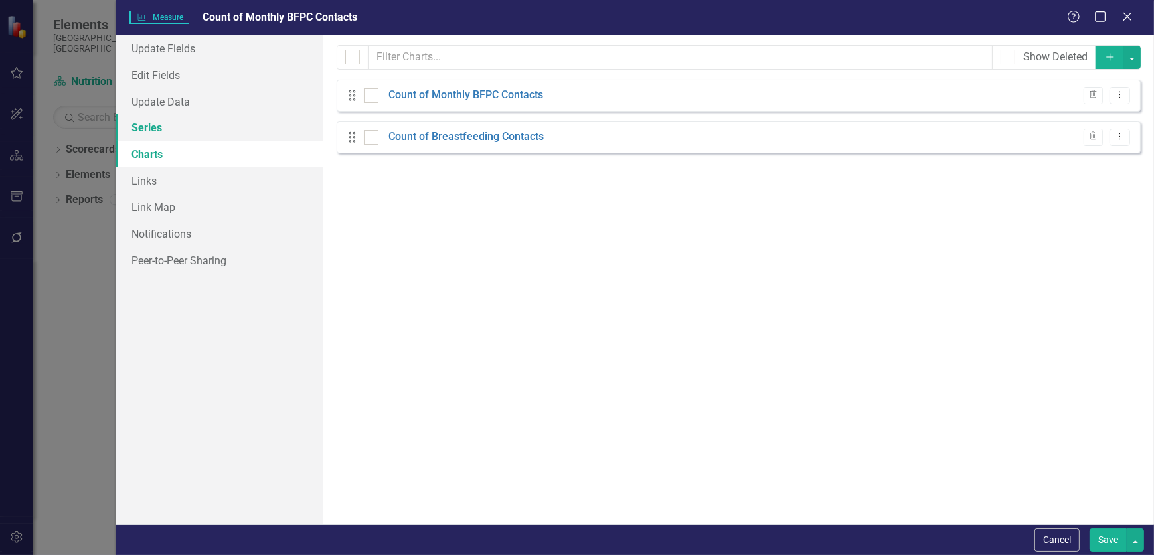
click at [159, 133] on link "Series" at bounding box center [220, 127] width 208 height 27
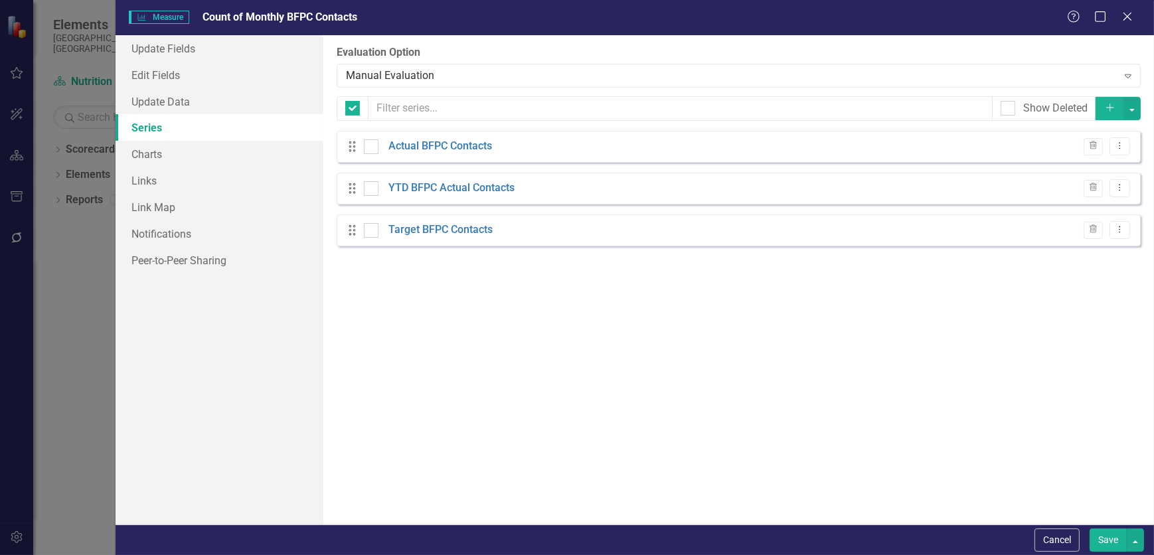
checkbox input "false"
click at [158, 158] on link "Charts" at bounding box center [220, 154] width 208 height 27
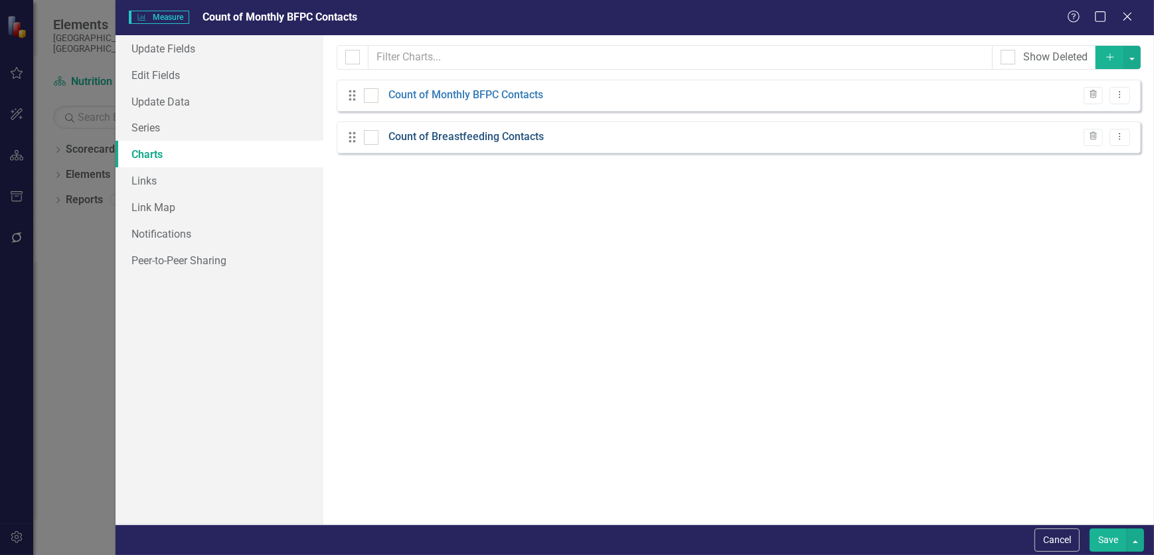
click at [474, 141] on link "Count of Breastfeeding Contacts" at bounding box center [466, 137] width 155 height 15
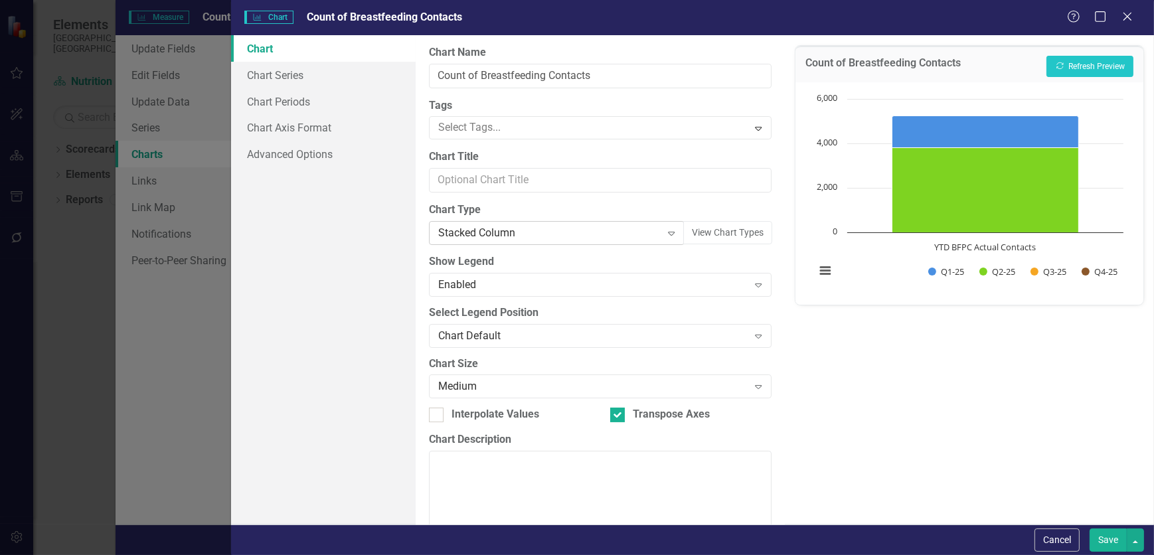
click at [665, 236] on icon "Expand" at bounding box center [671, 233] width 13 height 11
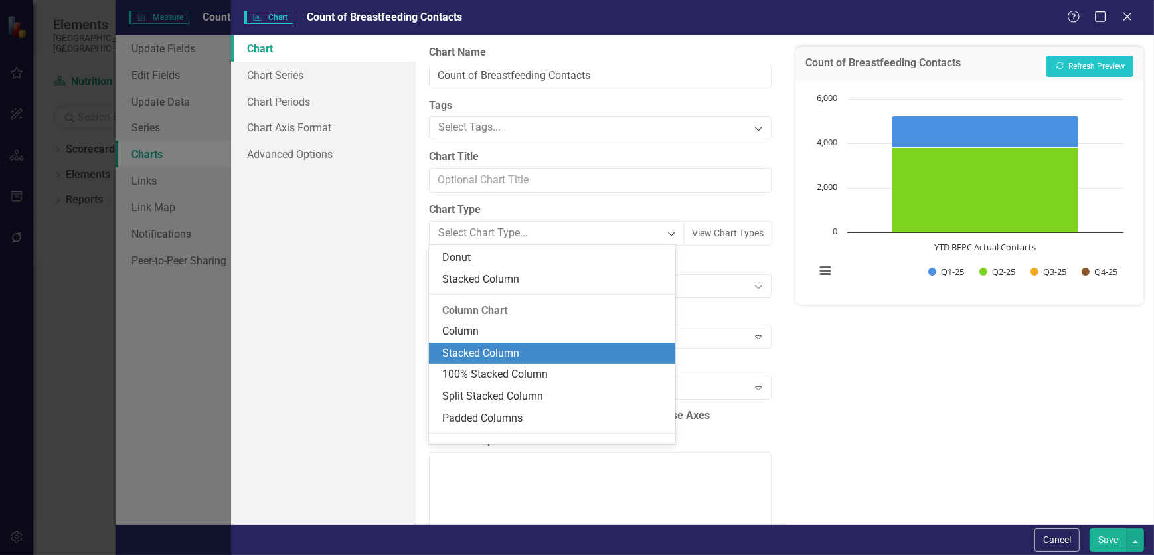
scroll to position [313, 0]
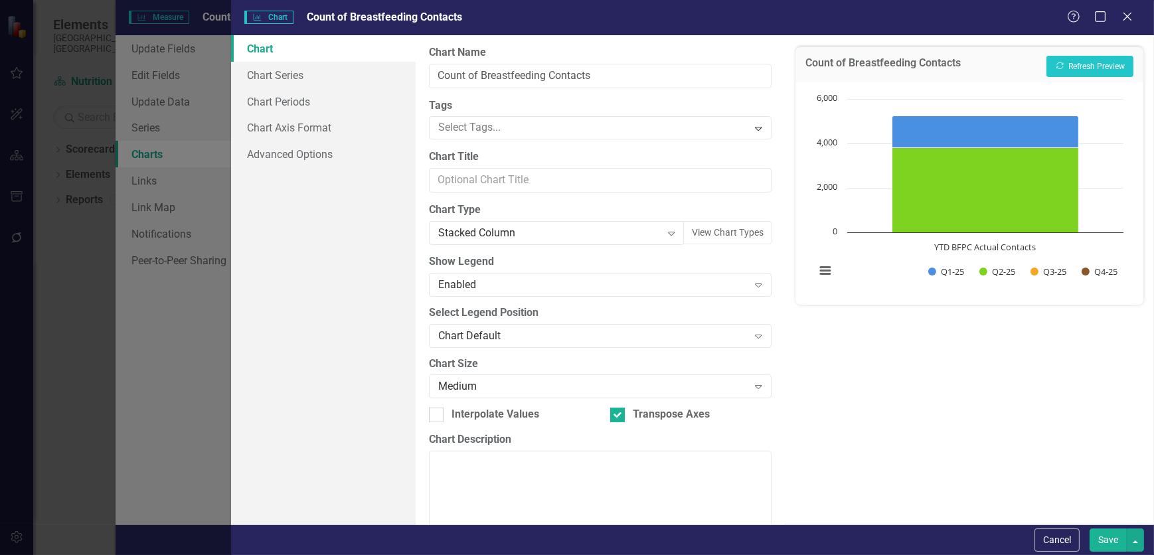
click at [238, 266] on div "Chart Chart Series Chart Periods Chart Axis Format Advanced Options" at bounding box center [323, 279] width 185 height 489
click at [525, 328] on div "Chart Default" at bounding box center [593, 335] width 310 height 15
click at [305, 161] on link "Advanced Options" at bounding box center [323, 154] width 185 height 27
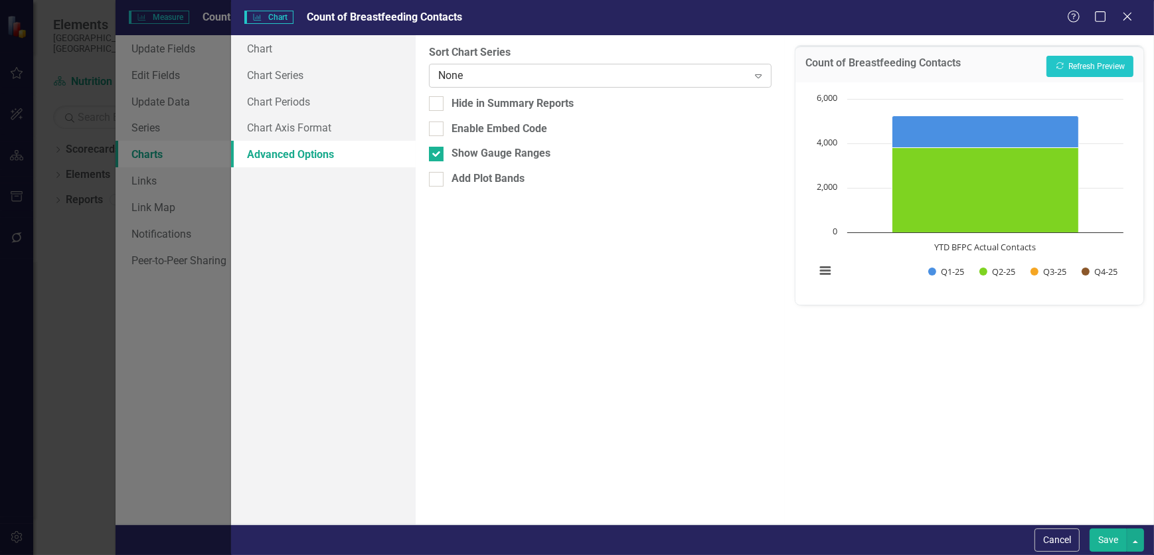
click at [534, 77] on div "None" at bounding box center [593, 75] width 310 height 15
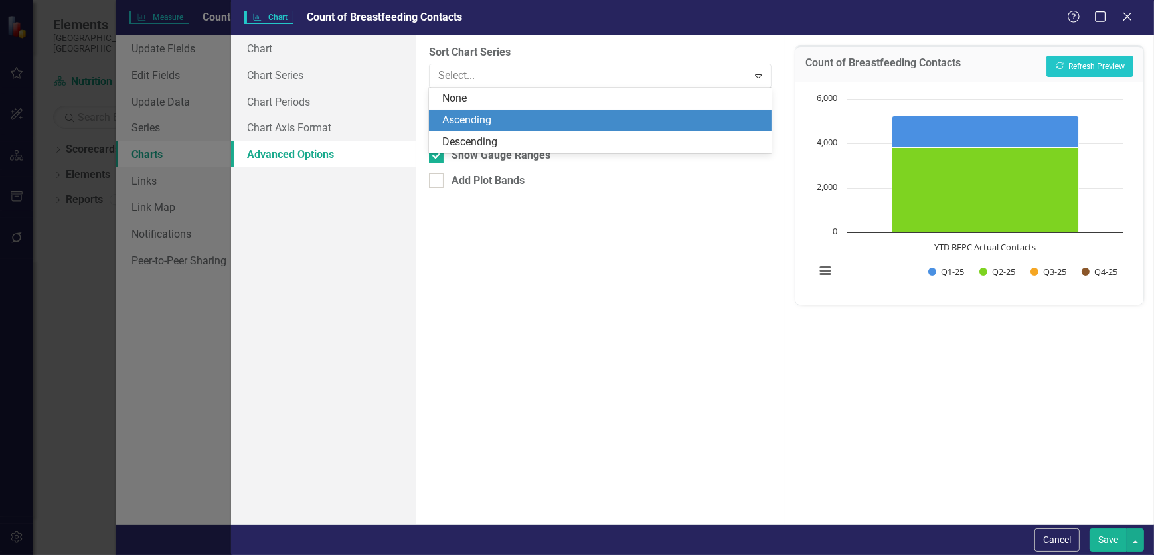
click at [506, 115] on div "Ascending" at bounding box center [602, 120] width 321 height 15
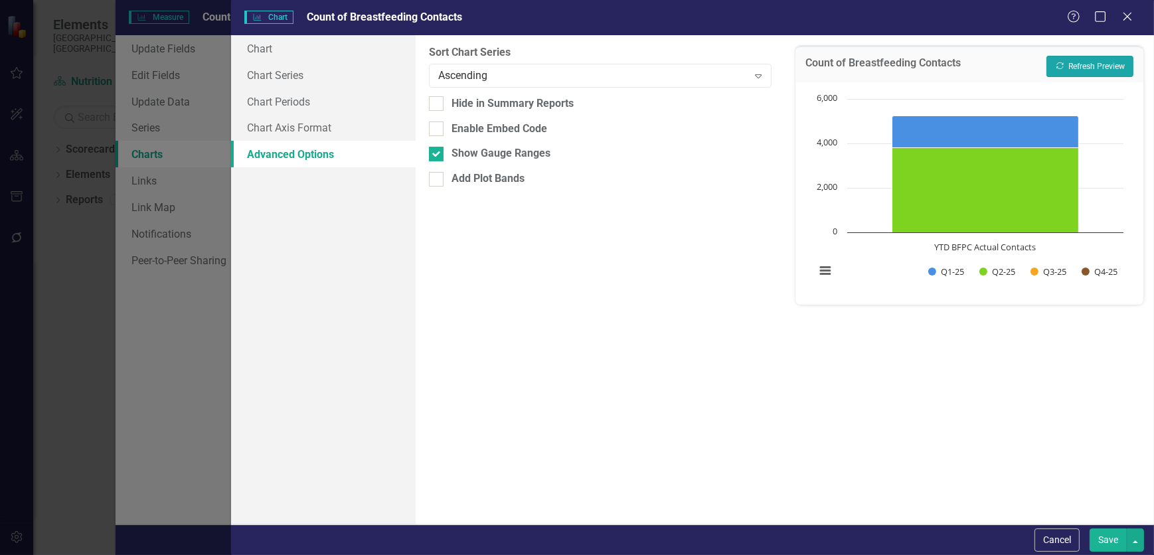
click at [1107, 73] on button "Recalculate Refresh Preview" at bounding box center [1090, 66] width 87 height 21
click at [577, 71] on div "Ascending" at bounding box center [593, 75] width 310 height 15
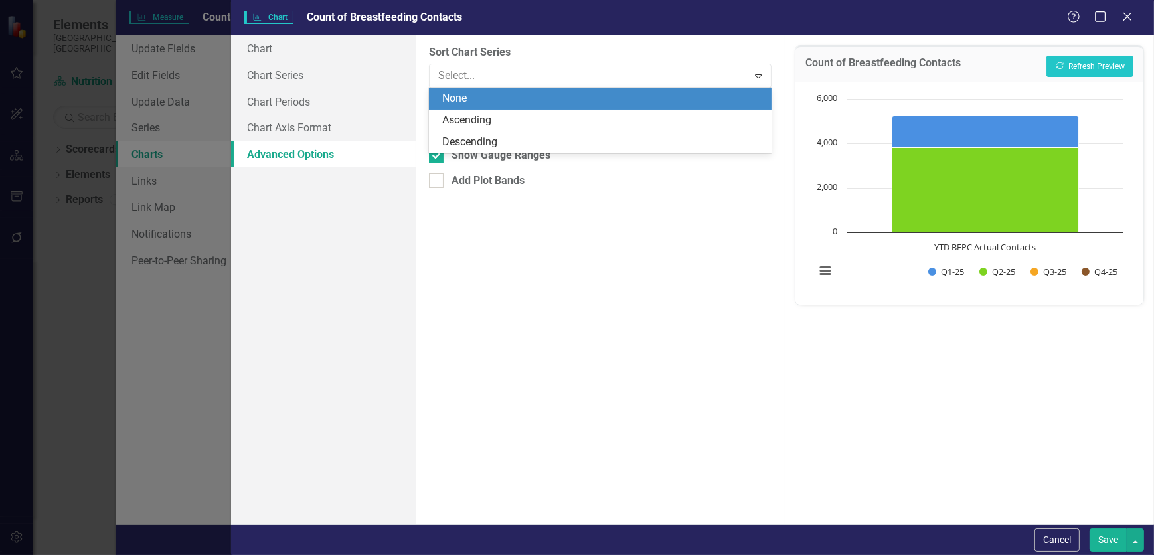
click at [495, 95] on div "None" at bounding box center [602, 98] width 321 height 15
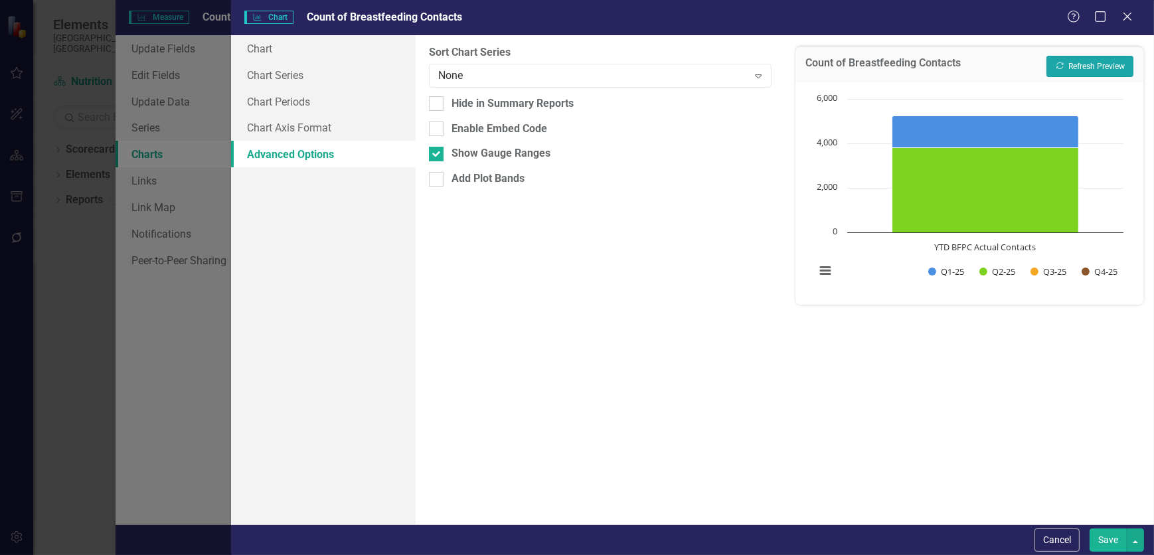
click at [1082, 67] on button "Recalculate Refresh Preview" at bounding box center [1090, 66] width 87 height 21
click at [351, 139] on link "Chart Axis Format" at bounding box center [323, 127] width 185 height 27
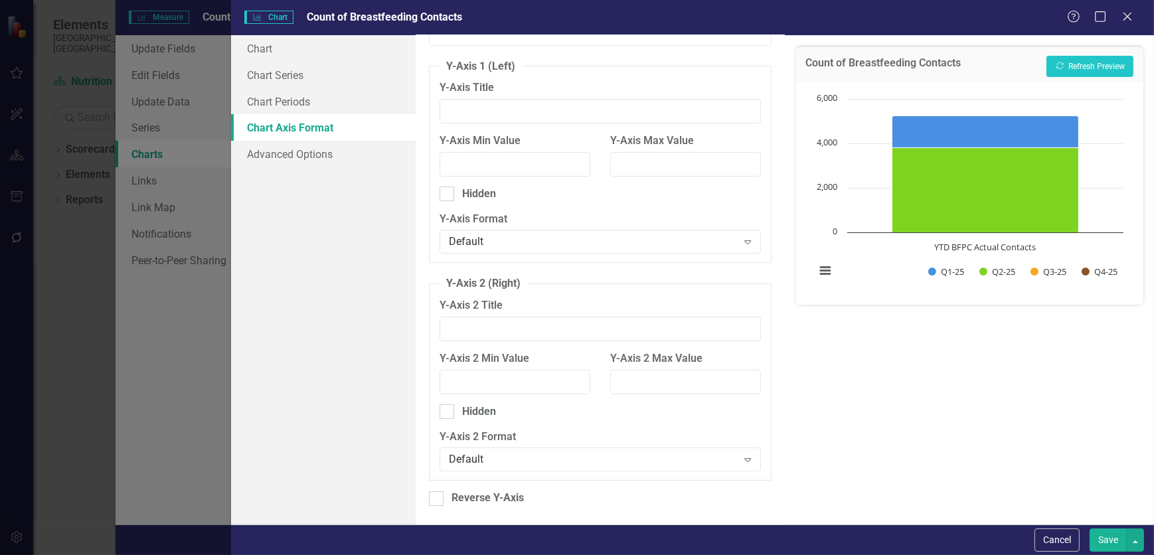
scroll to position [0, 0]
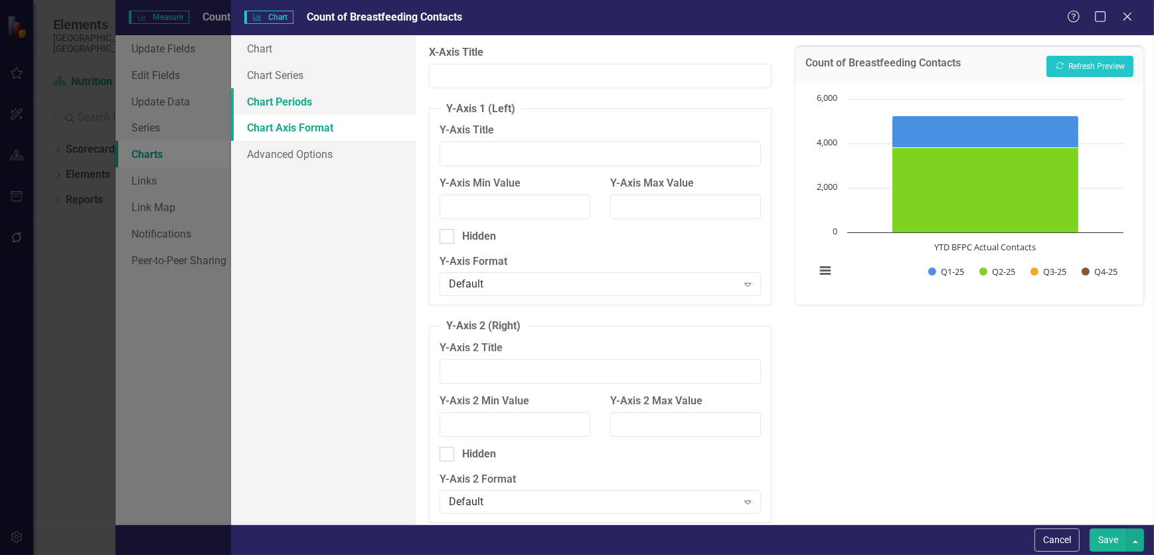
click at [317, 110] on link "Chart Periods" at bounding box center [323, 101] width 185 height 27
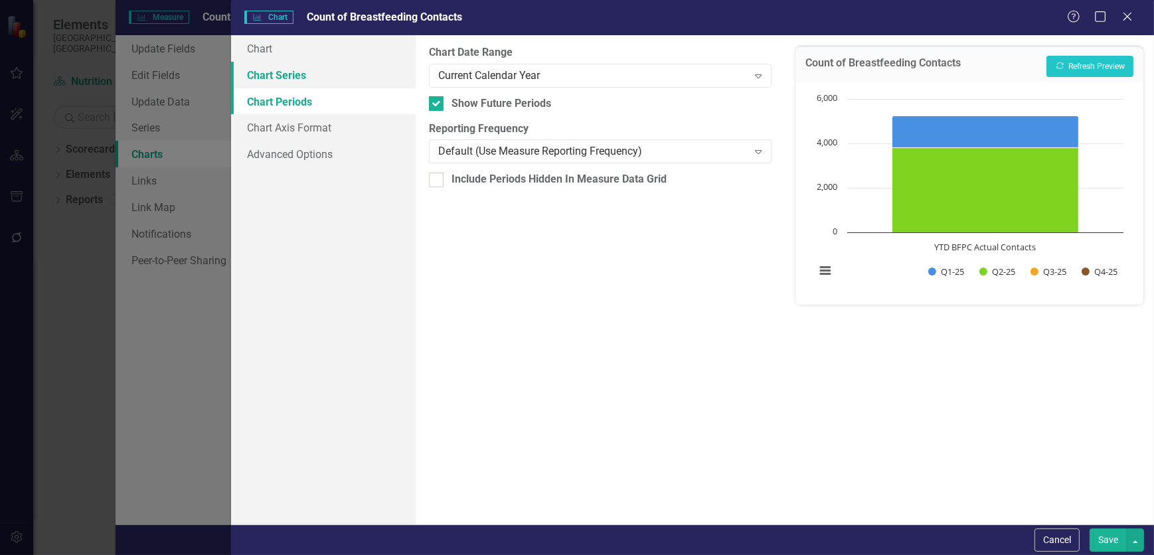
click at [288, 70] on link "Chart Series" at bounding box center [323, 75] width 185 height 27
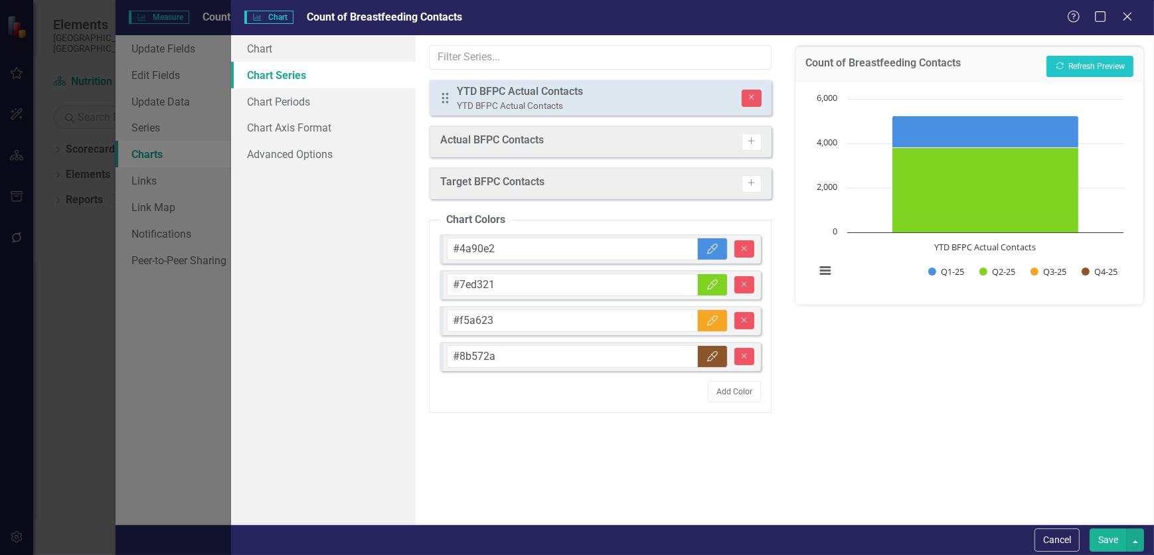
click at [518, 87] on div "YTD BFPC Actual Contacts" at bounding box center [520, 91] width 126 height 15
click at [523, 93] on div "YTD BFPC Actual Contacts" at bounding box center [520, 91] width 126 height 15
click at [275, 60] on link "Chart" at bounding box center [323, 48] width 185 height 27
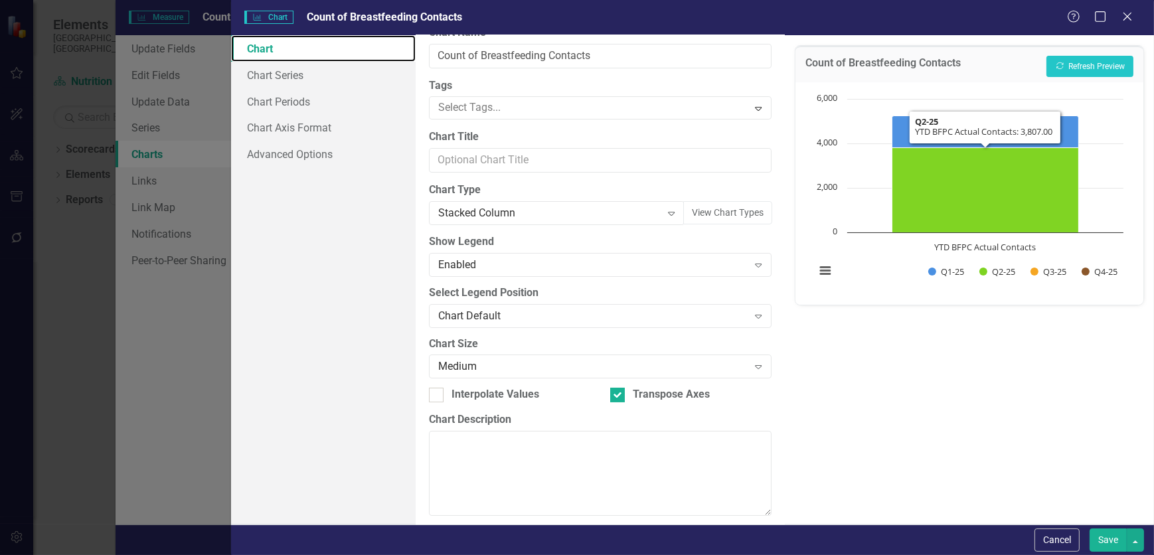
scroll to position [31, 0]
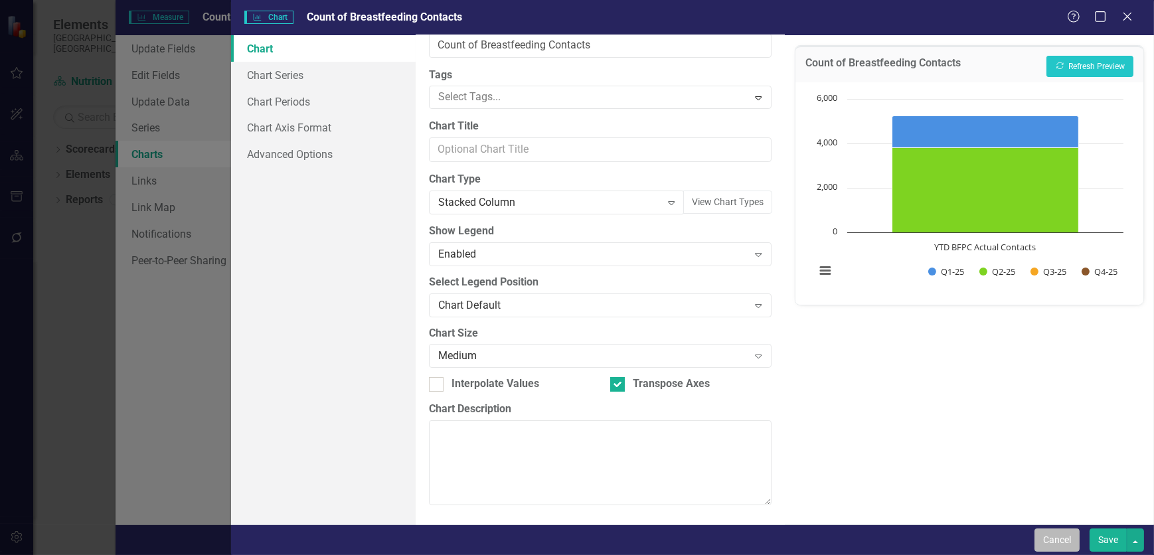
click at [1065, 541] on button "Cancel" at bounding box center [1057, 540] width 45 height 23
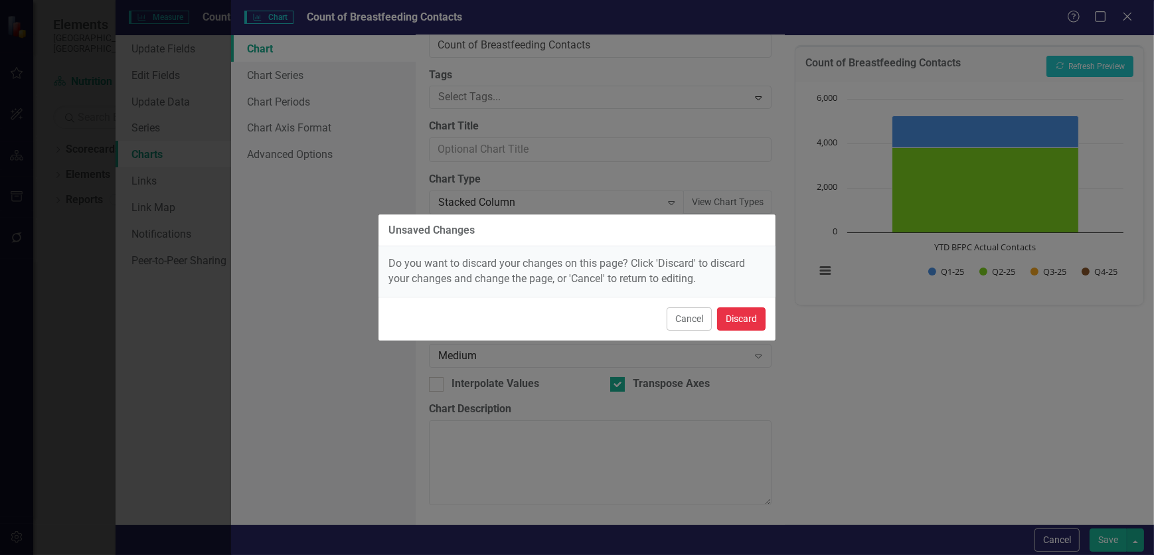
click at [737, 319] on button "Discard" at bounding box center [741, 318] width 48 height 23
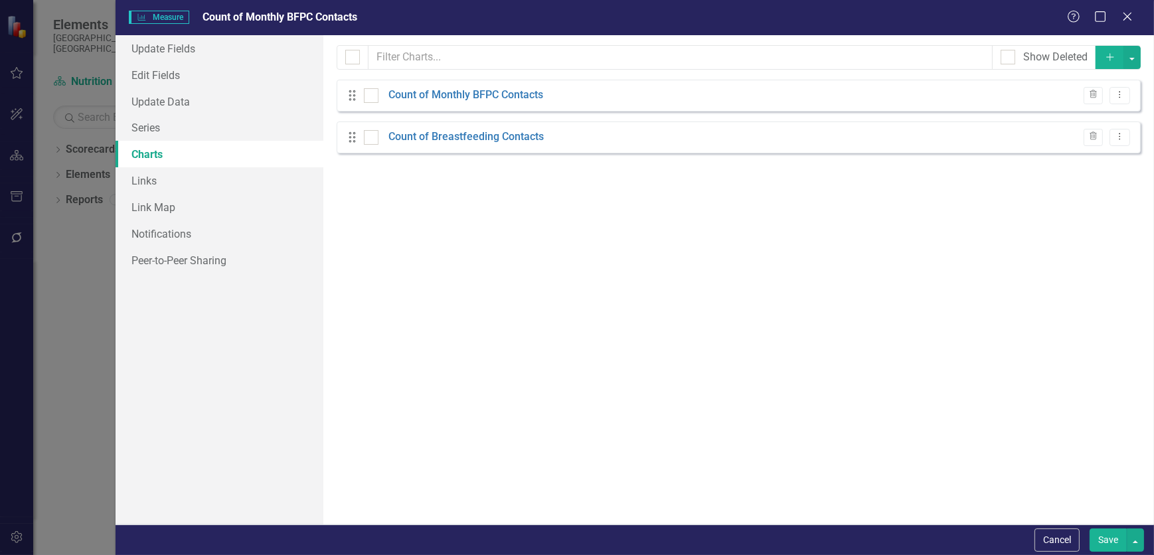
click at [1110, 536] on button "Save" at bounding box center [1108, 540] width 37 height 23
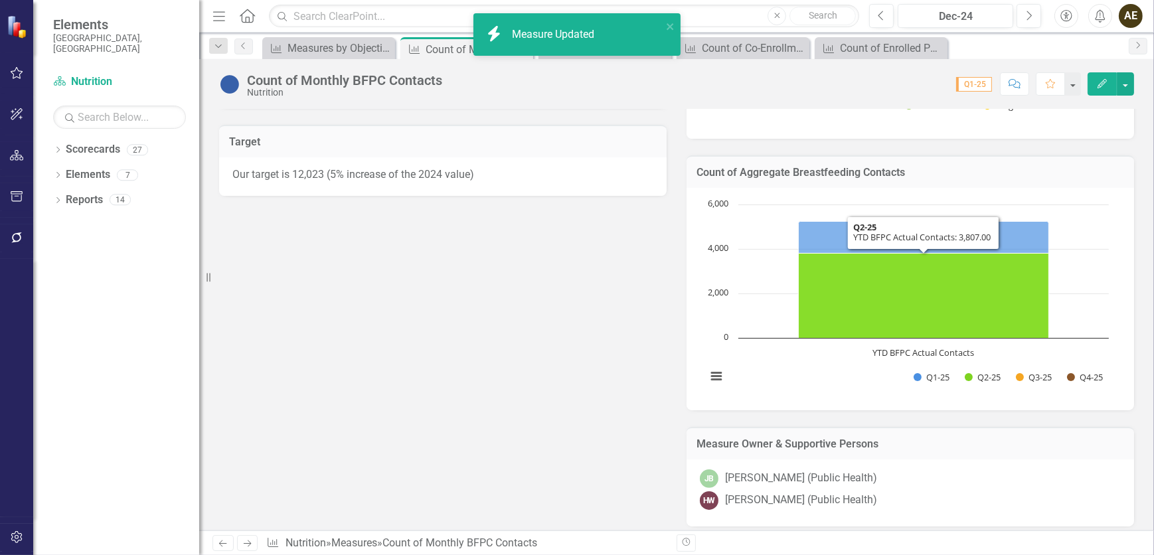
scroll to position [483, 0]
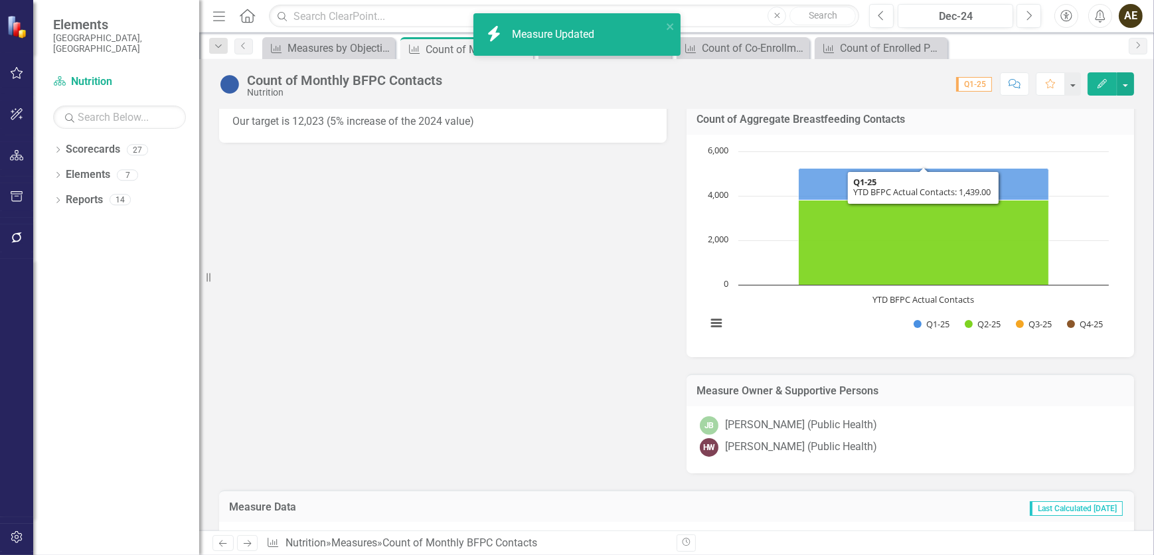
click at [1077, 152] on div "Loading... Chart Bar chart with 4 data series. Count of Breastfeeding Contacts …" at bounding box center [911, 246] width 448 height 222
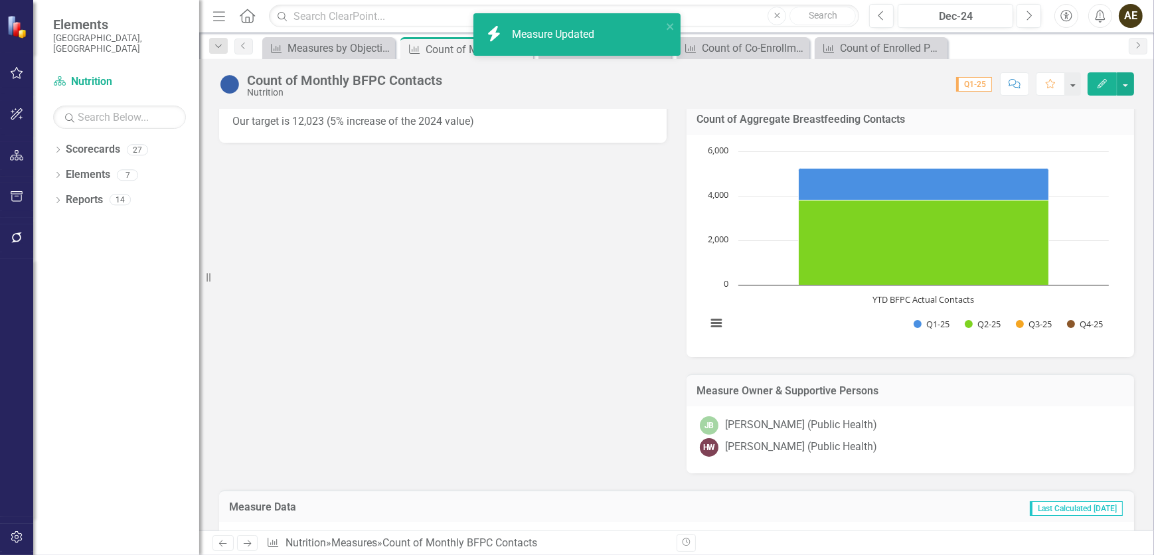
click at [1077, 151] on div "Loading... Chart Bar chart with 4 data series. Count of Breastfeeding Contacts …" at bounding box center [911, 246] width 448 height 222
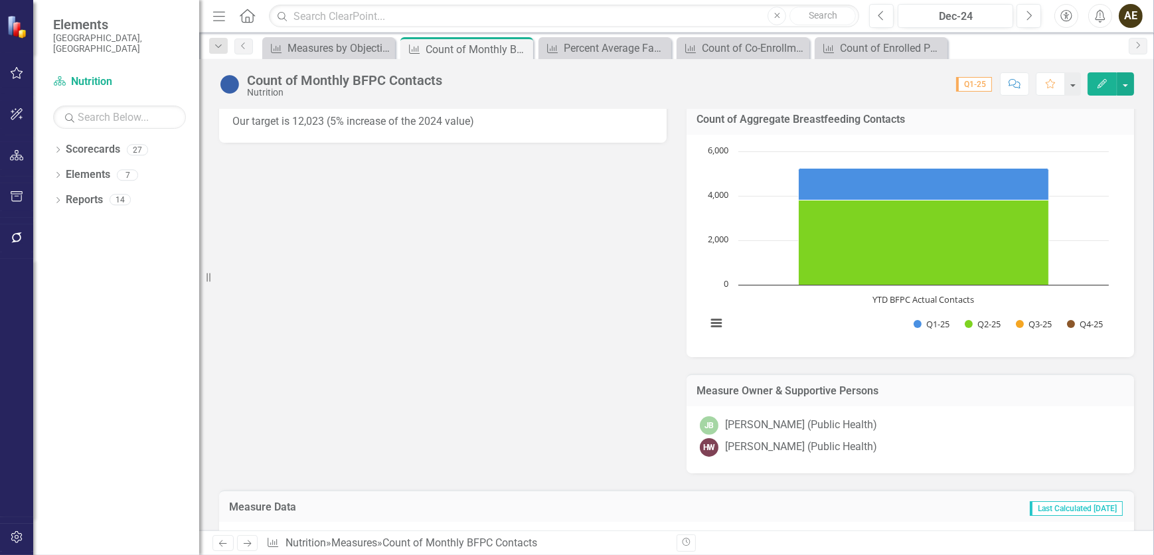
click at [1076, 175] on rect "Interactive chart" at bounding box center [908, 244] width 416 height 199
click at [853, 126] on h3 "Count of Aggregate Breastfeeding Contacts" at bounding box center [911, 120] width 428 height 12
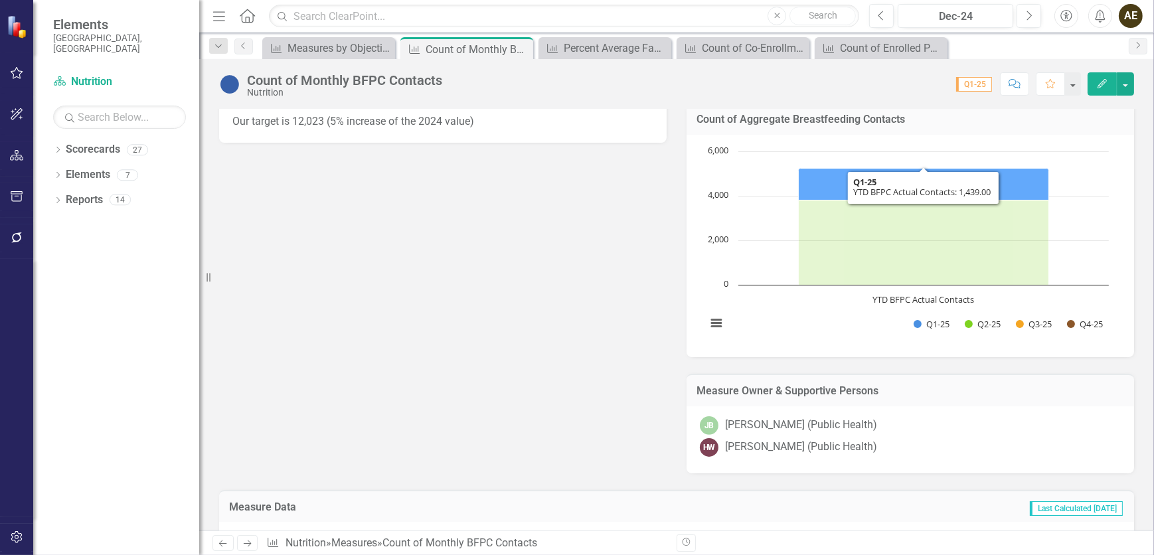
click at [844, 200] on icon "YTD BFPC Actual Contacts, 1,439. Q1-25." at bounding box center [924, 184] width 250 height 32
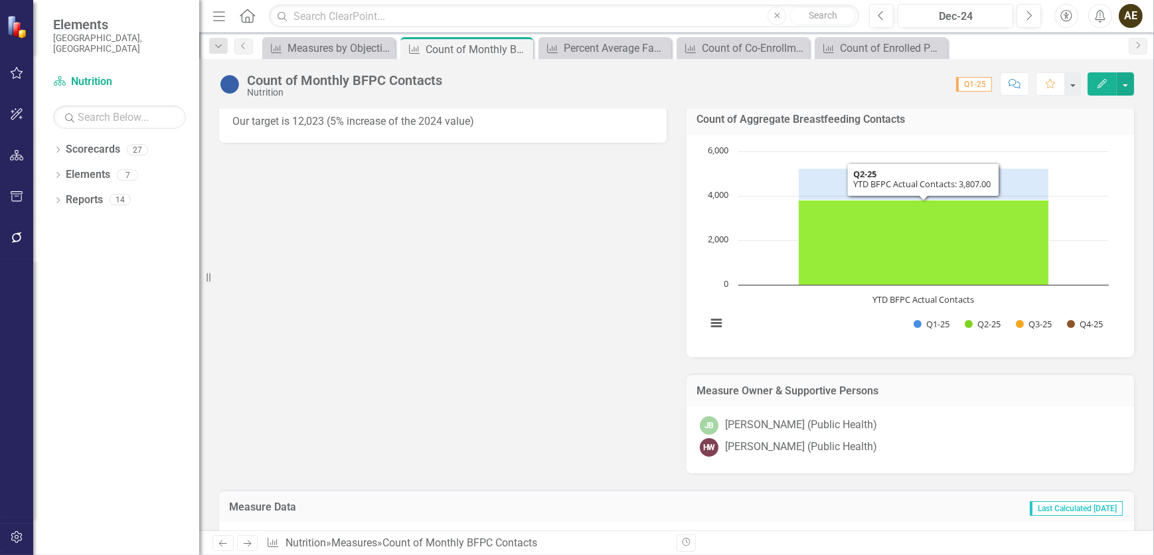
click at [804, 259] on icon "YTD BFPC Actual Contacts, 3,807. Q2-25." at bounding box center [924, 242] width 250 height 85
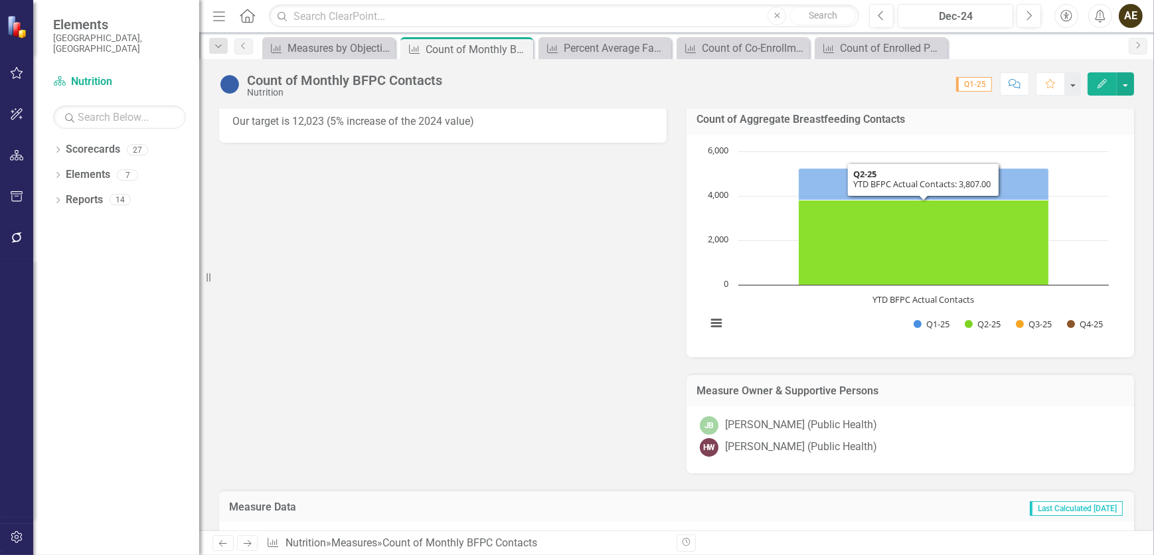
click at [753, 270] on rect "Interactive chart" at bounding box center [908, 244] width 416 height 199
click at [753, 269] on rect "Interactive chart" at bounding box center [908, 244] width 416 height 199
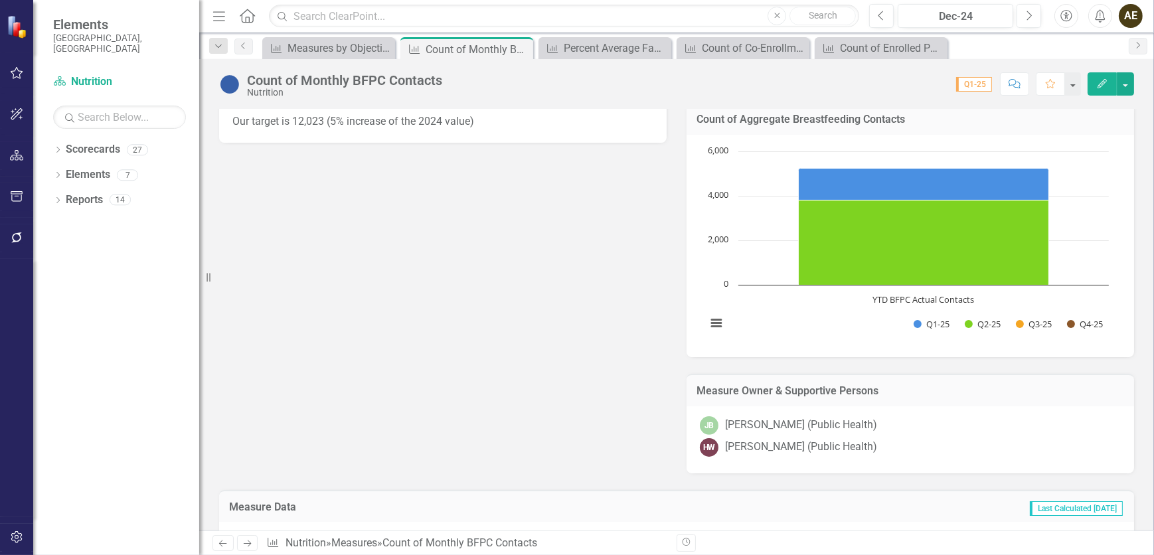
click at [1138, 79] on div "Count of Monthly BFPC Contacts Nutrition Score: 0.00 Q1-25 Completed Comment Fa…" at bounding box center [676, 79] width 955 height 40
click at [1122, 86] on button "button" at bounding box center [1125, 83] width 17 height 23
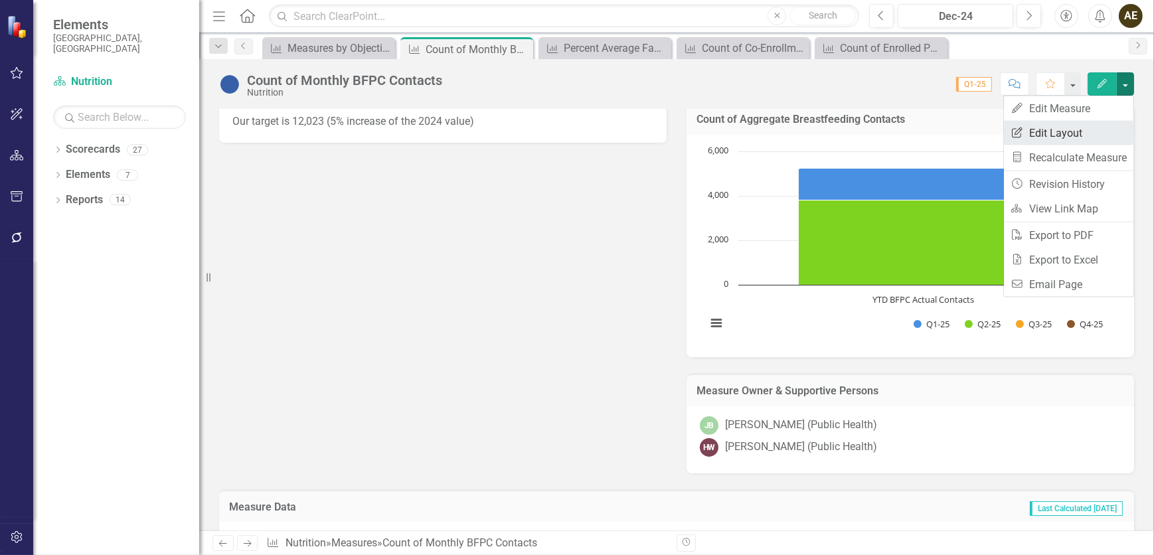
click at [1090, 133] on link "Edit Report Edit Layout" at bounding box center [1069, 133] width 130 height 25
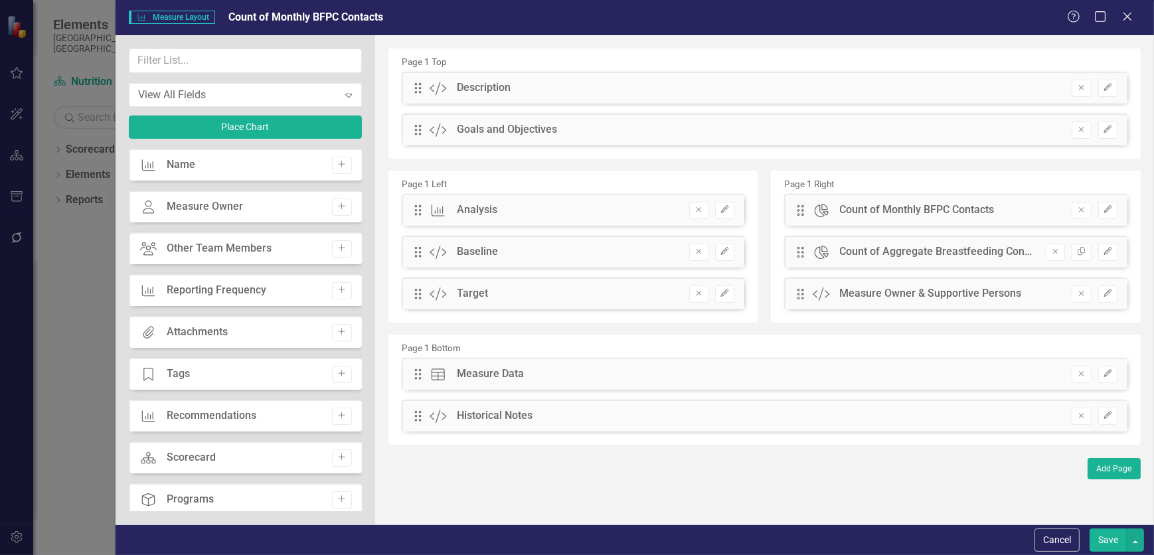
drag, startPoint x: 1064, startPoint y: 544, endPoint x: 1067, endPoint y: 515, distance: 28.7
click at [1064, 541] on button "Cancel" at bounding box center [1057, 540] width 45 height 23
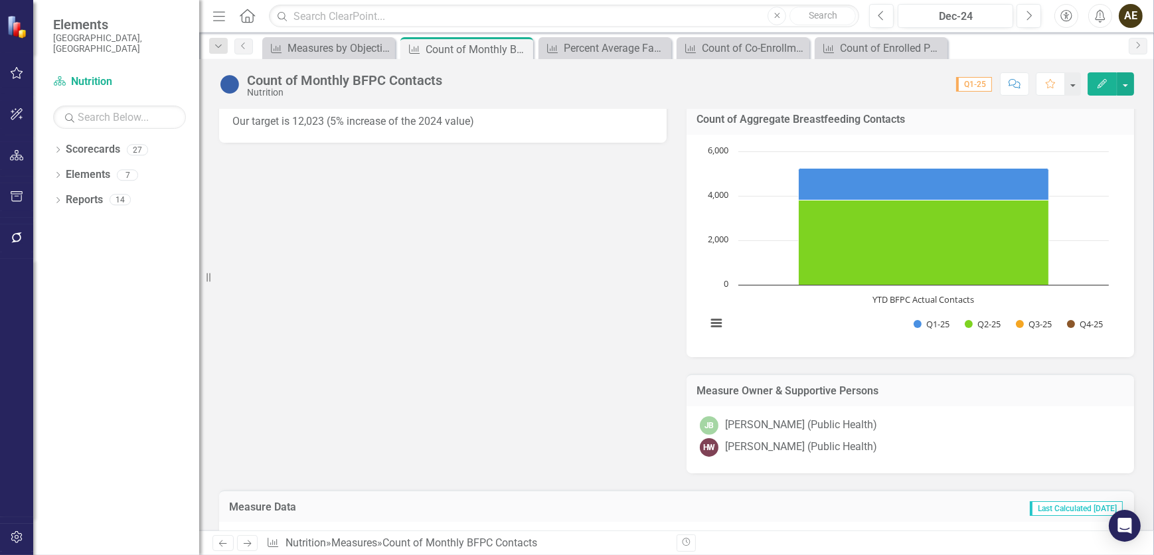
click at [1102, 81] on icon "Edit" at bounding box center [1102, 83] width 12 height 9
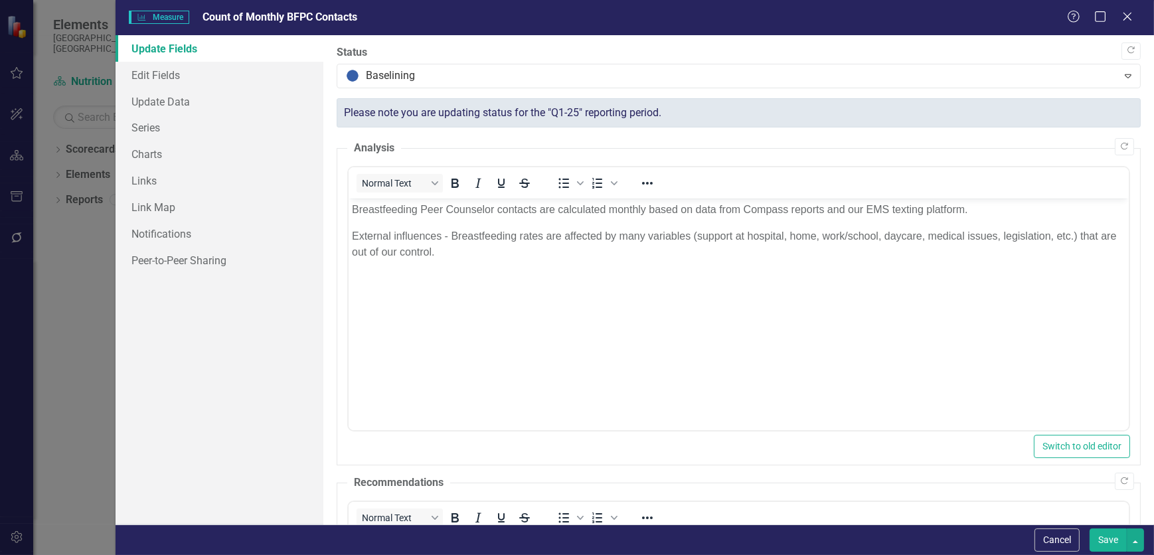
scroll to position [0, 0]
click at [164, 101] on link "Update Data" at bounding box center [220, 101] width 208 height 27
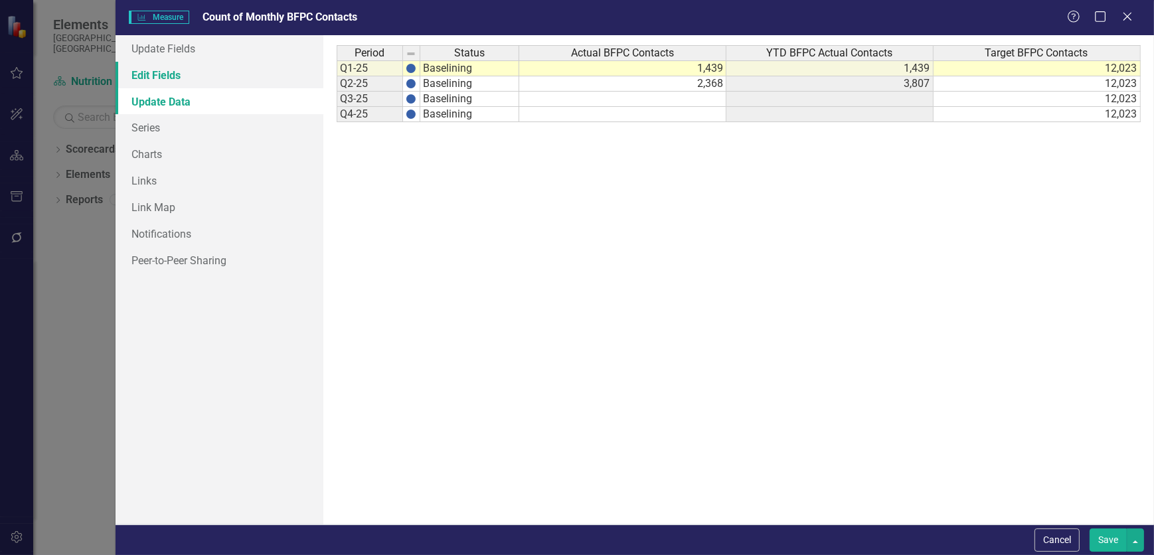
click at [154, 72] on link "Edit Fields" at bounding box center [220, 75] width 208 height 27
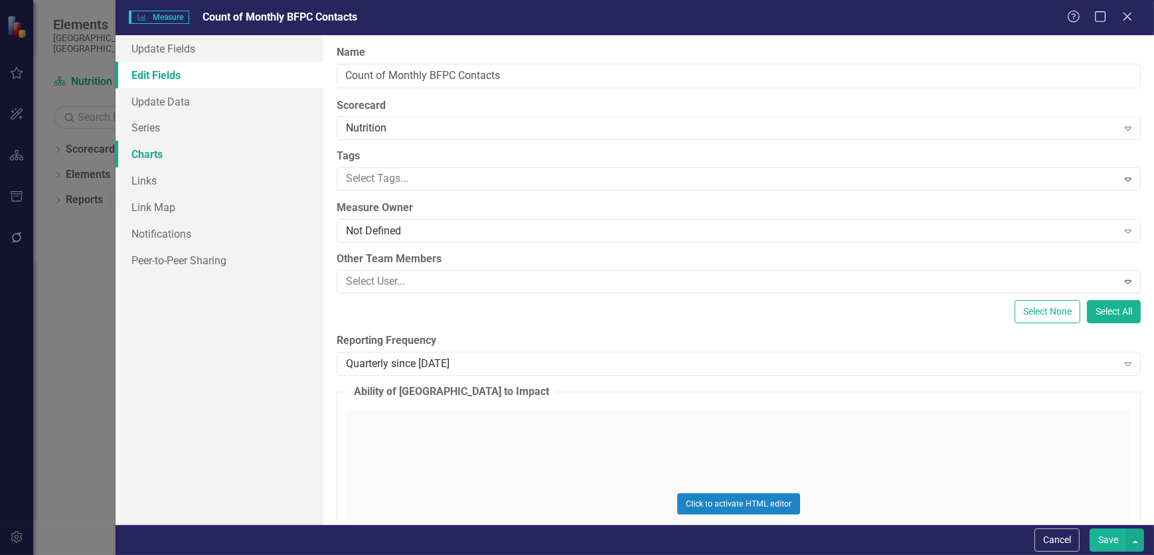
click at [155, 158] on link "Charts" at bounding box center [220, 154] width 208 height 27
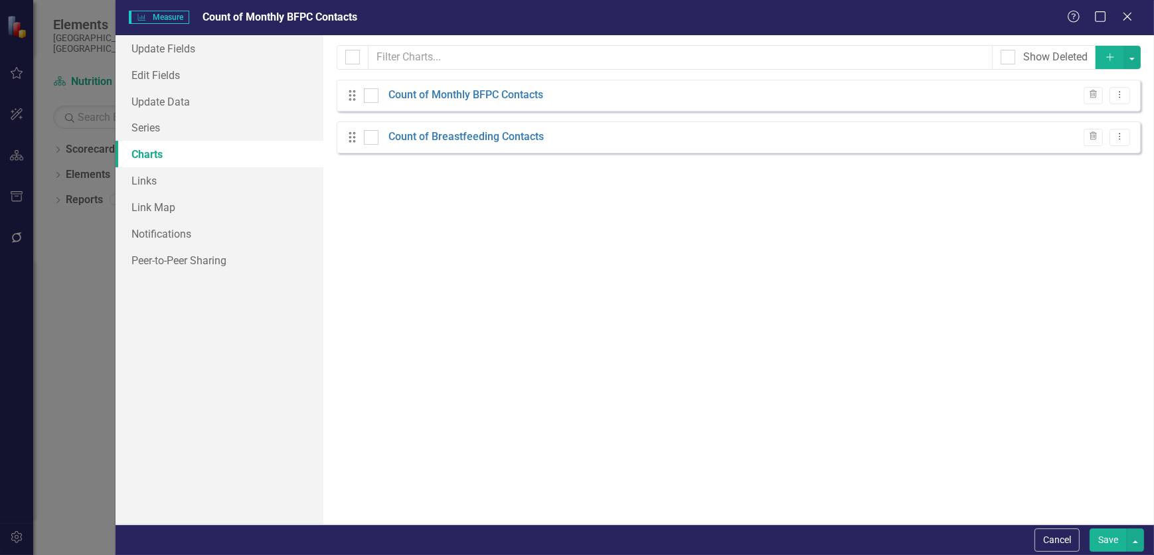
click at [545, 98] on div "Drag Count of Monthly BFPC Contacts Trash Dropdown Menu" at bounding box center [739, 96] width 804 height 32
click at [539, 96] on link "Count of Monthly BFPC Contacts" at bounding box center [466, 95] width 155 height 15
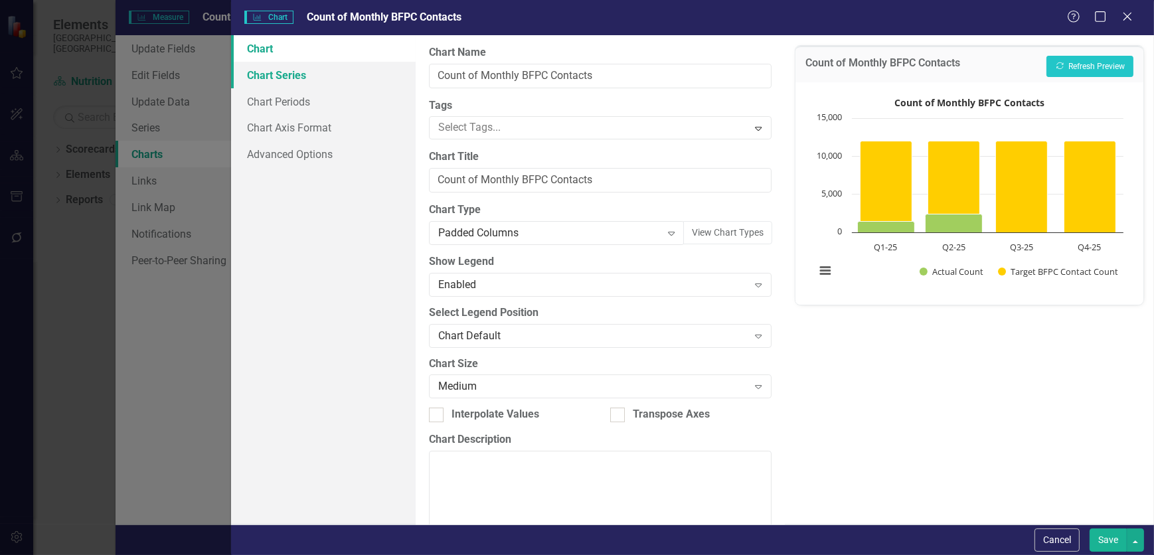
click at [311, 72] on link "Chart Series" at bounding box center [323, 75] width 185 height 27
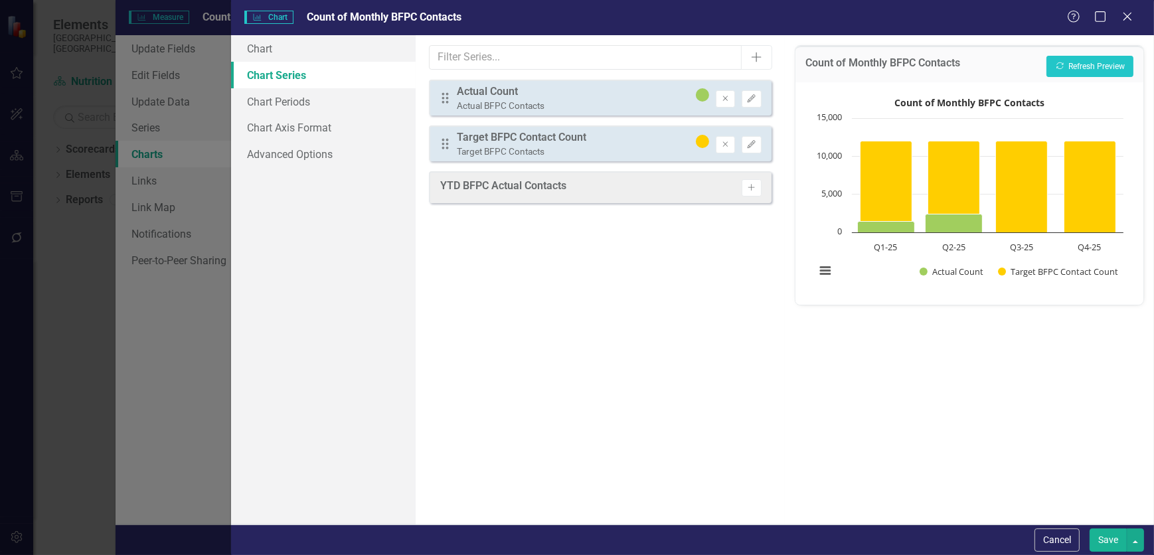
click at [499, 91] on div "Actual Count" at bounding box center [501, 91] width 88 height 15
click at [1057, 544] on button "Cancel" at bounding box center [1057, 540] width 45 height 23
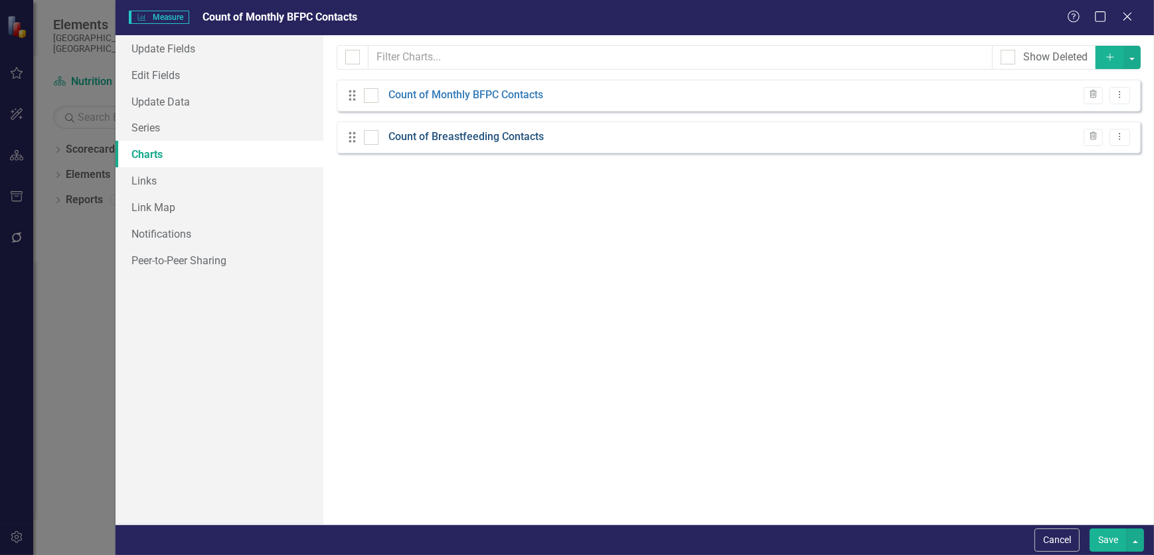
click at [482, 138] on link "Count of Breastfeeding Contacts" at bounding box center [466, 137] width 155 height 15
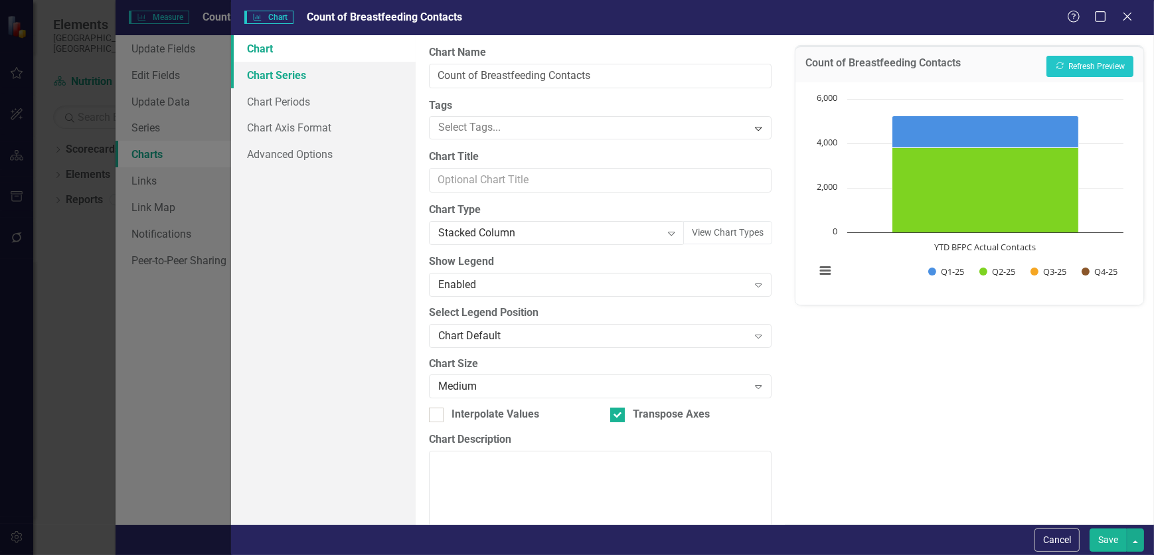
click at [282, 77] on link "Chart Series" at bounding box center [323, 75] width 185 height 27
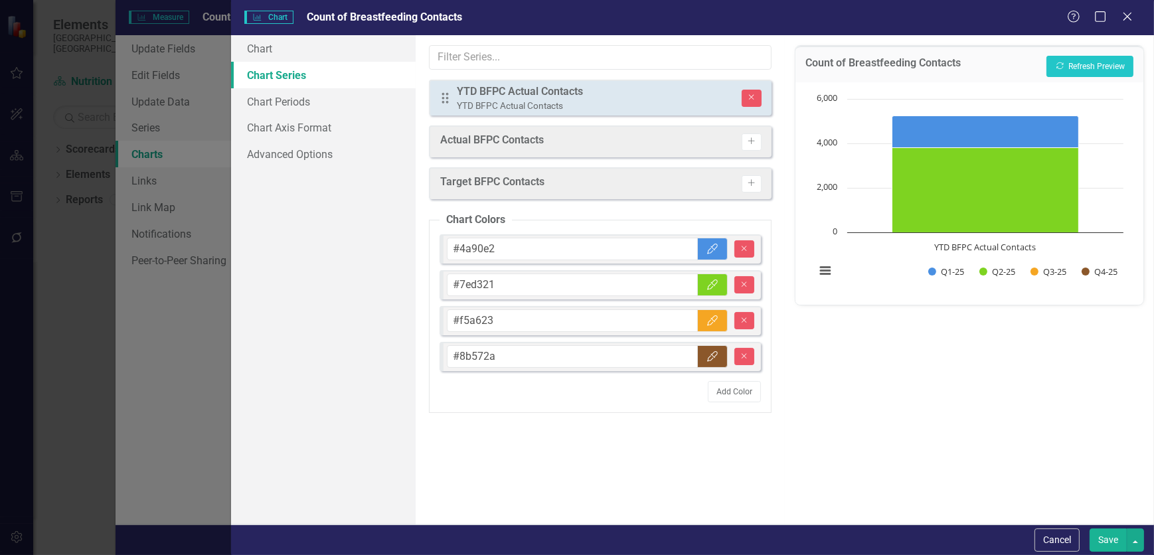
click at [538, 130] on div "Actual BFPC Contacts Activate" at bounding box center [600, 142] width 343 height 32
click at [546, 101] on div "YTD BFPC Actual Contacts" at bounding box center [520, 106] width 126 height 13
drag, startPoint x: 1065, startPoint y: 541, endPoint x: 1056, endPoint y: 532, distance: 12.7
click at [1063, 539] on button "Cancel" at bounding box center [1057, 540] width 45 height 23
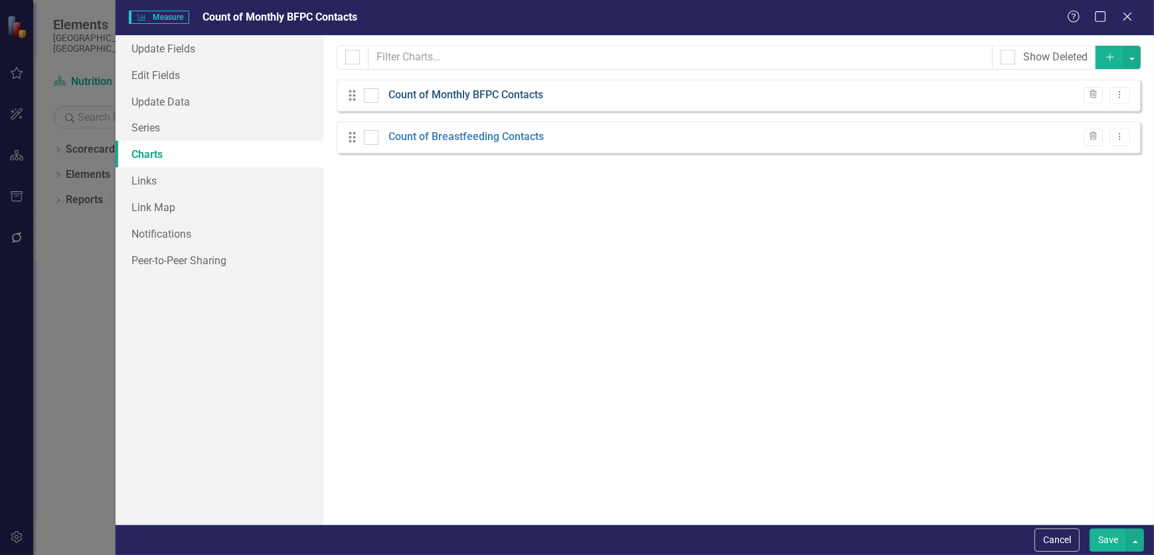
click at [483, 99] on link "Count of Monthly BFPC Contacts" at bounding box center [466, 95] width 155 height 15
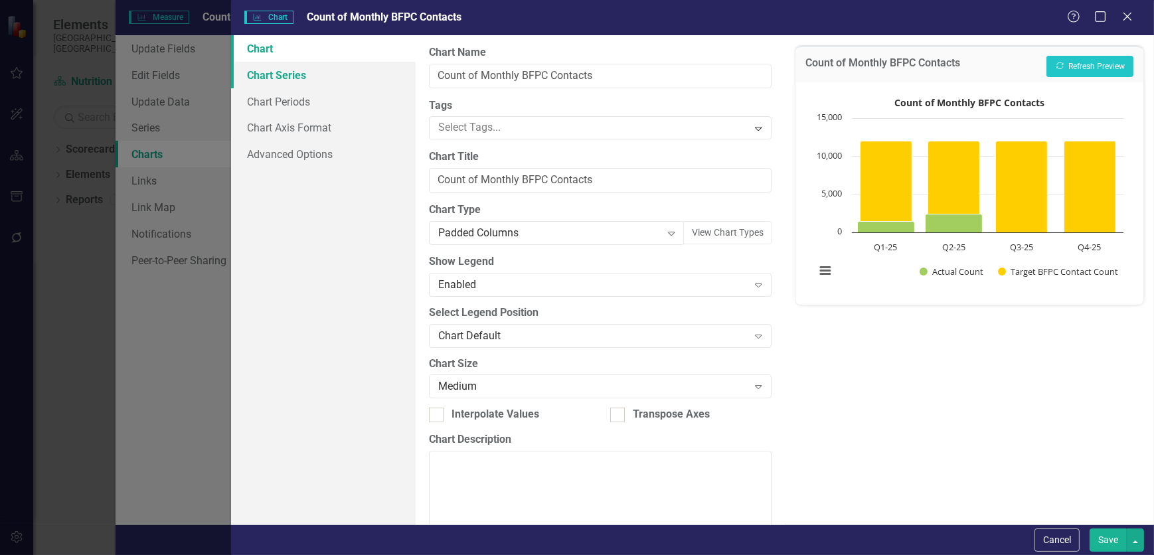
click at [307, 80] on link "Chart Series" at bounding box center [323, 75] width 185 height 27
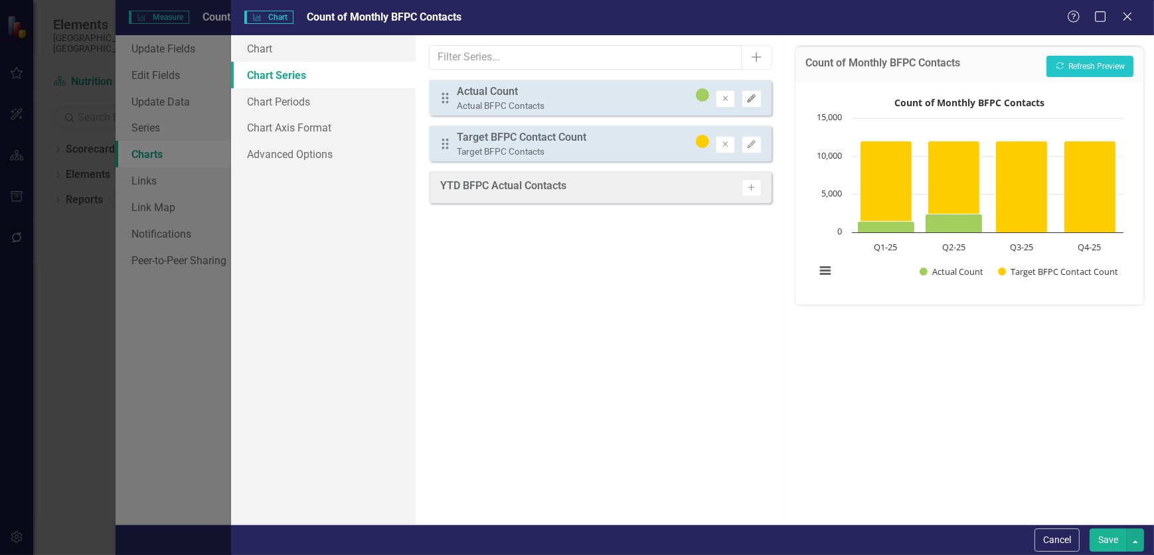
click at [748, 105] on button "Edit" at bounding box center [751, 98] width 19 height 17
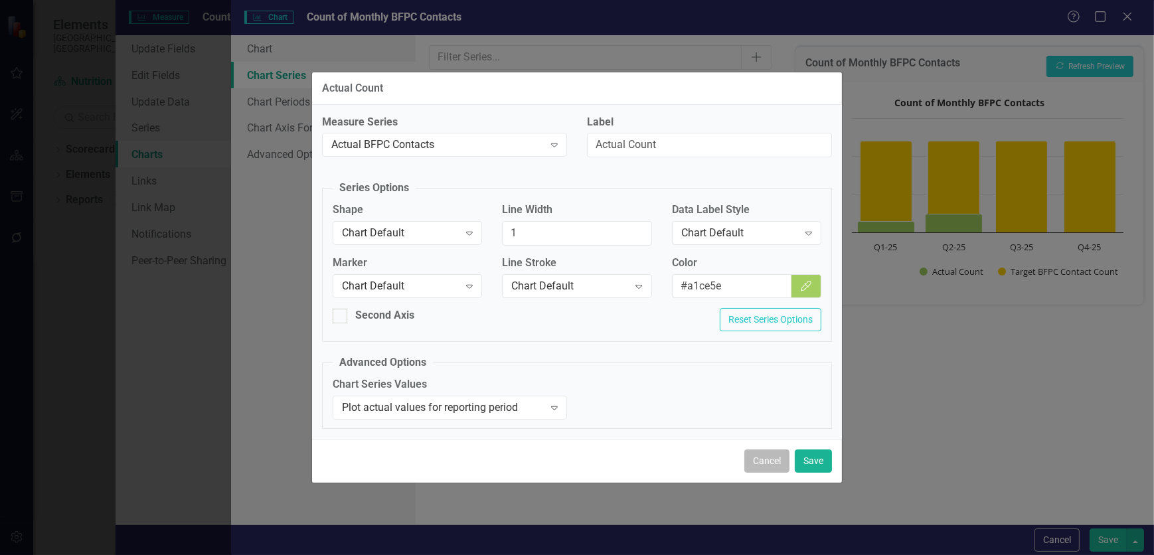
click at [760, 460] on button "Cancel" at bounding box center [766, 461] width 45 height 23
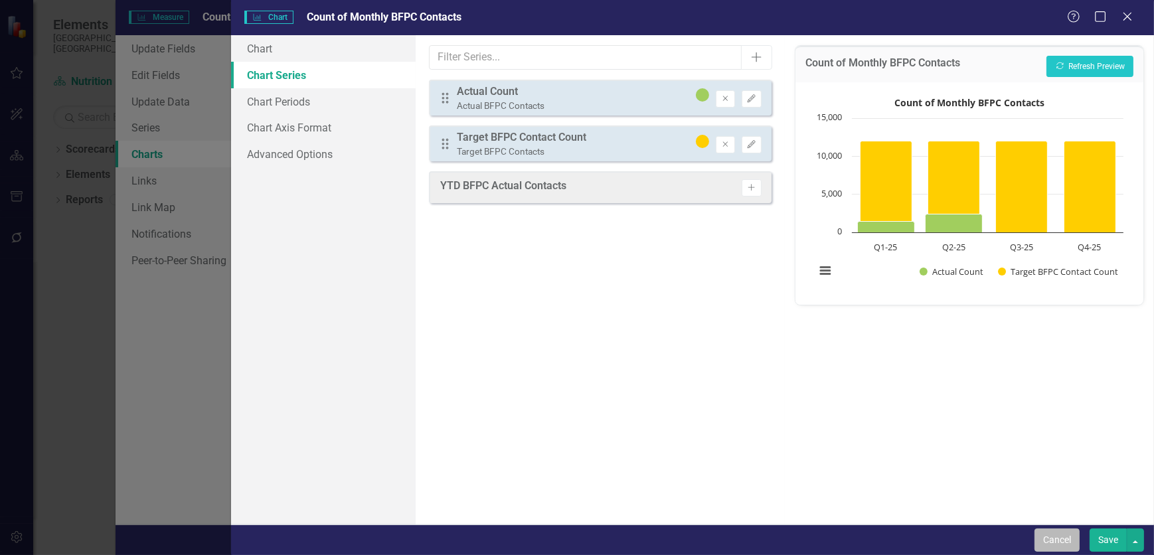
click at [1043, 544] on button "Cancel" at bounding box center [1057, 540] width 45 height 23
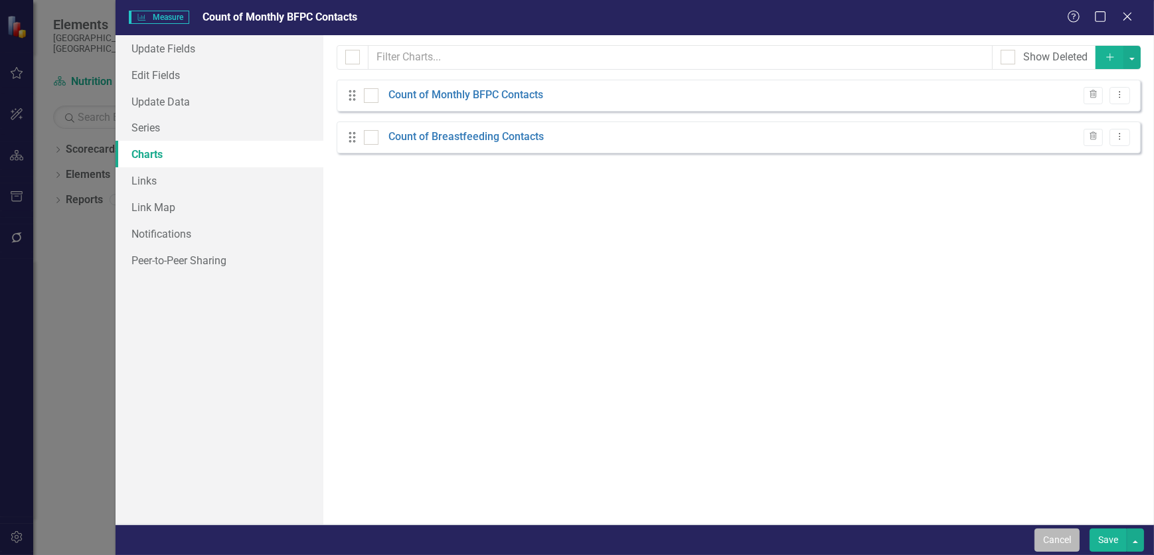
click at [1058, 539] on button "Cancel" at bounding box center [1057, 540] width 45 height 23
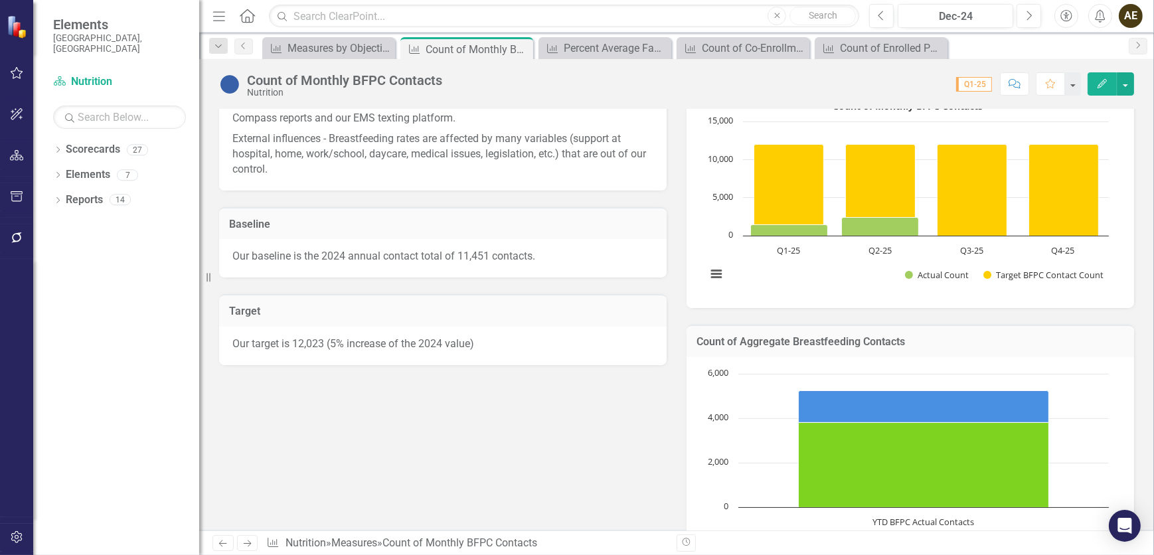
scroll to position [181, 0]
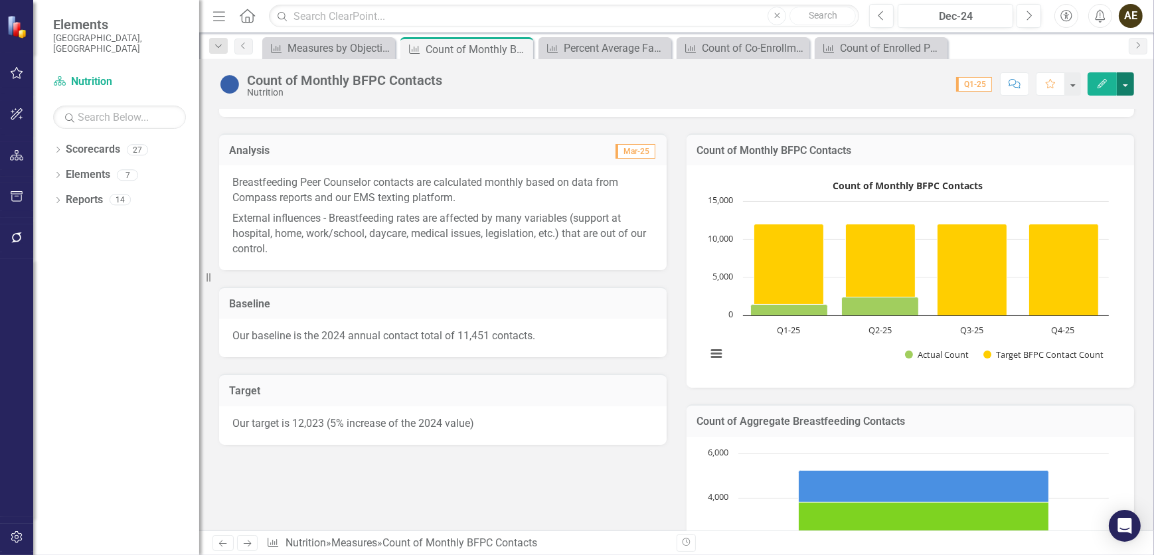
click at [1126, 91] on button "button" at bounding box center [1125, 83] width 17 height 23
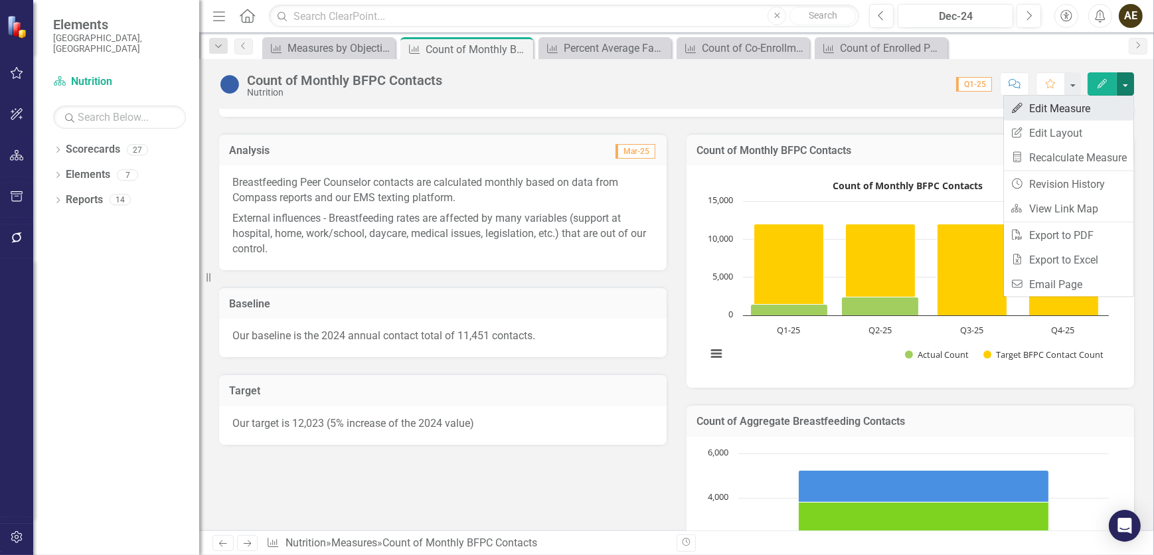
click at [1114, 103] on link "Edit Edit Measure" at bounding box center [1069, 108] width 130 height 25
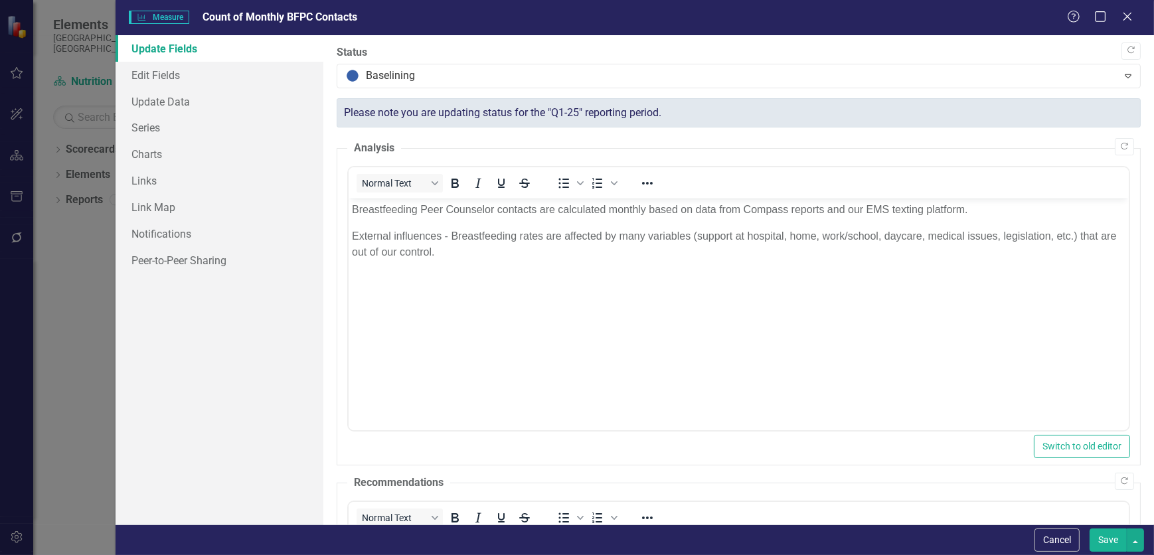
scroll to position [0, 0]
click at [165, 155] on link "Charts" at bounding box center [220, 154] width 208 height 27
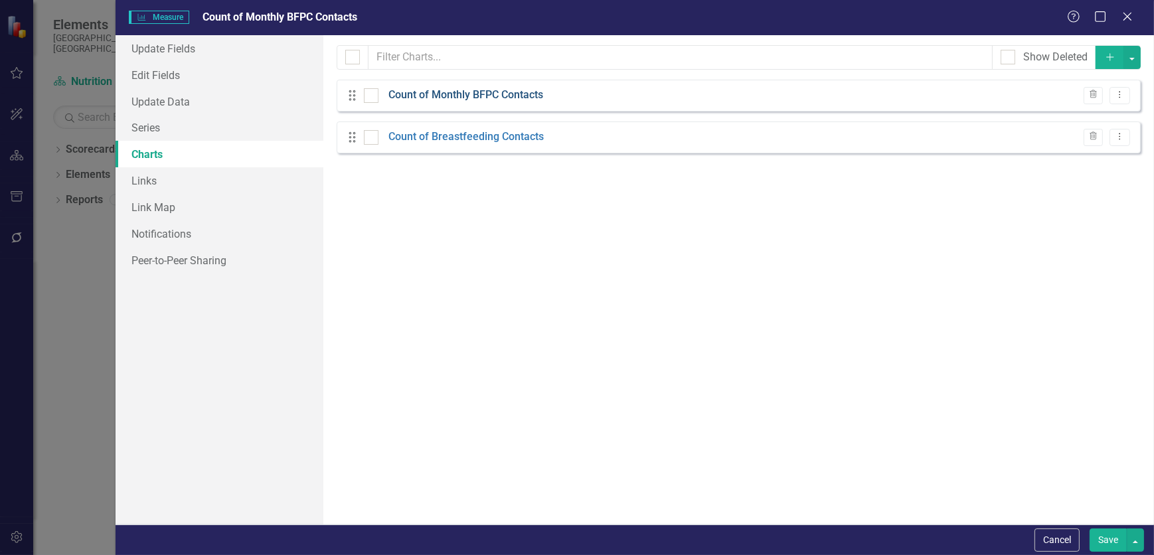
click at [463, 90] on link "Count of Monthly BFPC Contacts" at bounding box center [466, 95] width 155 height 15
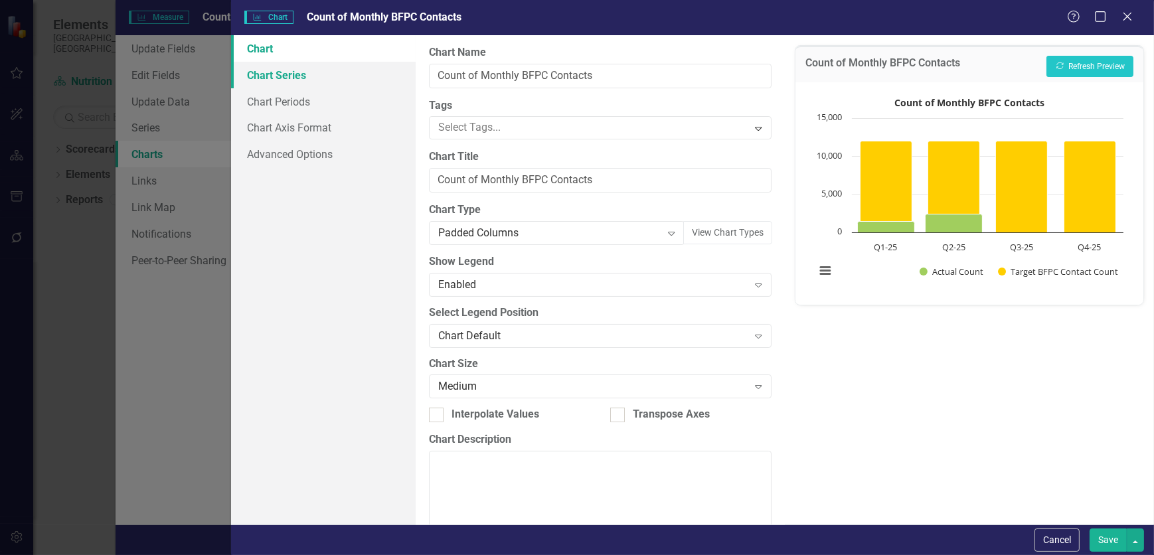
click at [278, 79] on link "Chart Series" at bounding box center [323, 75] width 185 height 27
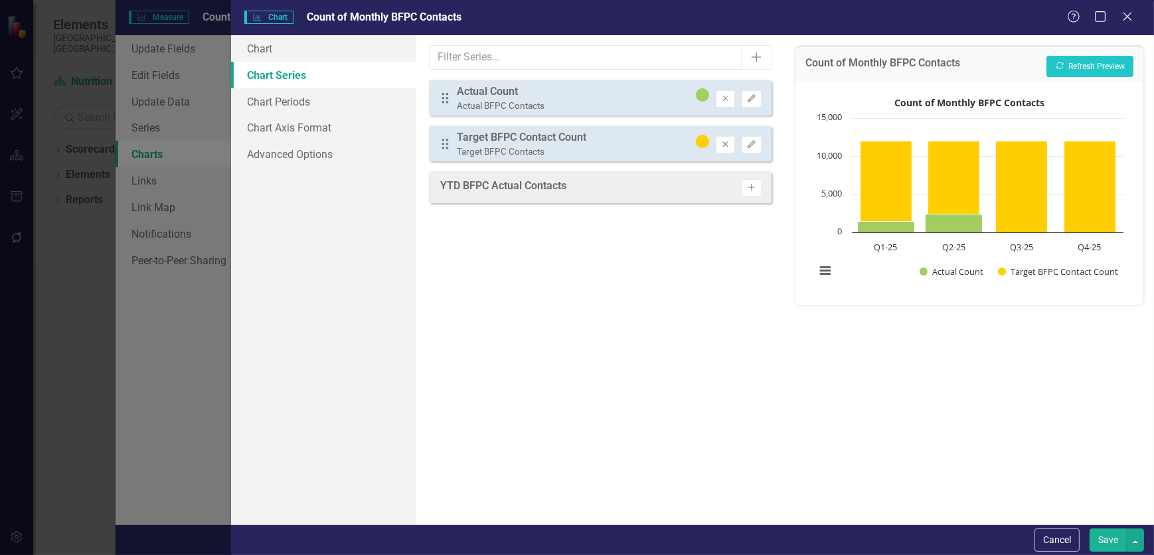
click at [724, 145] on icon "Remove" at bounding box center [726, 145] width 10 height 8
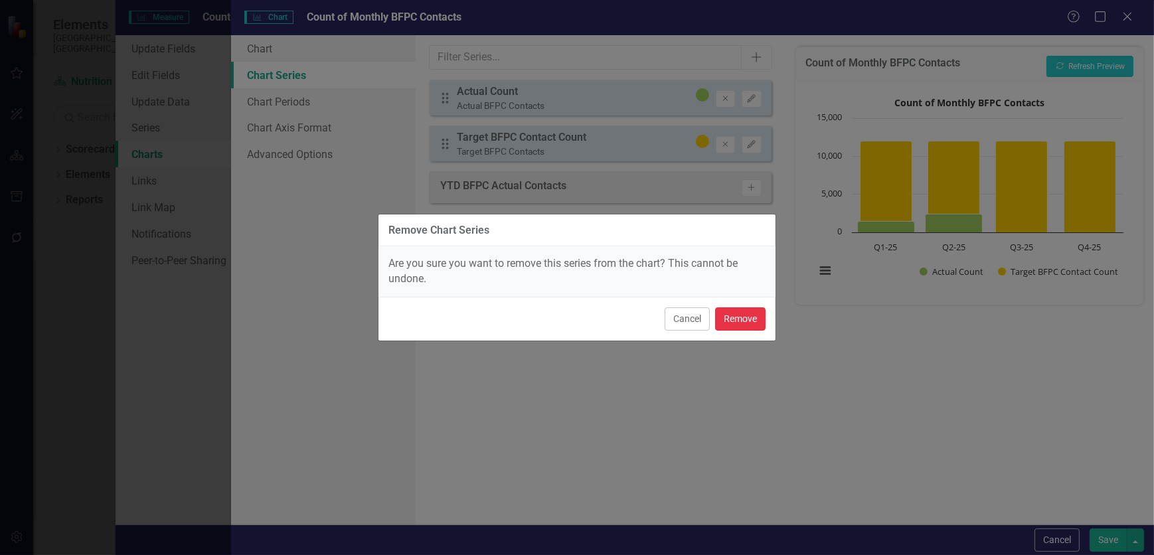
click at [744, 319] on button "Remove" at bounding box center [740, 318] width 50 height 23
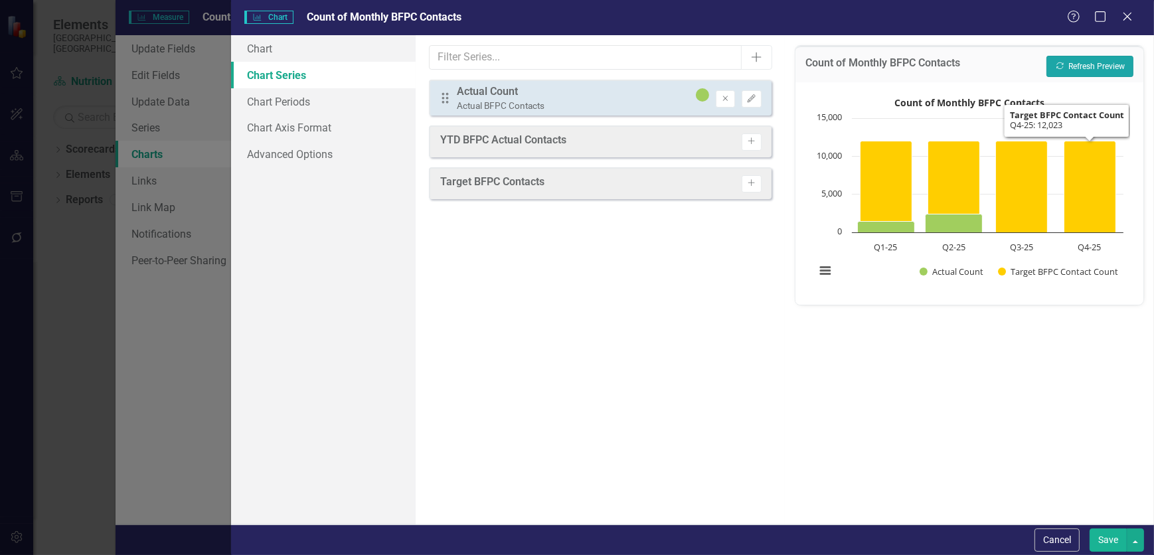
click at [1088, 64] on button "Recalculate Refresh Preview" at bounding box center [1090, 66] width 87 height 21
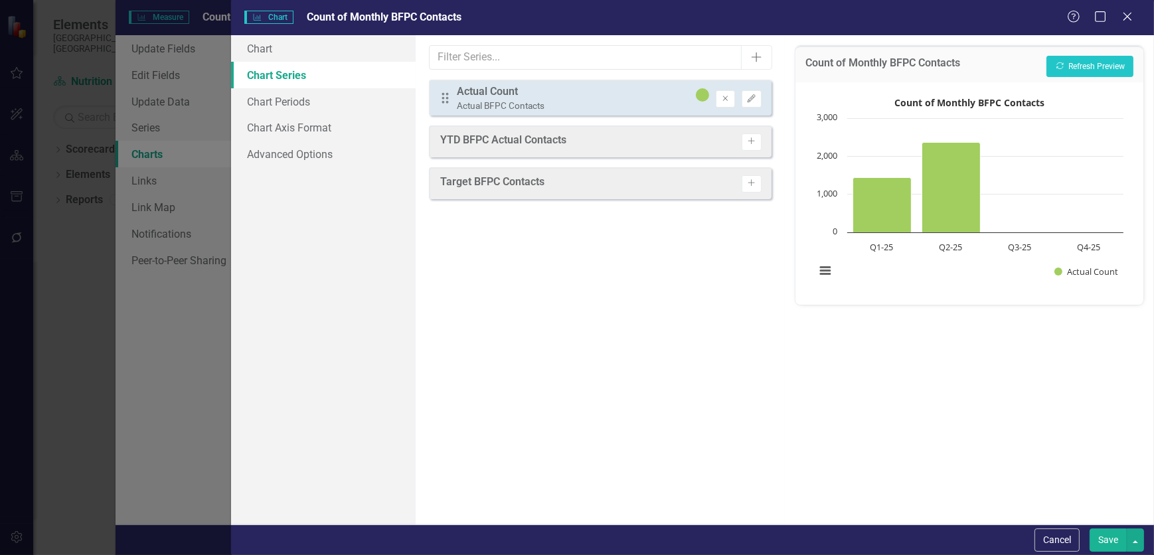
click at [1114, 545] on button "Save" at bounding box center [1108, 540] width 37 height 23
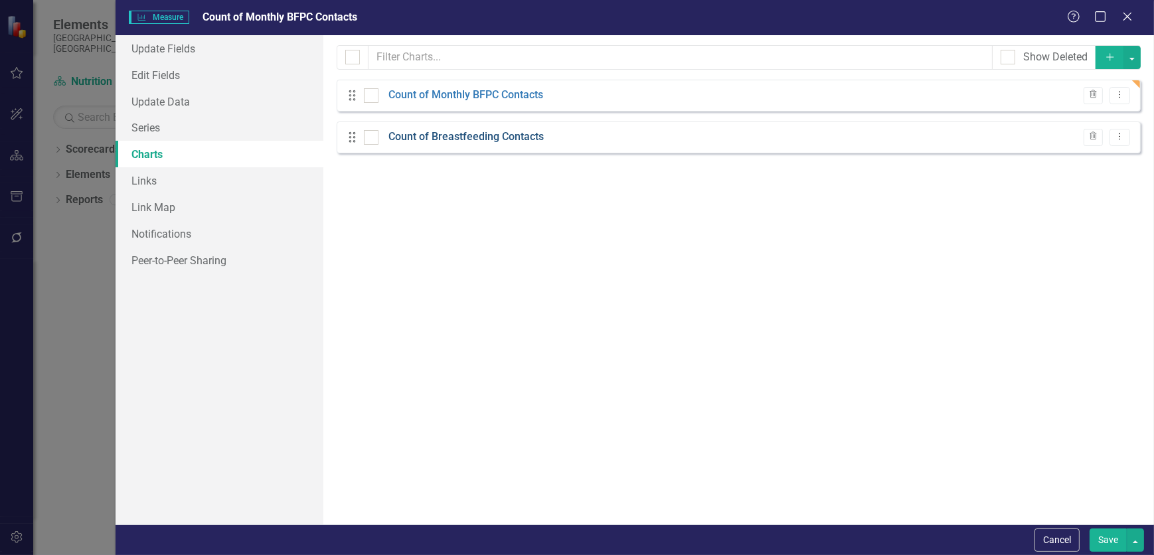
click at [452, 139] on link "Count of Breastfeeding Contacts" at bounding box center [466, 137] width 155 height 15
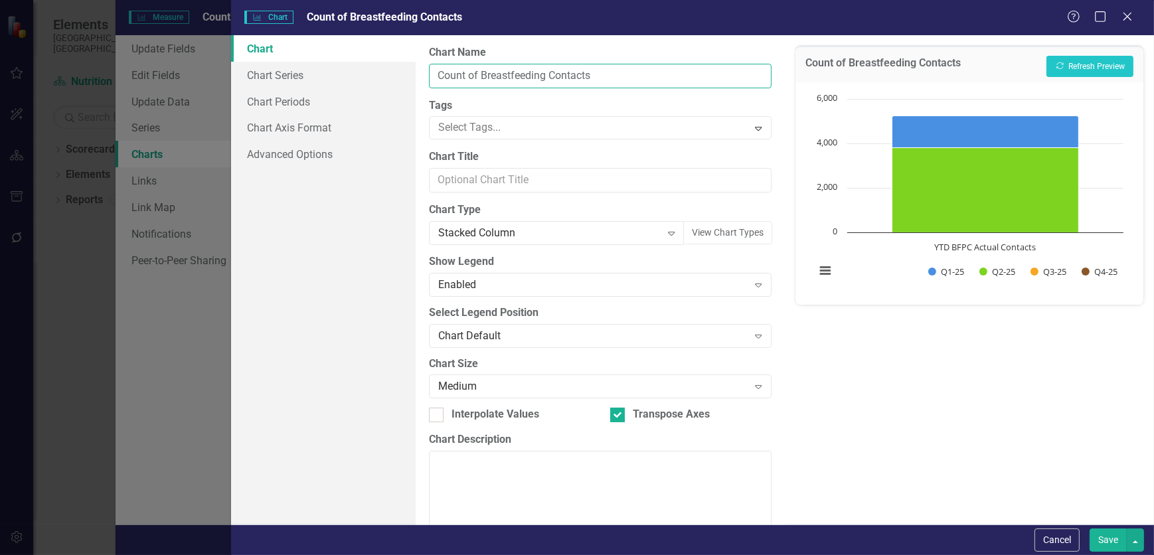
click at [483, 74] on input "Count of Breastfeeding Contacts" at bounding box center [600, 76] width 343 height 25
type input "Count of Total Breastfeeding Contacts"
click at [289, 72] on link "Chart Series" at bounding box center [323, 75] width 185 height 27
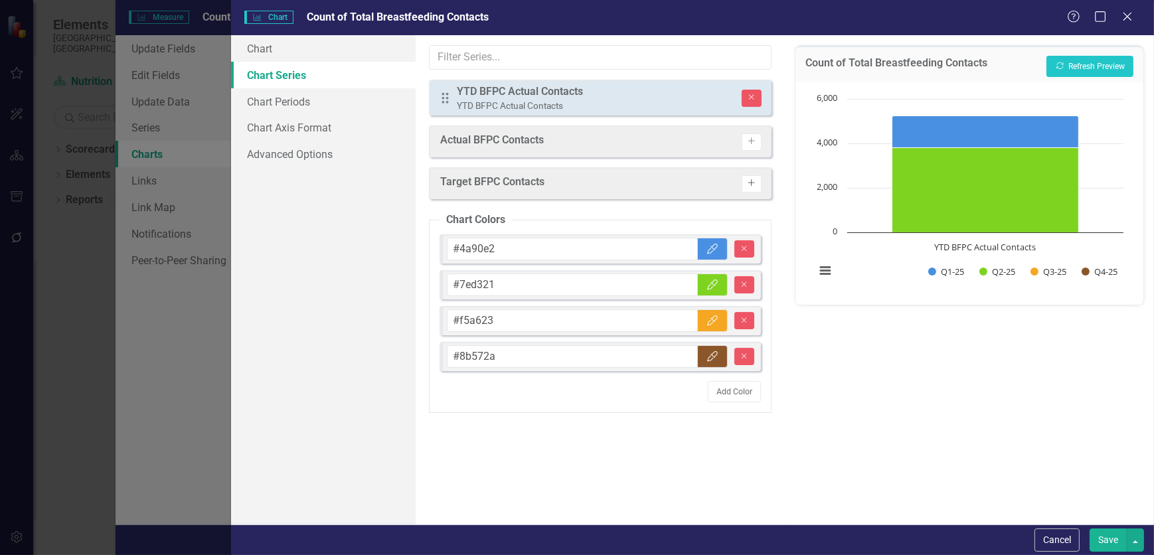
click at [758, 177] on button "Activate" at bounding box center [751, 183] width 19 height 17
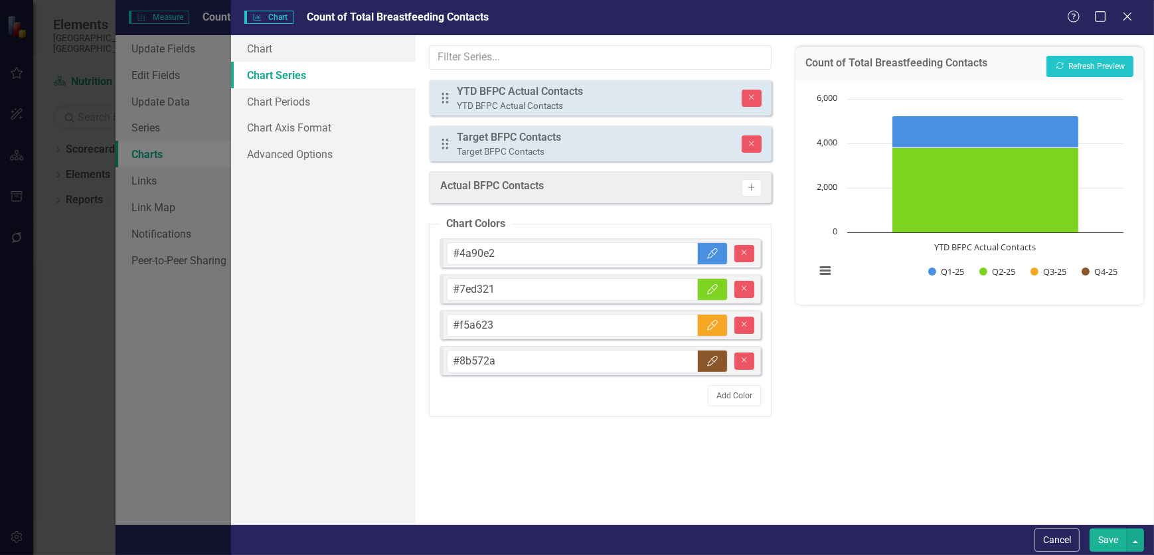
click at [687, 157] on div "Drag Target BFPC Contacts Target BFPC Contacts Remove" at bounding box center [600, 144] width 343 height 36
click at [290, 51] on link "Chart" at bounding box center [323, 48] width 185 height 27
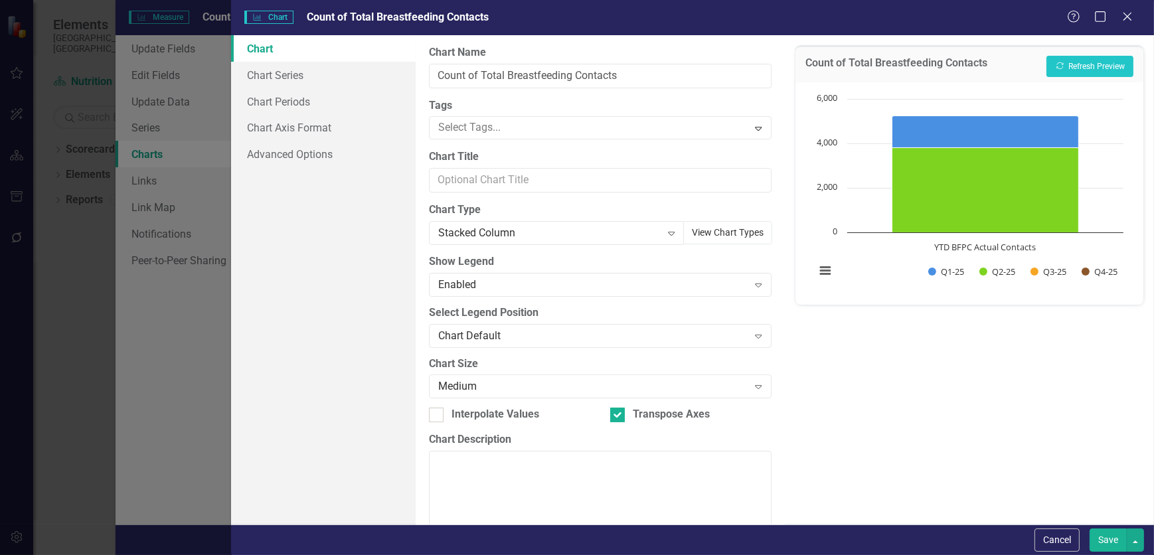
click at [713, 240] on button "View Chart Types" at bounding box center [727, 232] width 89 height 23
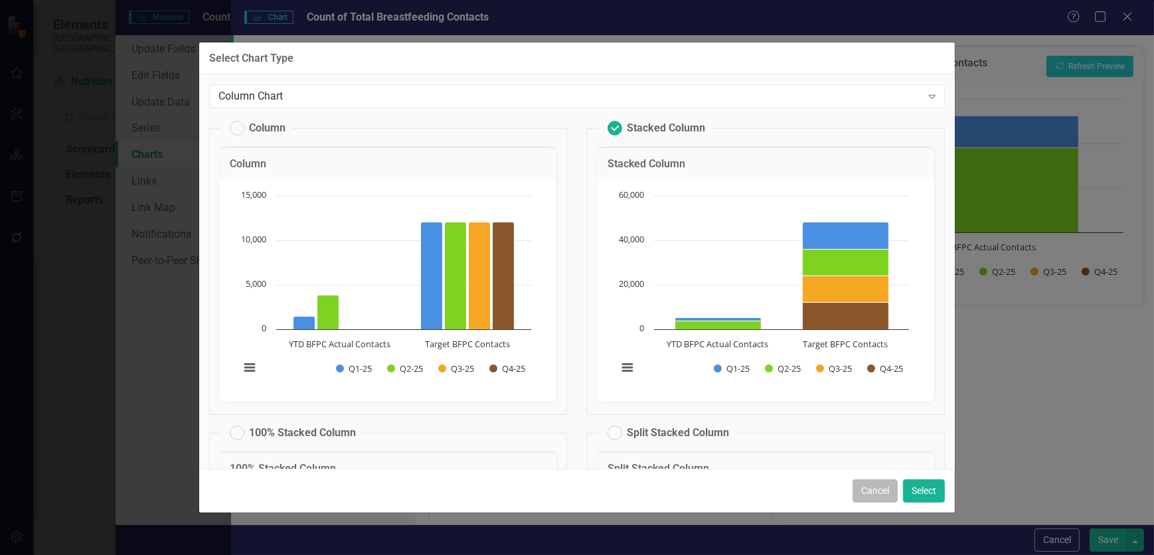
click at [883, 491] on button "Cancel" at bounding box center [875, 490] width 45 height 23
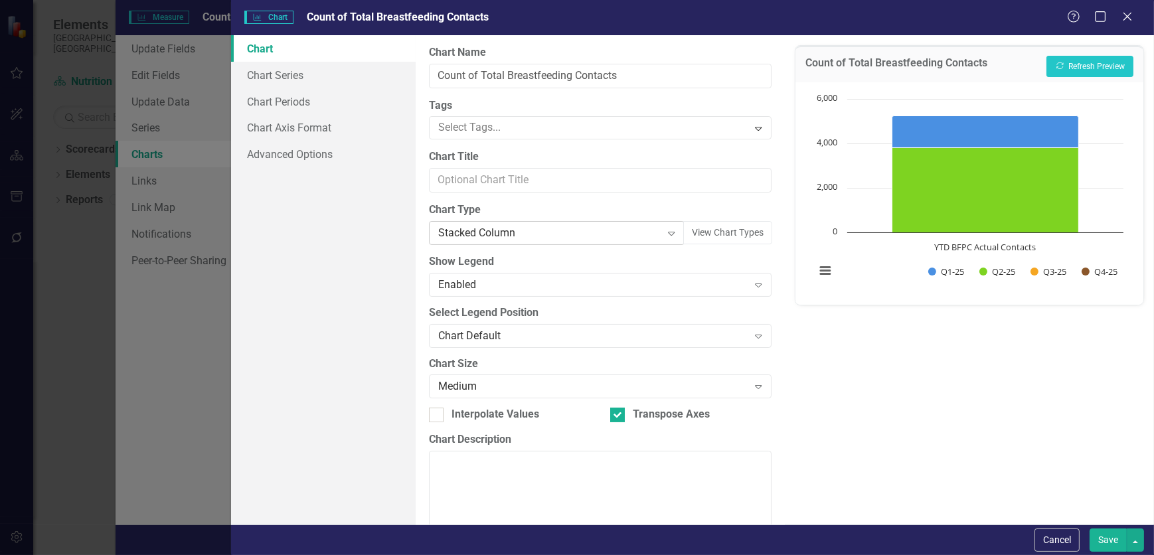
click at [521, 235] on div "Stacked Column" at bounding box center [549, 233] width 223 height 15
click at [721, 232] on button "View Chart Types" at bounding box center [727, 232] width 89 height 23
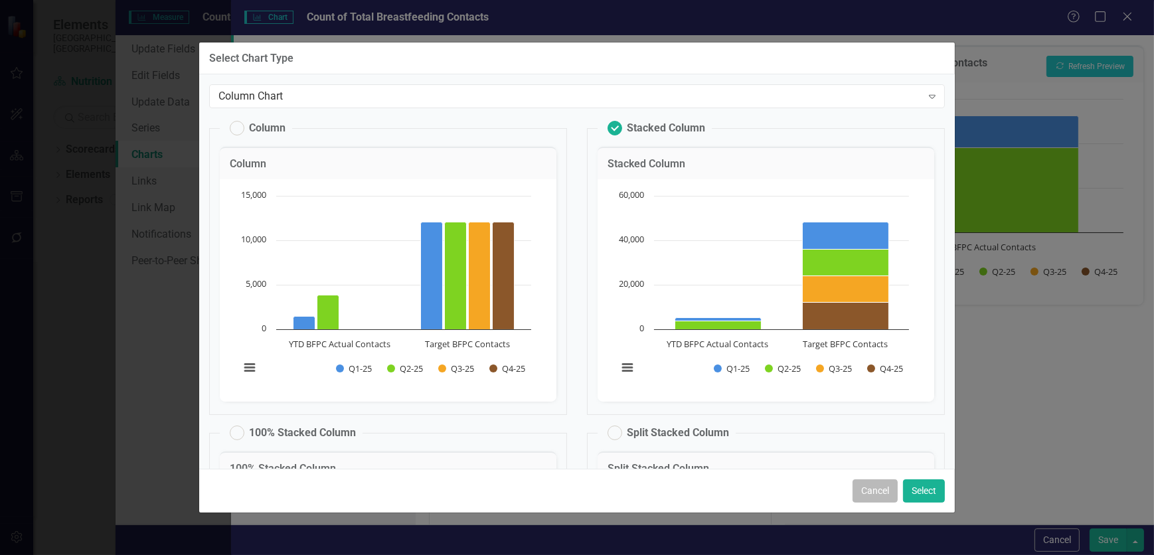
click at [883, 494] on button "Cancel" at bounding box center [875, 490] width 45 height 23
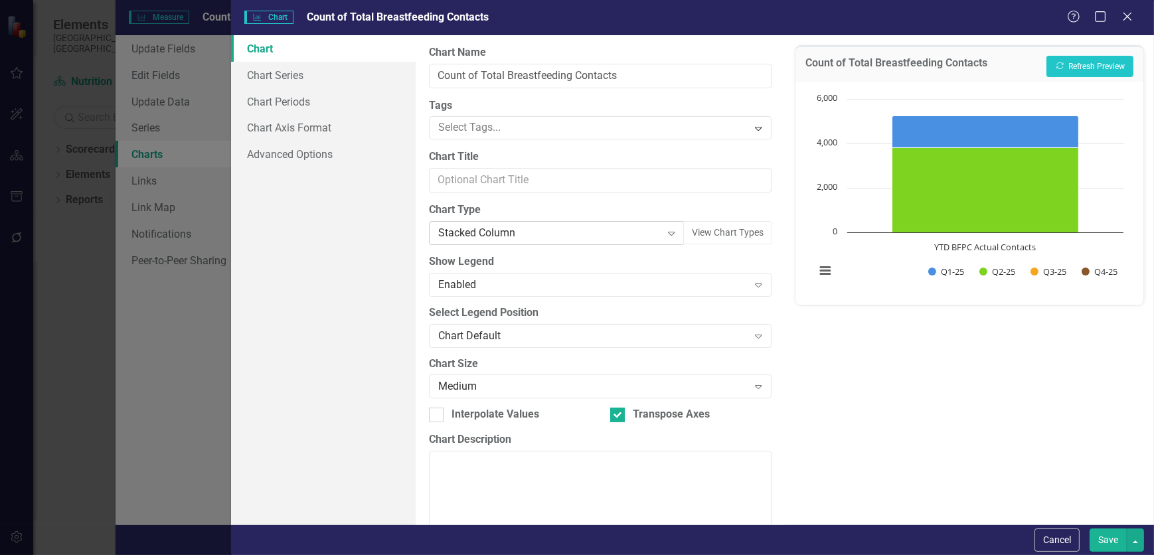
click at [521, 236] on div "Stacked Column" at bounding box center [549, 233] width 223 height 15
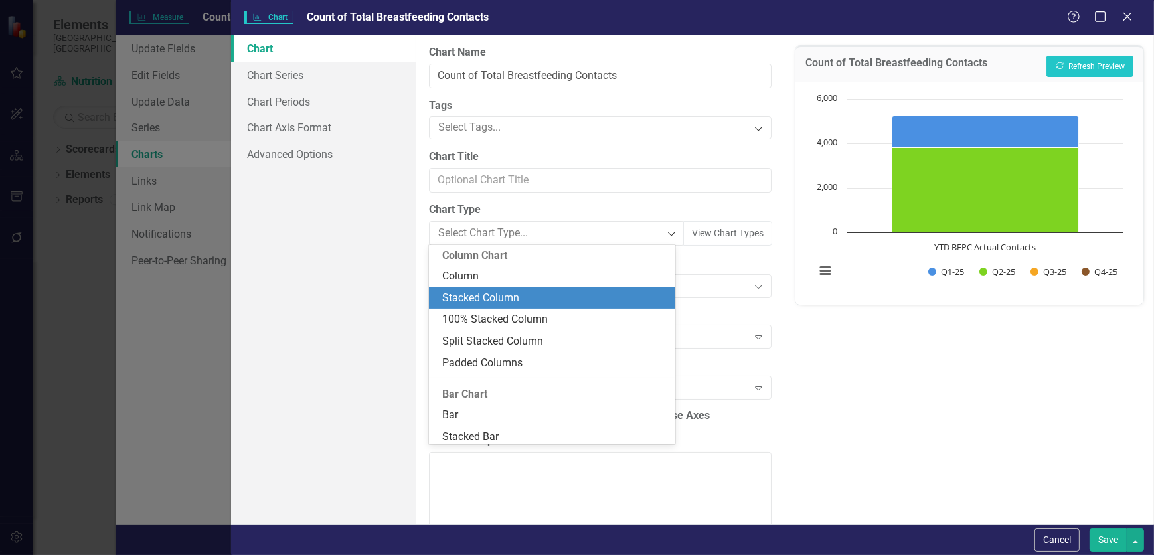
scroll to position [313, 0]
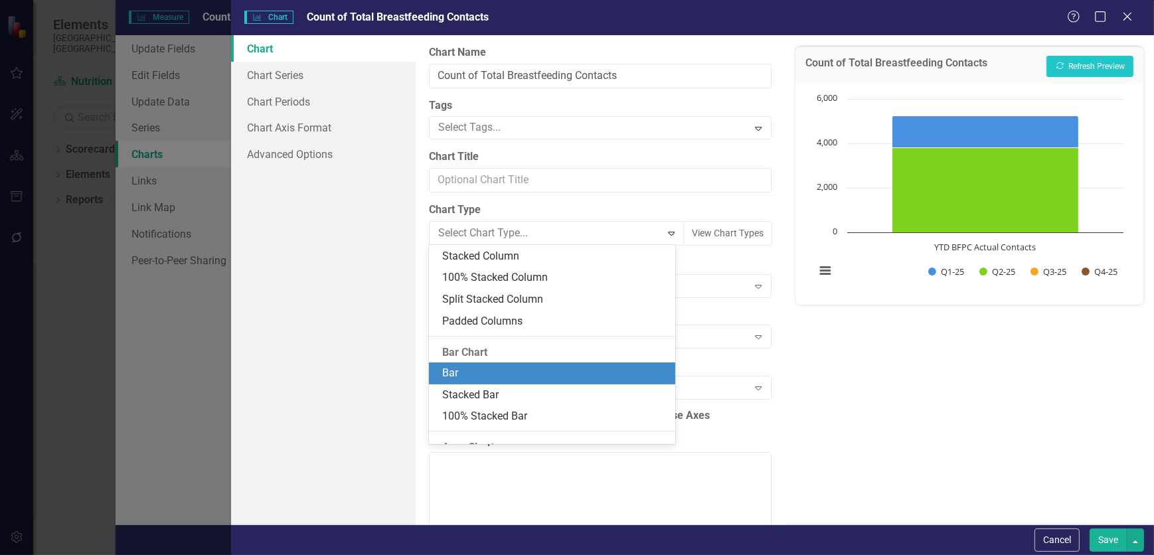
click at [534, 371] on div "Bar" at bounding box center [554, 373] width 225 height 15
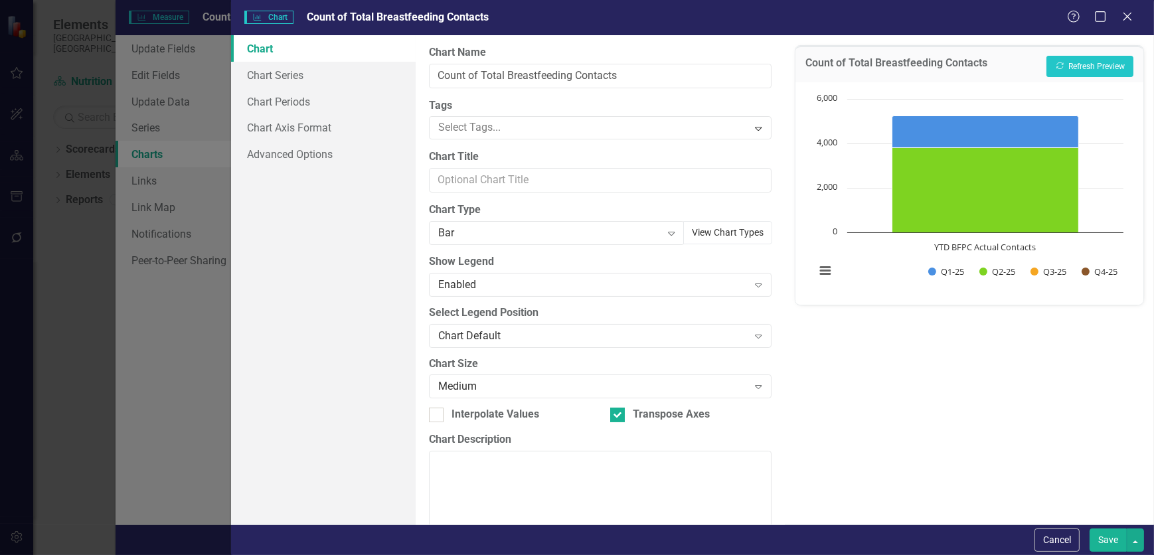
click at [710, 232] on button "View Chart Types" at bounding box center [727, 232] width 89 height 23
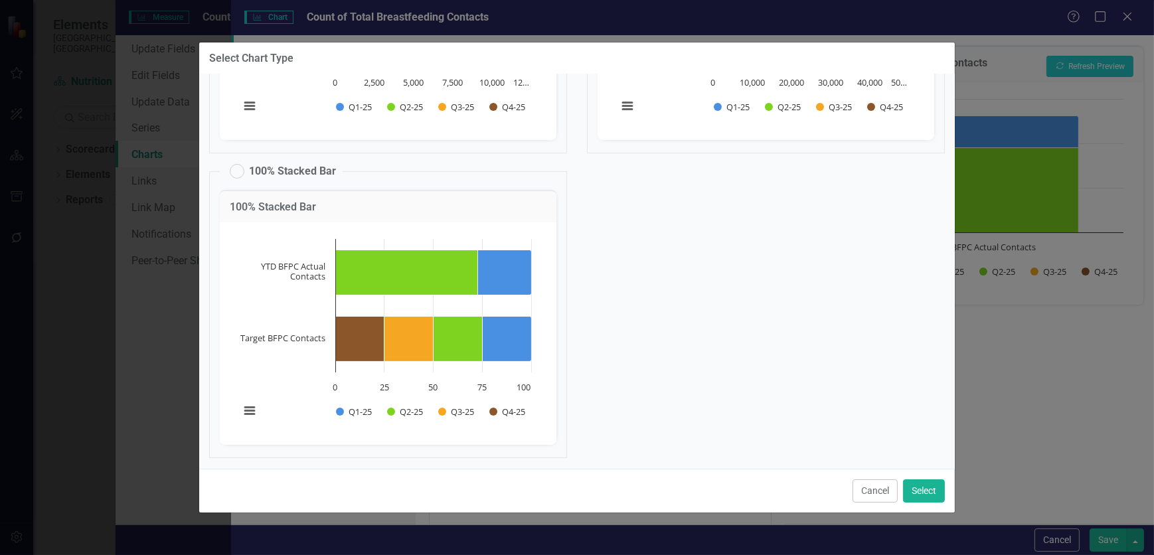
scroll to position [266, 0]
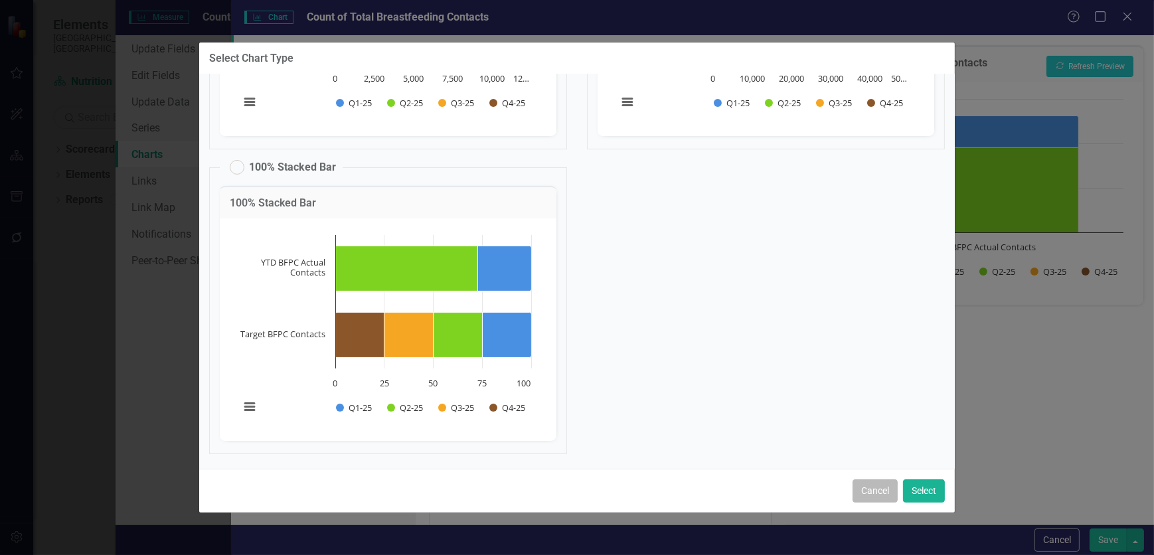
click at [857, 481] on button "Cancel" at bounding box center [875, 490] width 45 height 23
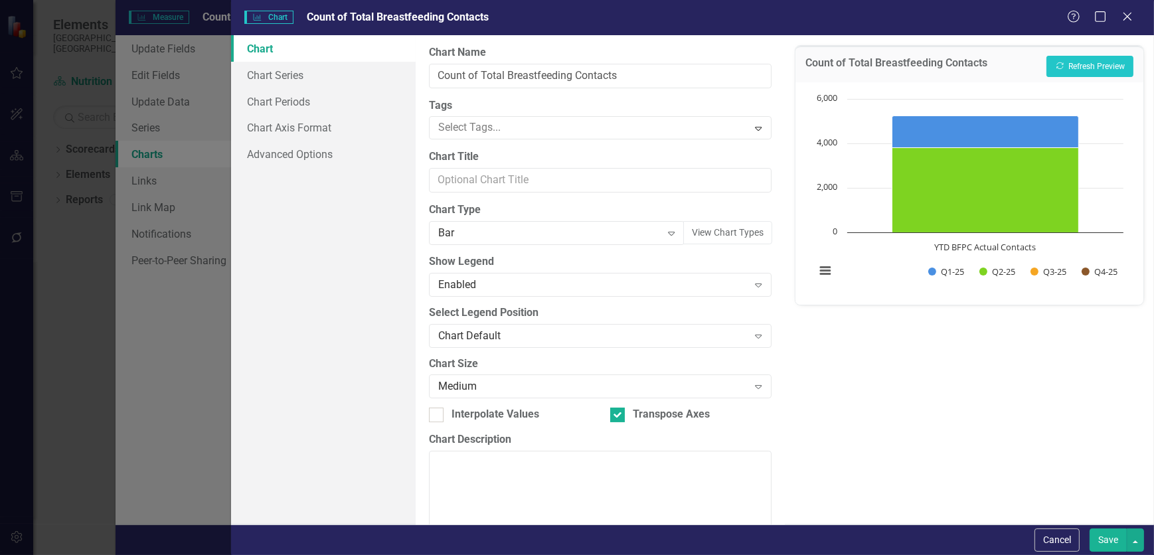
click at [530, 245] on div "From this page, you can define the name, type, and size of the chart. You can a…" at bounding box center [600, 279] width 369 height 489
click at [535, 232] on div "Bar" at bounding box center [549, 233] width 223 height 15
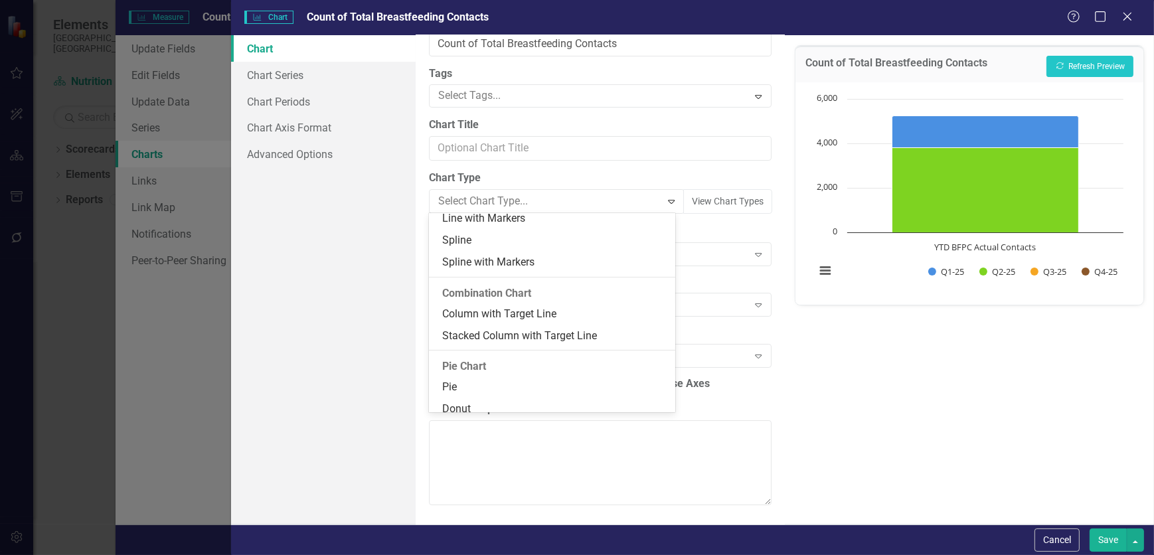
scroll to position [792, 0]
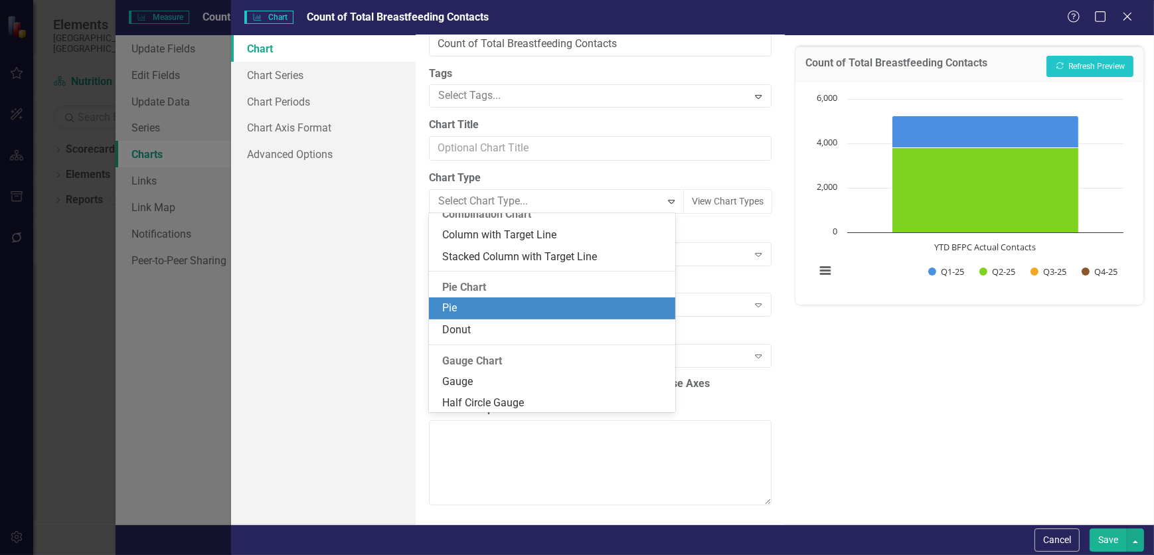
click at [563, 298] on div "Pie" at bounding box center [552, 309] width 246 height 22
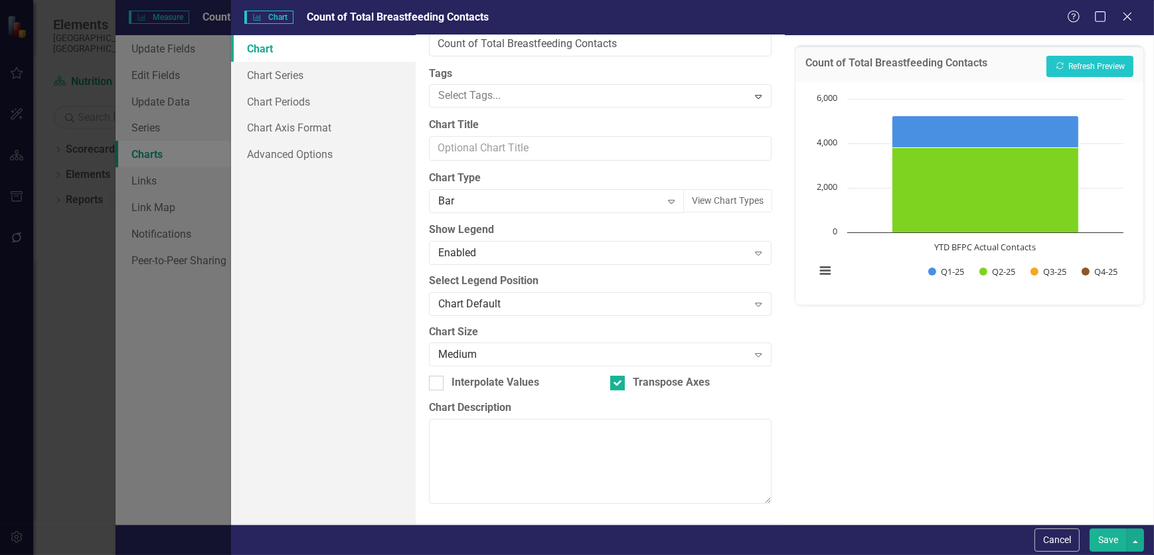
scroll to position [31, 0]
click at [731, 195] on button "View Chart Types" at bounding box center [727, 202] width 89 height 23
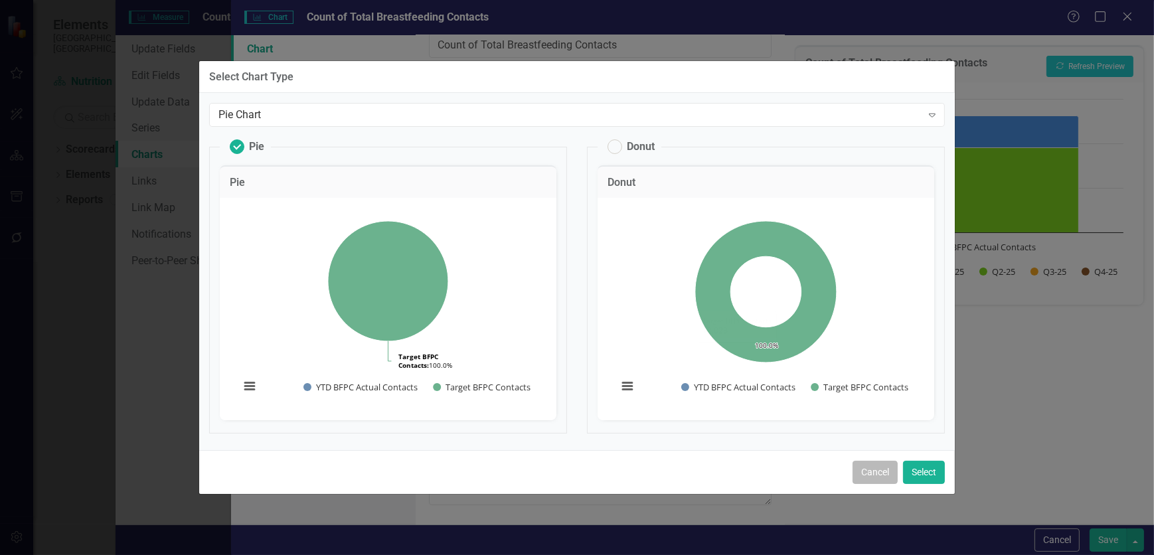
click at [876, 468] on button "Cancel" at bounding box center [875, 472] width 45 height 23
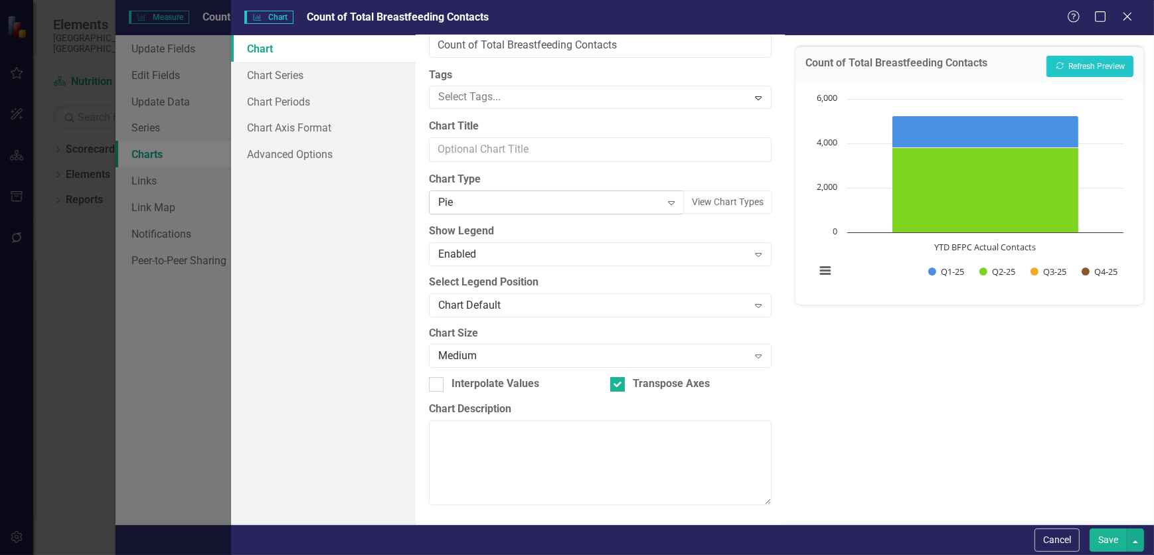
click at [665, 206] on icon "Expand" at bounding box center [671, 202] width 13 height 11
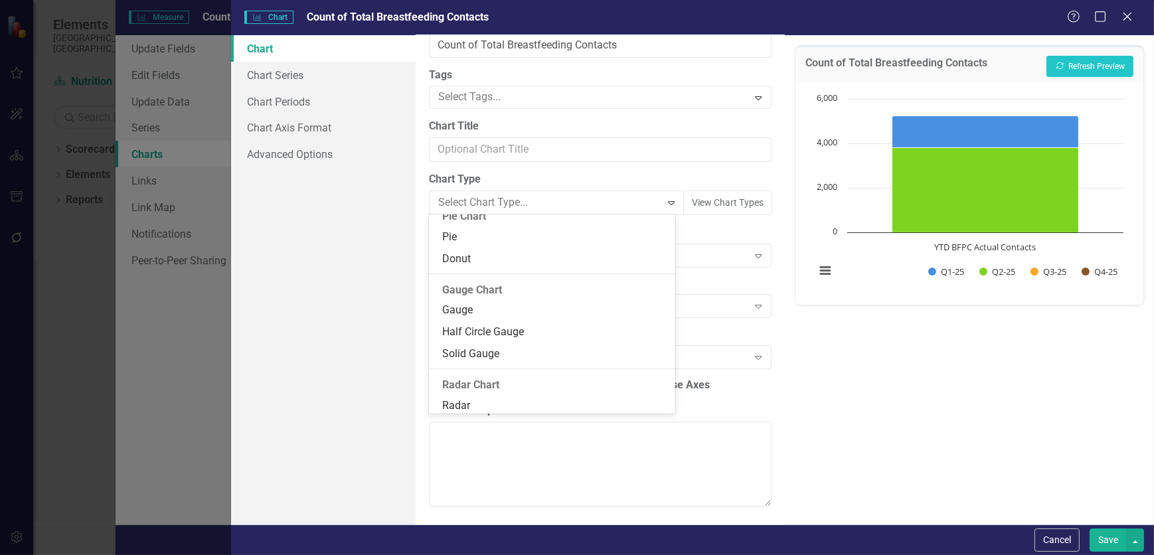
scroll to position [877, 0]
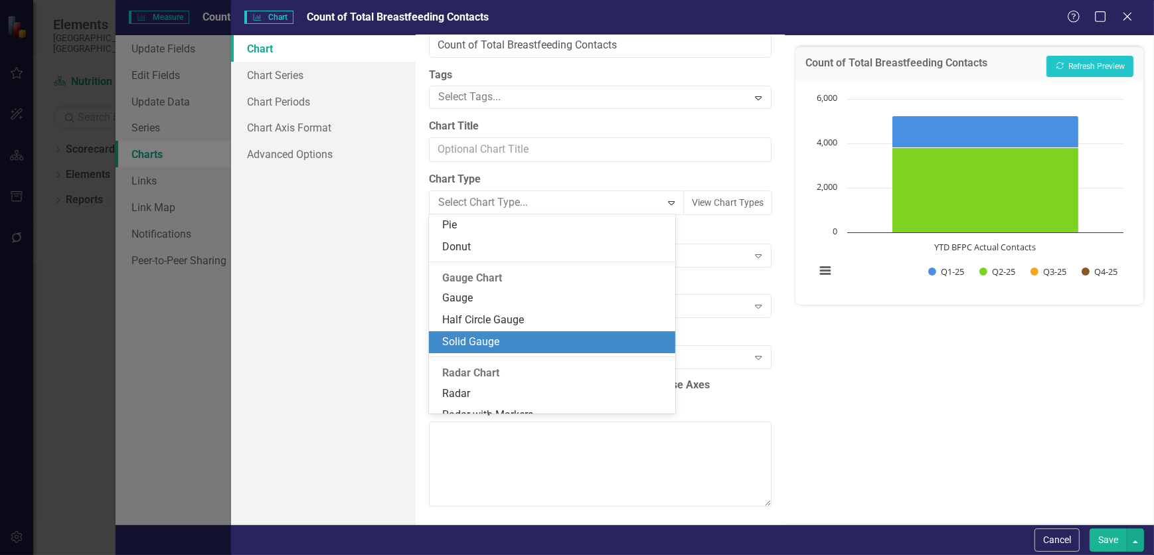
click at [539, 341] on div "Solid Gauge" at bounding box center [554, 342] width 225 height 15
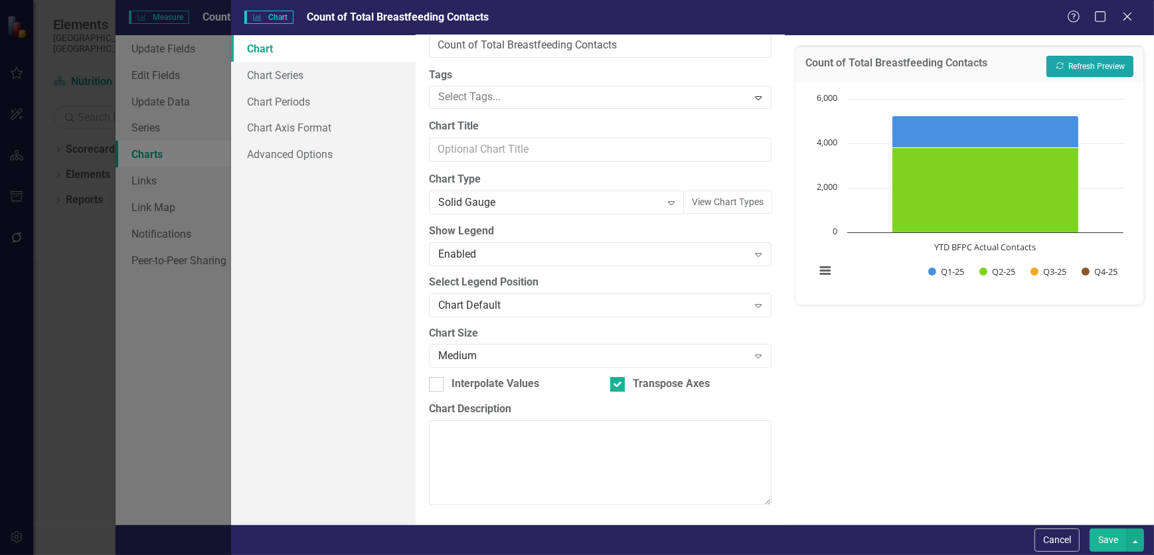
click at [1081, 60] on button "Recalculate Refresh Preview" at bounding box center [1090, 66] width 87 height 21
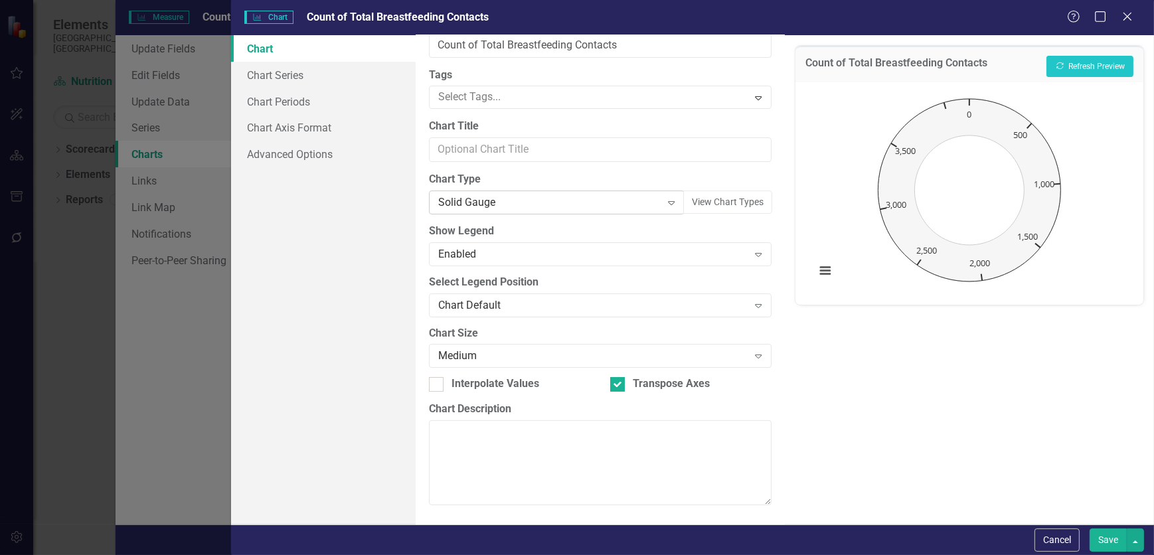
click at [671, 206] on div "Expand" at bounding box center [671, 202] width 24 height 21
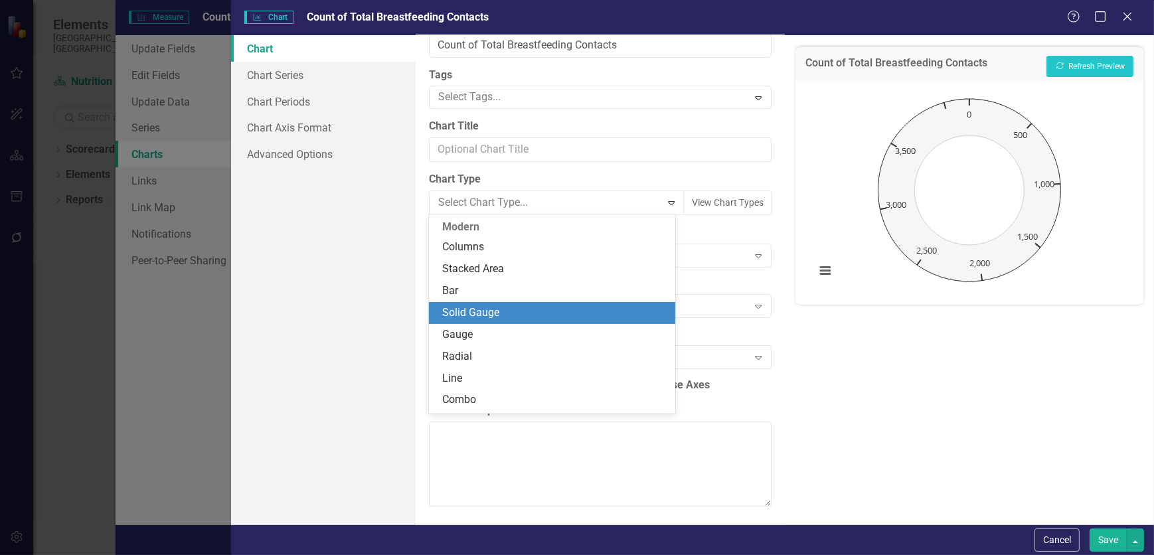
scroll to position [302, 0]
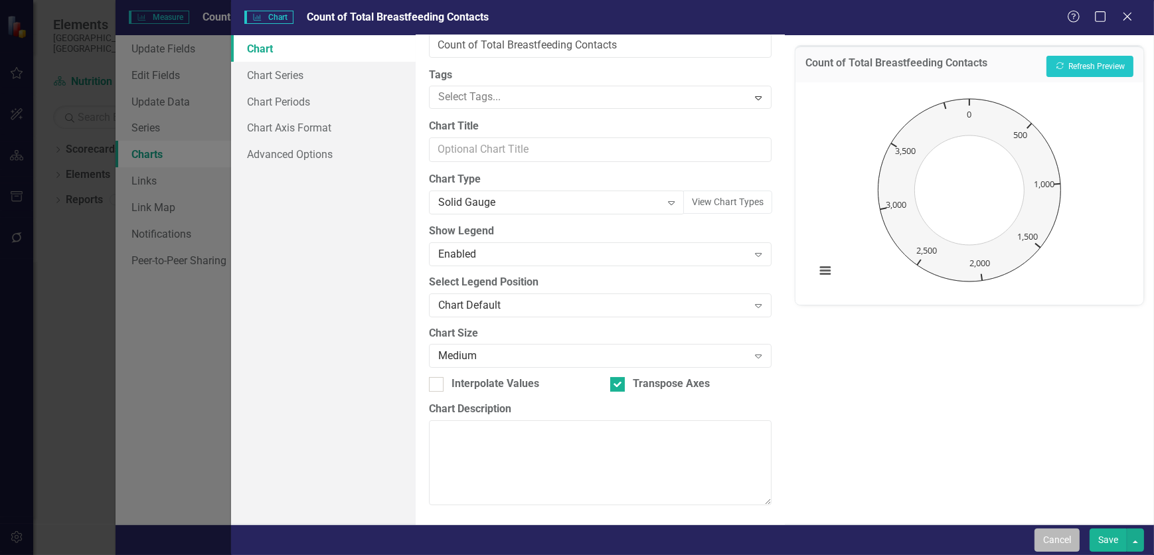
click at [1068, 543] on button "Cancel" at bounding box center [1057, 540] width 45 height 23
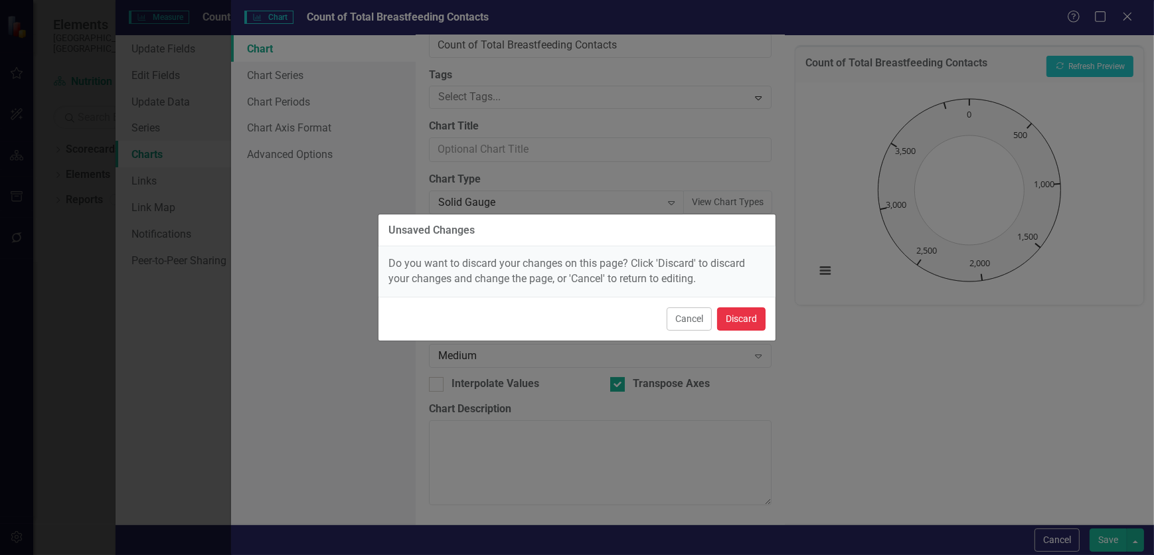
click at [742, 309] on button "Discard" at bounding box center [741, 318] width 48 height 23
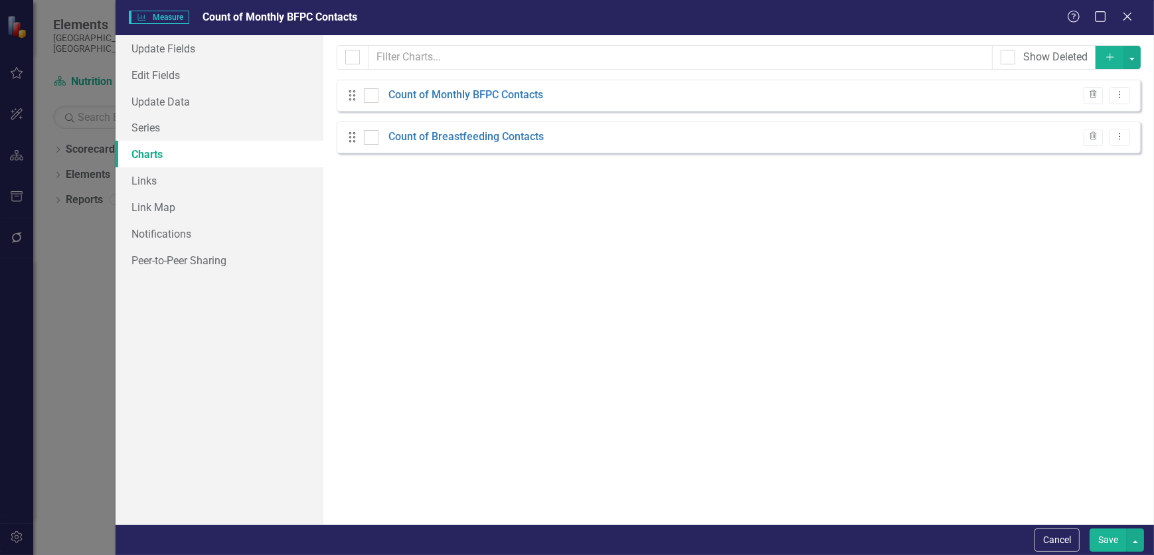
click at [1107, 537] on button "Save" at bounding box center [1108, 540] width 37 height 23
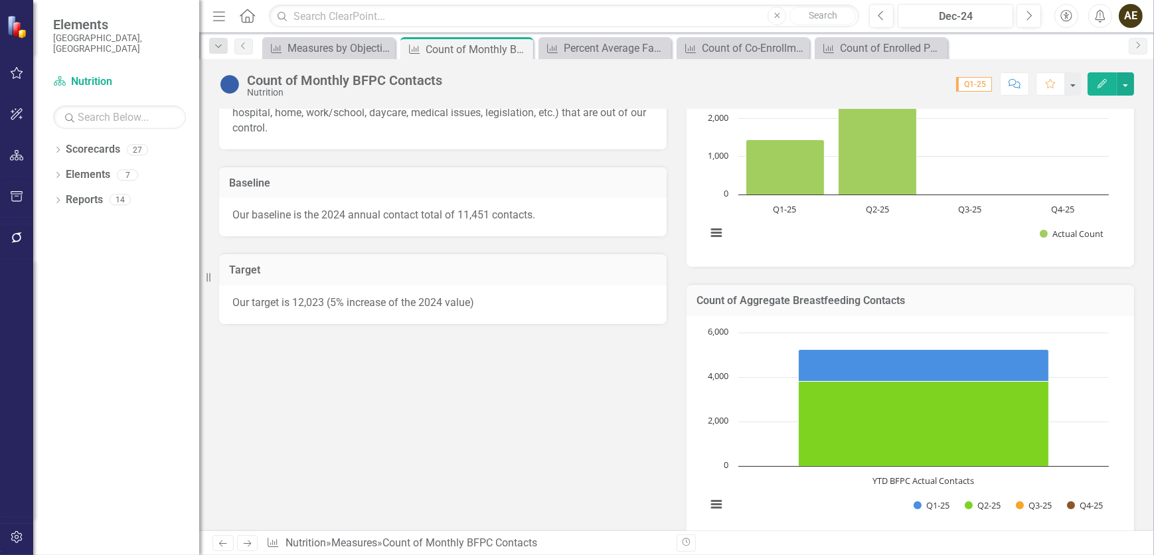
scroll to position [0, 0]
